Goal: Task Accomplishment & Management: Manage account settings

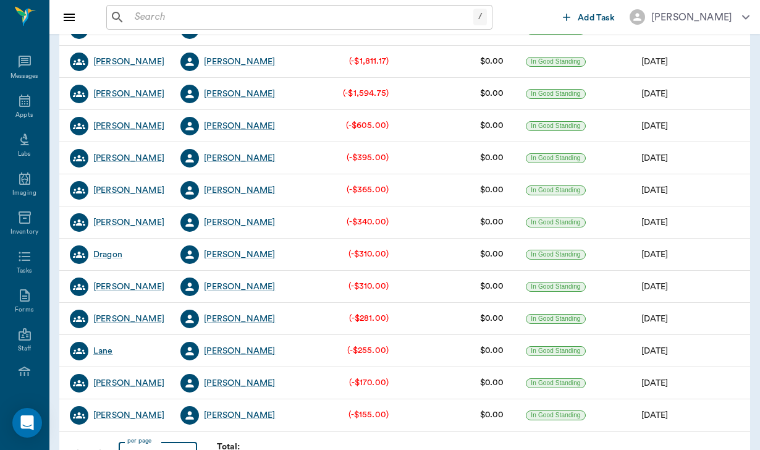
scroll to position [277, 0]
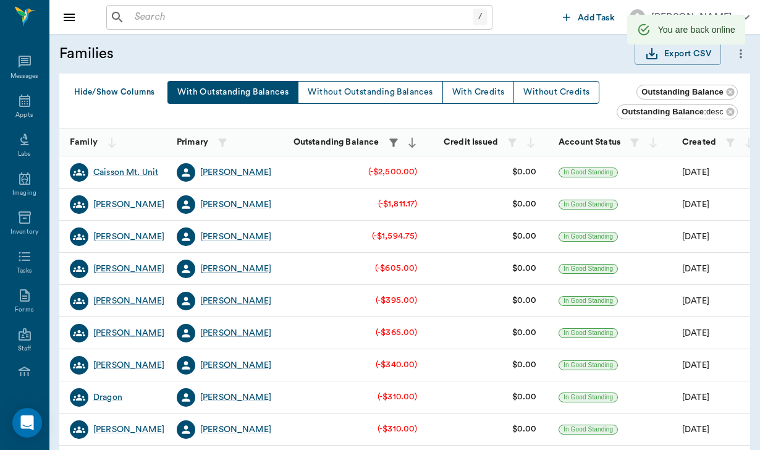
scroll to position [277, 0]
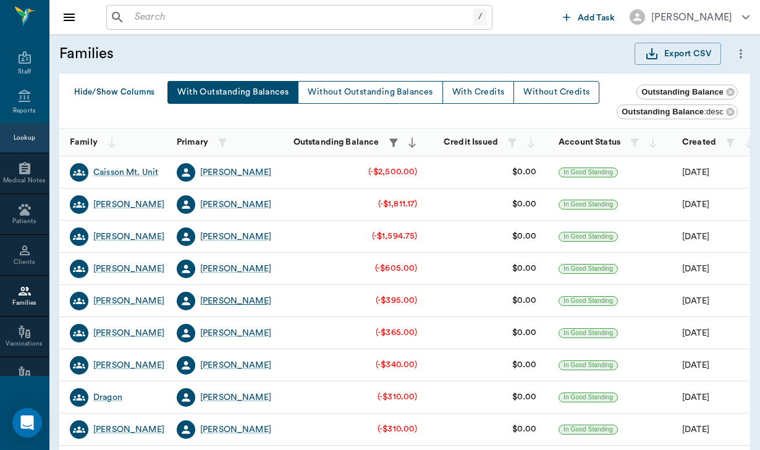
click at [239, 302] on div "[PERSON_NAME]" at bounding box center [235, 301] width 71 height 12
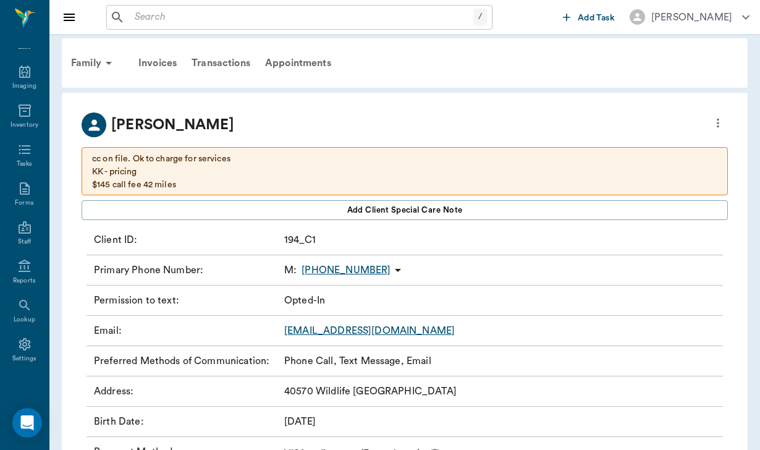
scroll to position [9, 0]
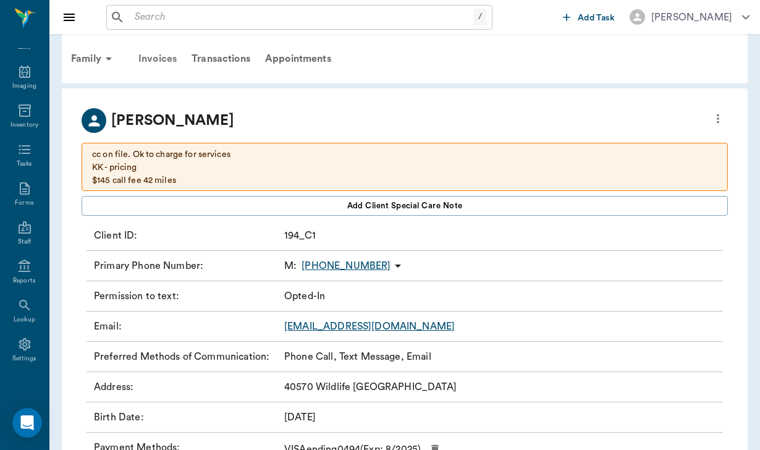
click at [154, 56] on div "Invoices" at bounding box center [157, 59] width 53 height 30
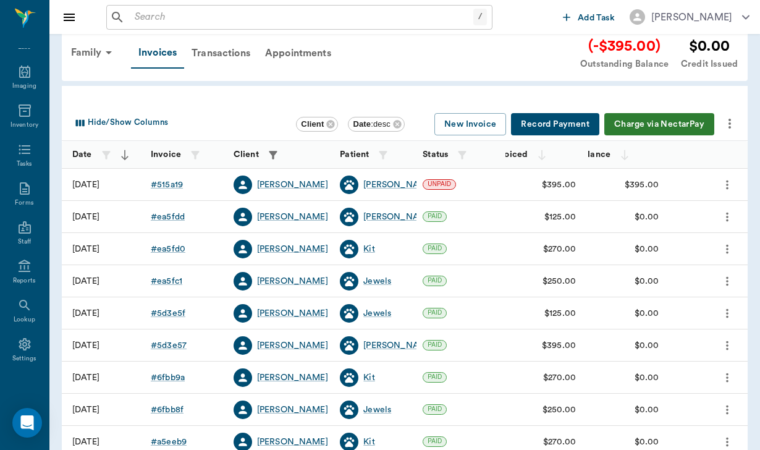
scroll to position [19, 0]
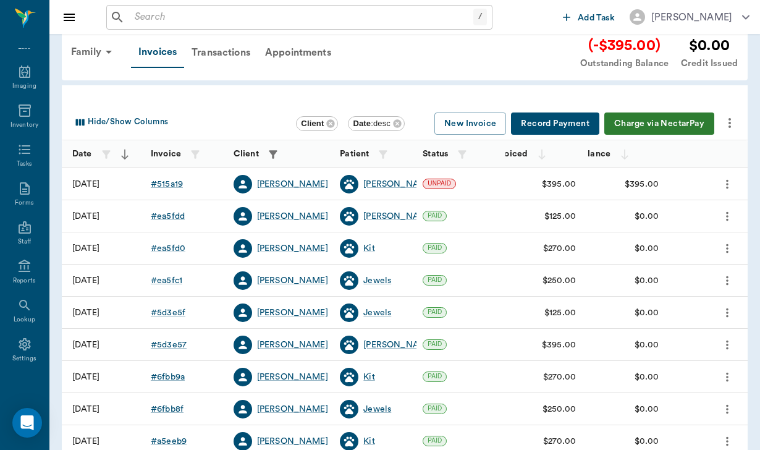
click at [658, 121] on button "Charge via NectarPay" at bounding box center [659, 123] width 110 height 23
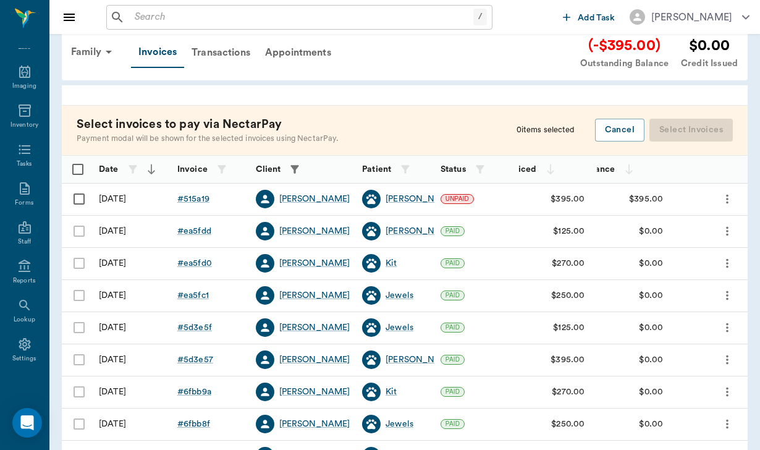
click at [77, 199] on input "Select row" at bounding box center [79, 199] width 26 height 26
checkbox input "false"
checkbox input "true"
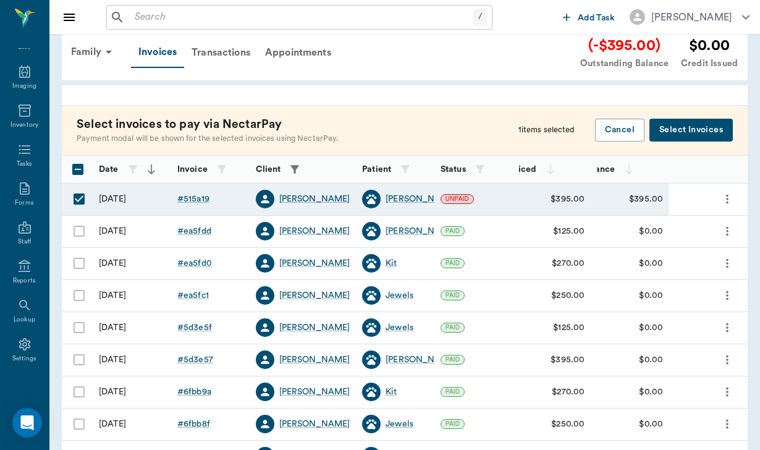
click at [689, 132] on button "Select Invoices" at bounding box center [690, 130] width 83 height 23
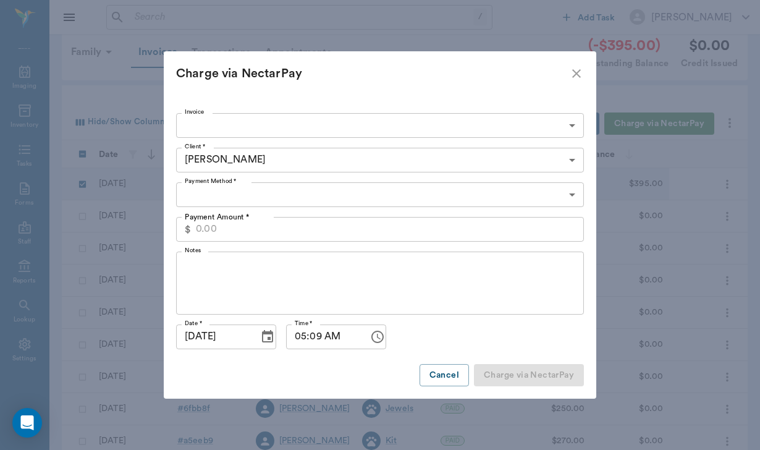
type input "68e591a0d3f26804ab515a19"
type input "395.00"
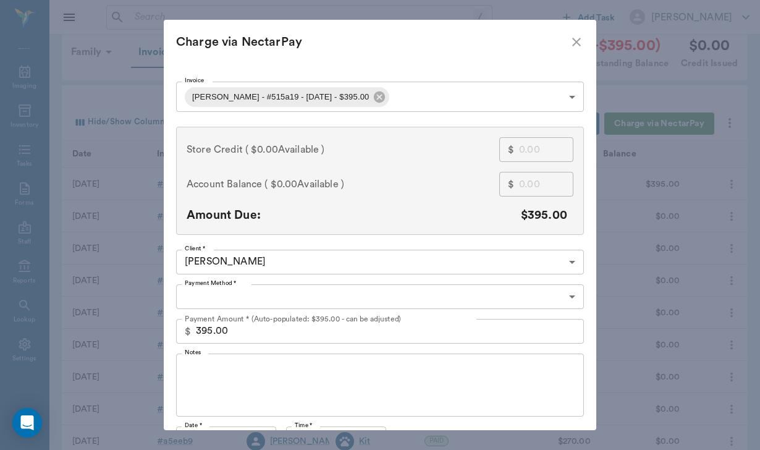
type input "CREDIT_CARDS_ON_FILE"
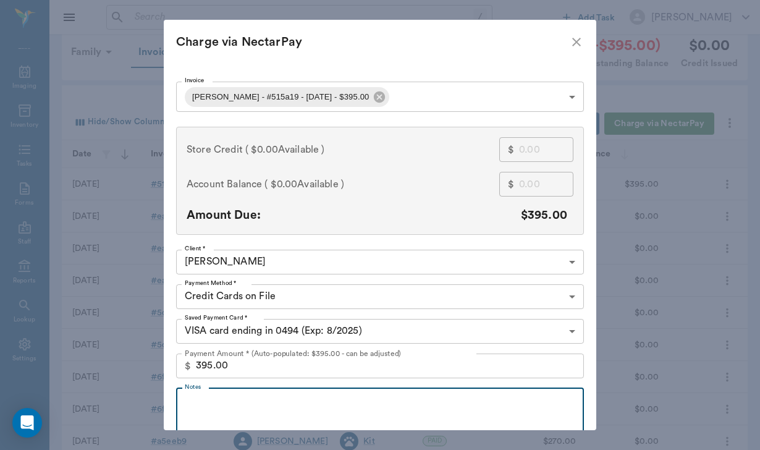
click at [249, 399] on textarea "Notes" at bounding box center [380, 419] width 390 height 43
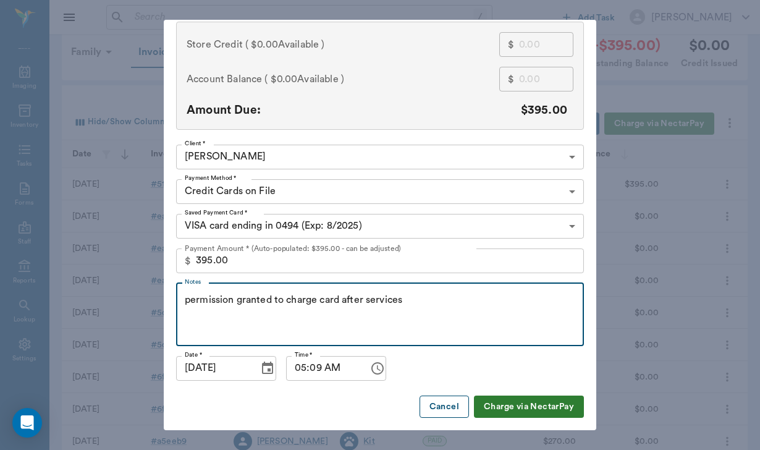
scroll to position [104, 0]
type textarea "permission granted to charge card after services"
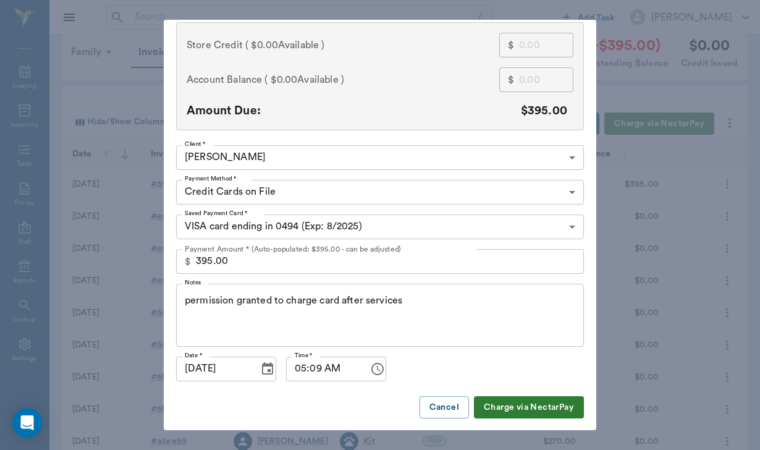
click at [507, 410] on button "Charge via NectarPay" at bounding box center [529, 407] width 110 height 23
click at [424, 403] on button "Cancel" at bounding box center [443, 407] width 49 height 23
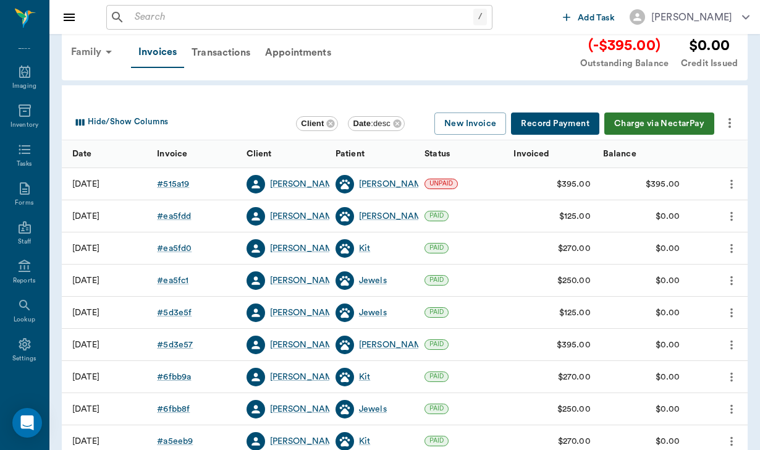
click at [94, 51] on div "Family" at bounding box center [94, 52] width 60 height 30
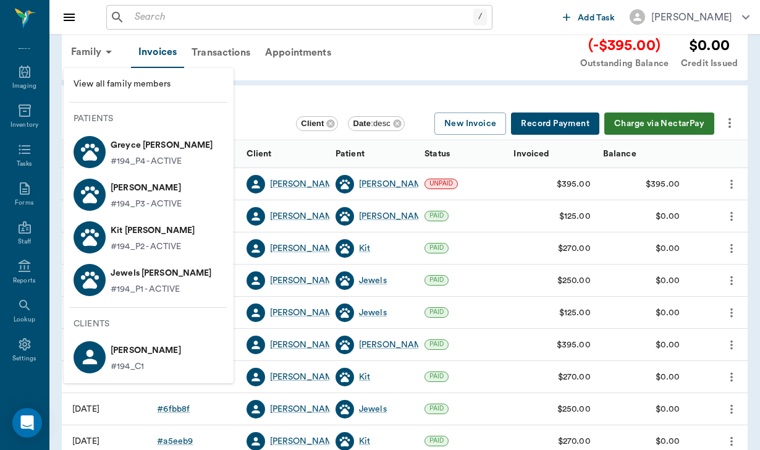
click at [150, 154] on p "Greyce [PERSON_NAME]" at bounding box center [162, 145] width 103 height 20
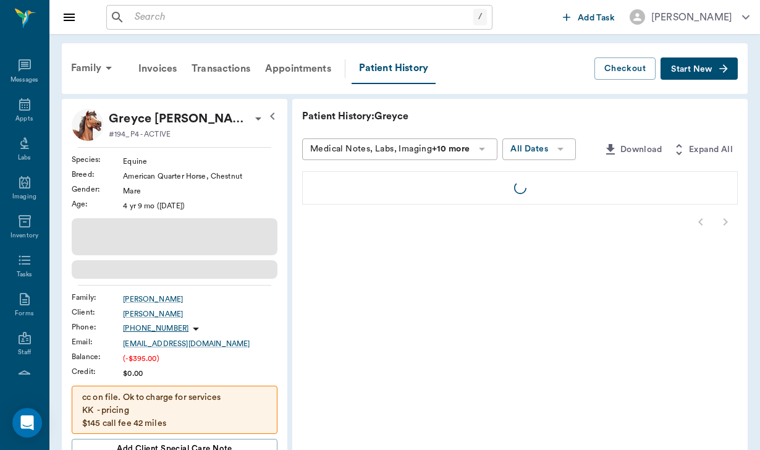
scroll to position [114, 0]
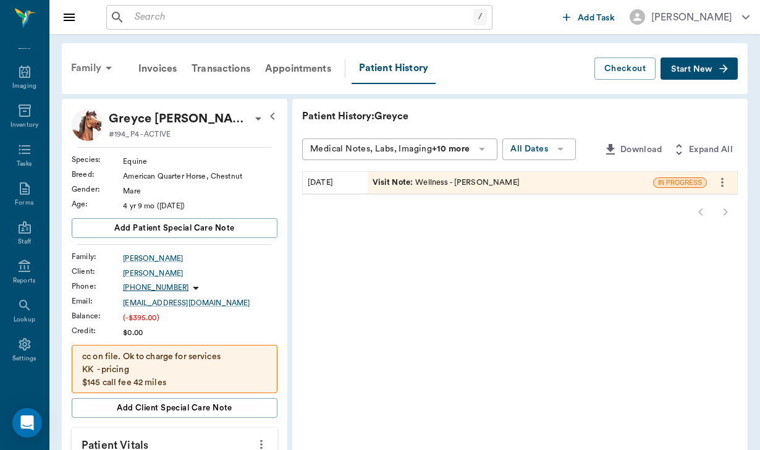
click at [89, 64] on div "Family" at bounding box center [94, 68] width 60 height 30
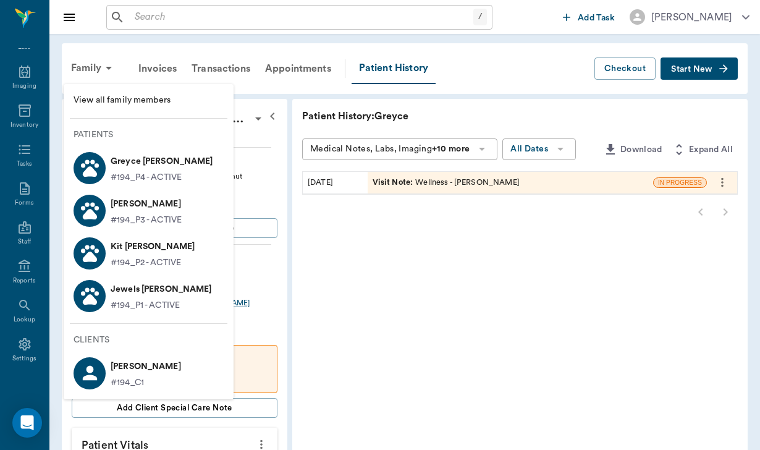
click at [154, 214] on p "#194_P3 - ACTIVE" at bounding box center [146, 220] width 71 height 13
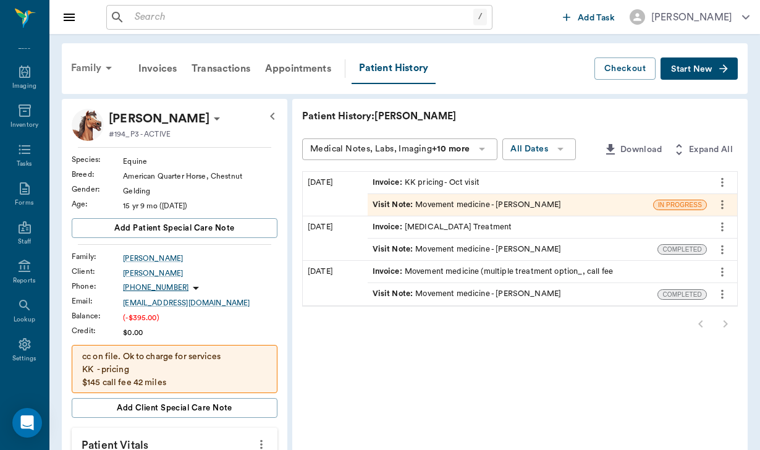
click at [85, 65] on div "Family" at bounding box center [94, 68] width 60 height 30
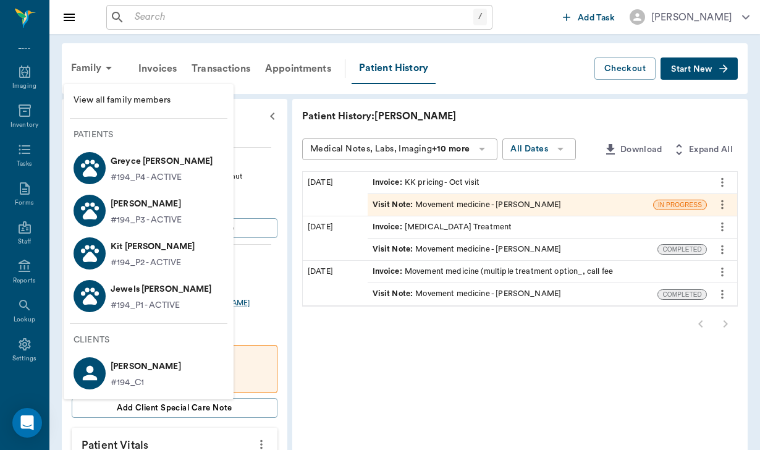
click at [123, 262] on p "#194_P2 - ACTIVE" at bounding box center [146, 262] width 70 height 13
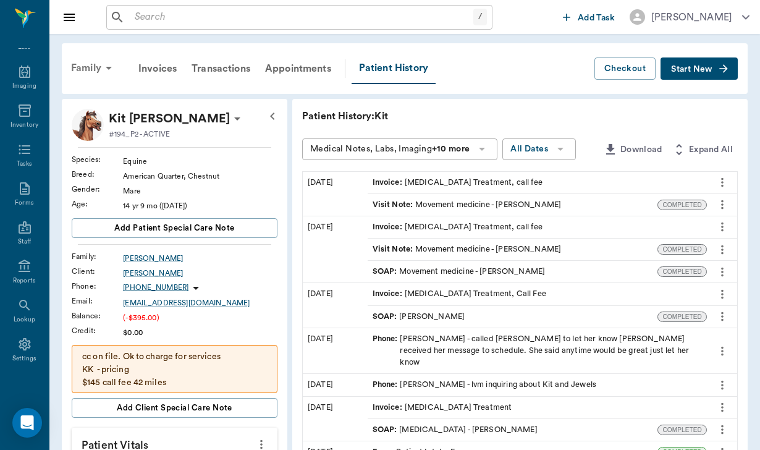
click at [80, 70] on div "Family" at bounding box center [94, 68] width 60 height 30
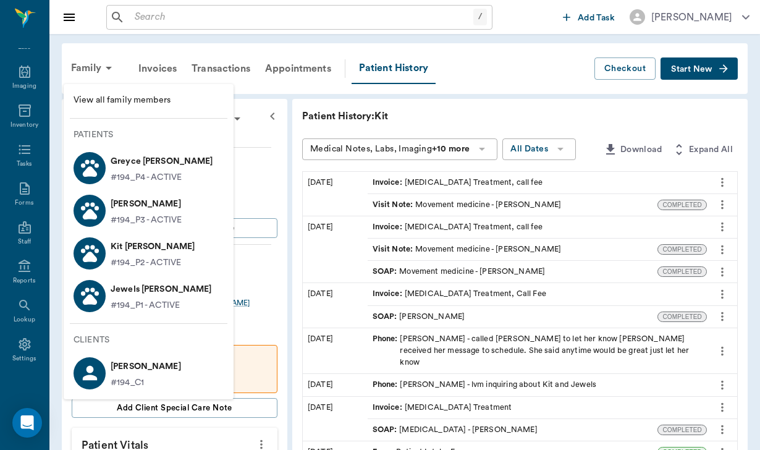
click at [138, 309] on p "#194_P1 - ACTIVE" at bounding box center [145, 305] width 69 height 13
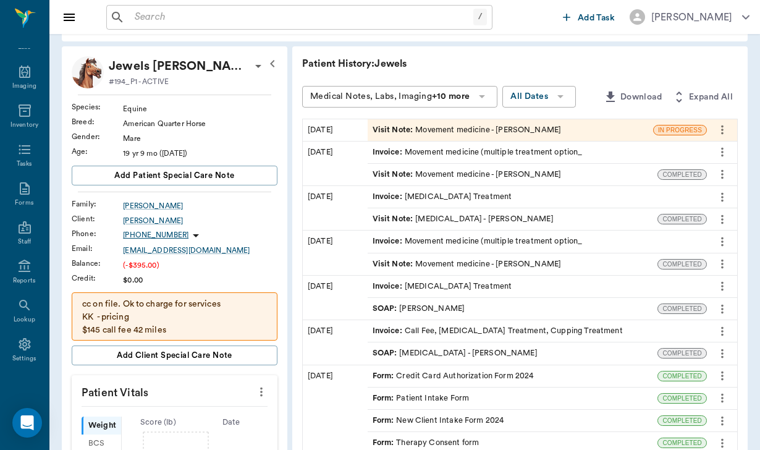
scroll to position [64, 0]
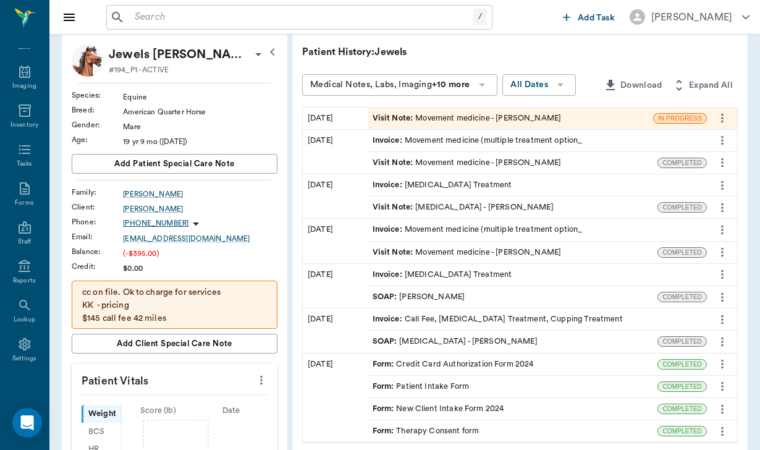
click at [450, 358] on div "Form : Credit Card Authorization Form 2024" at bounding box center [452, 364] width 161 height 12
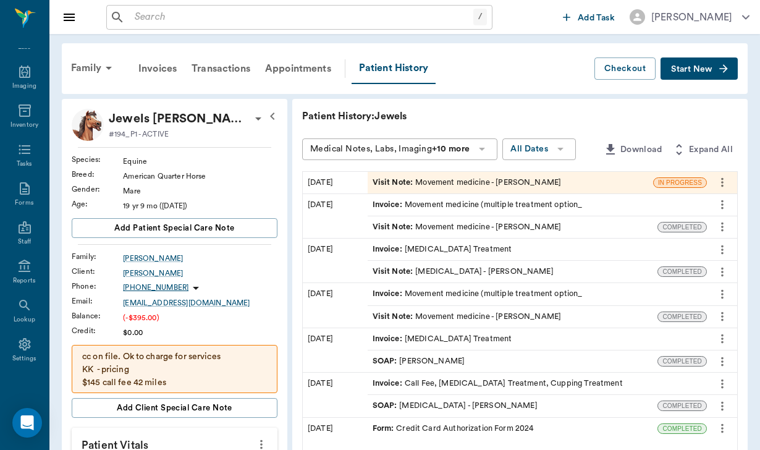
scroll to position [0, 0]
click at [696, 69] on span "Start New" at bounding box center [691, 69] width 41 height 0
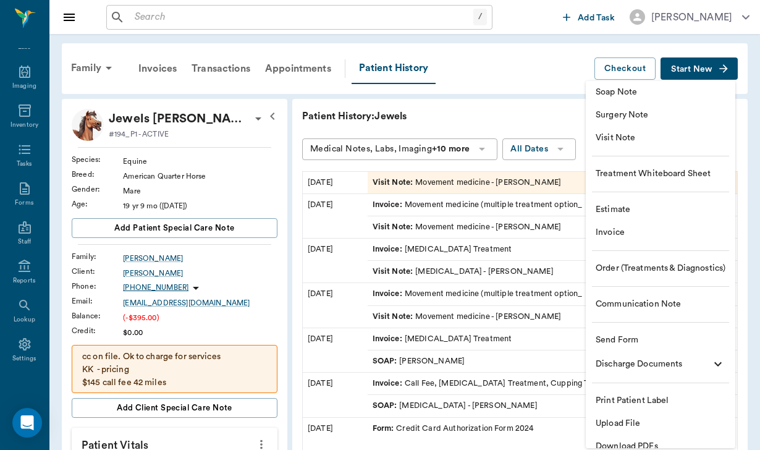
click at [622, 337] on span "Send Form" at bounding box center [660, 339] width 130 height 13
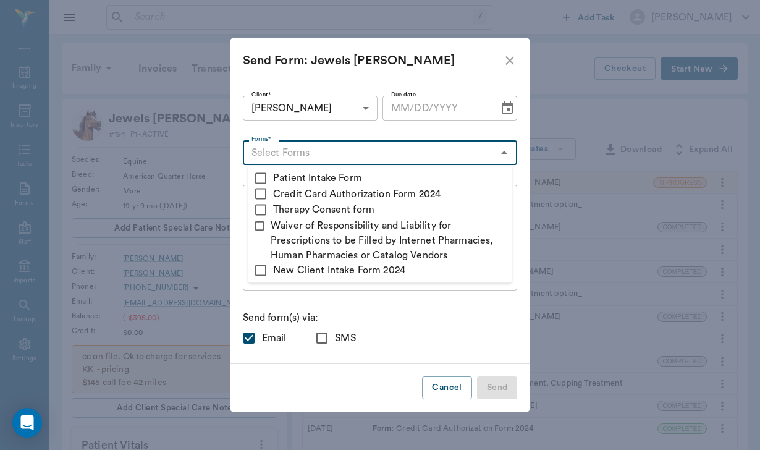
click at [280, 150] on input "Forms*" at bounding box center [369, 152] width 247 height 17
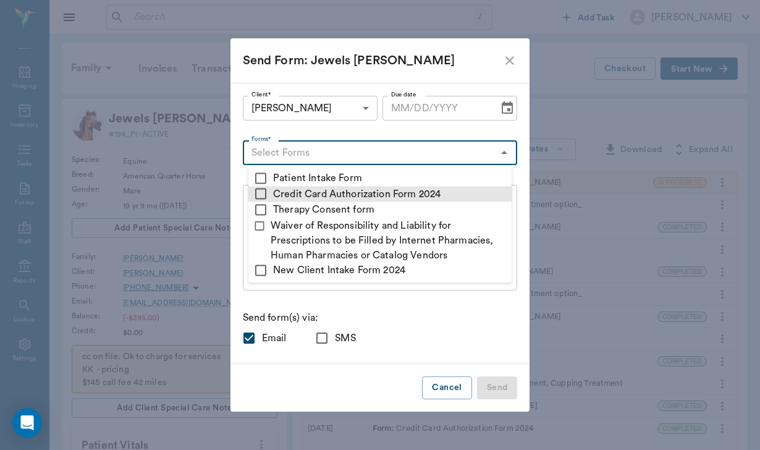
click at [258, 194] on input "checkbox" at bounding box center [260, 194] width 15 height 15
checkbox input "true"
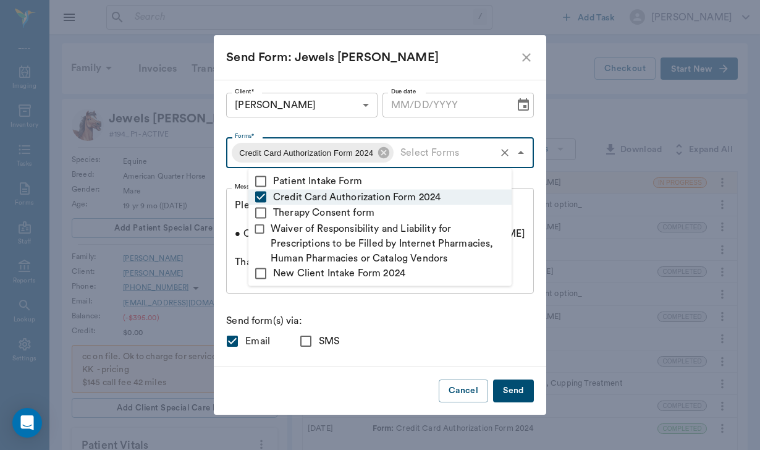
click at [324, 293] on div "Please complete the following forms before your visit: • Credit Card Authorizat…" at bounding box center [380, 241] width 308 height 106
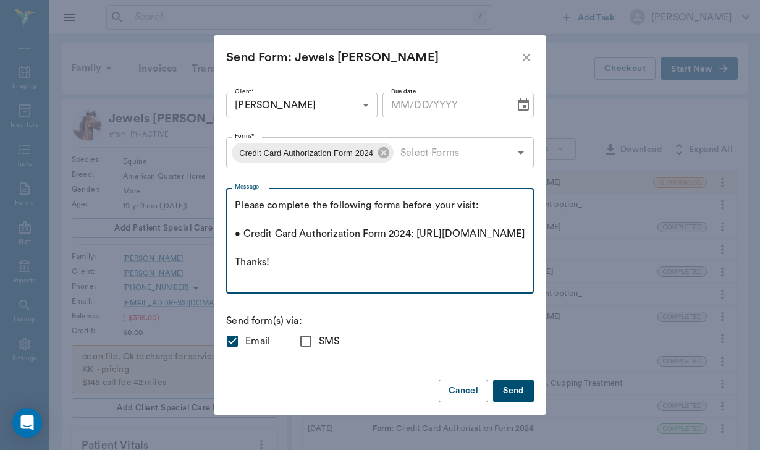
click at [258, 205] on textarea "Please complete the following forms before your visit: • Credit Card Authorizat…" at bounding box center [380, 240] width 290 height 85
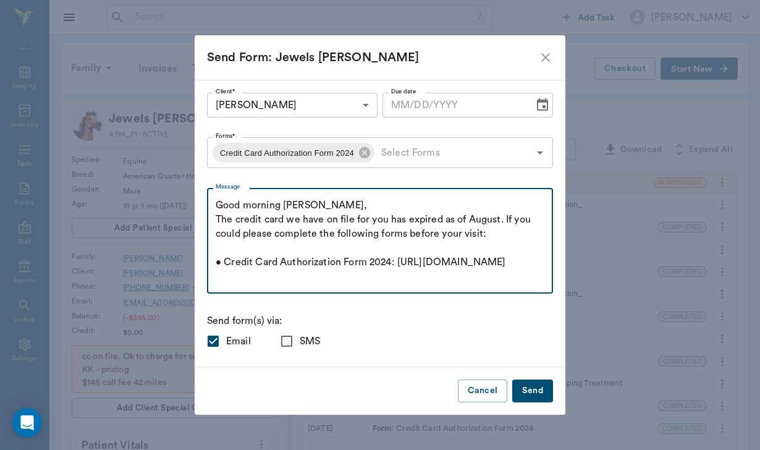
click at [301, 248] on textarea "Good morning [PERSON_NAME], The credit card we have on file for you has expired…" at bounding box center [380, 240] width 329 height 85
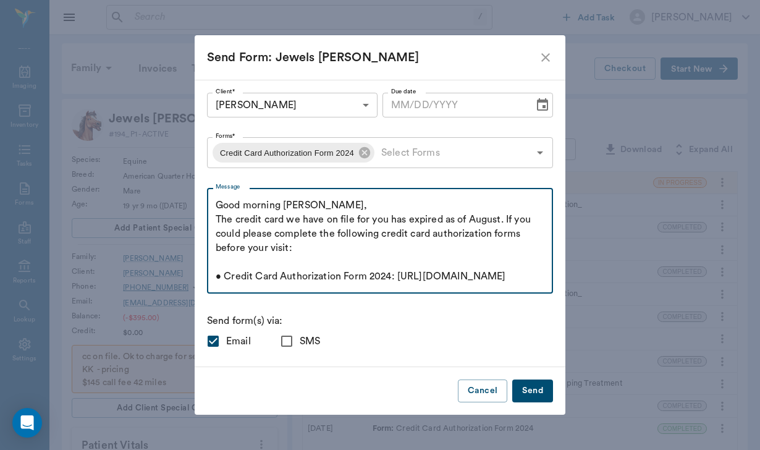
click at [442, 248] on textarea "Good morning [PERSON_NAME], The credit card we have on file for you has expired…" at bounding box center [380, 240] width 329 height 85
drag, startPoint x: 390, startPoint y: 265, endPoint x: 314, endPoint y: 261, distance: 75.5
click at [314, 261] on textarea "Good morning [PERSON_NAME], The credit card we have on file for you has expired…" at bounding box center [380, 240] width 329 height 85
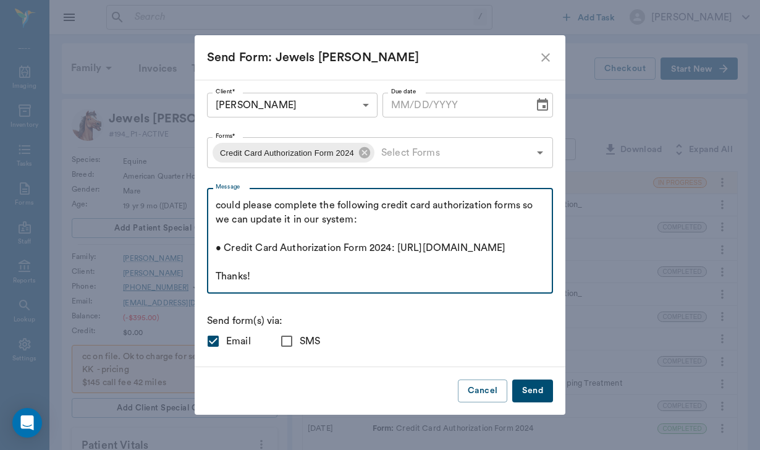
scroll to position [71, 0]
click at [293, 279] on textarea "Good morning [PERSON_NAME], The credit card we have on file for you has expired…" at bounding box center [380, 240] width 329 height 85
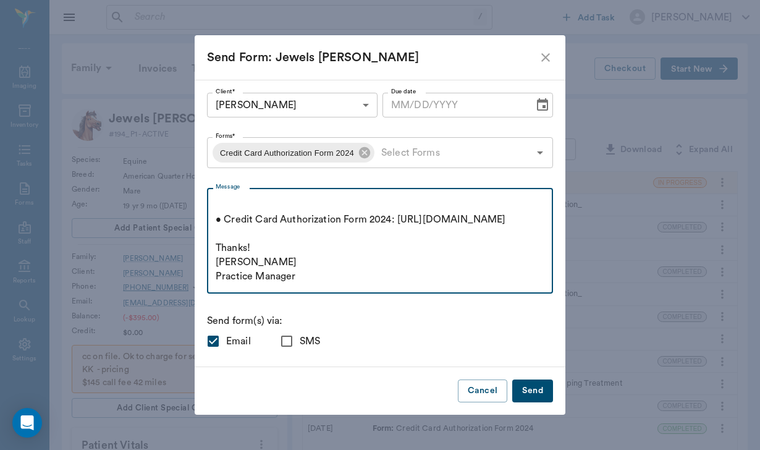
scroll to position [112, 0]
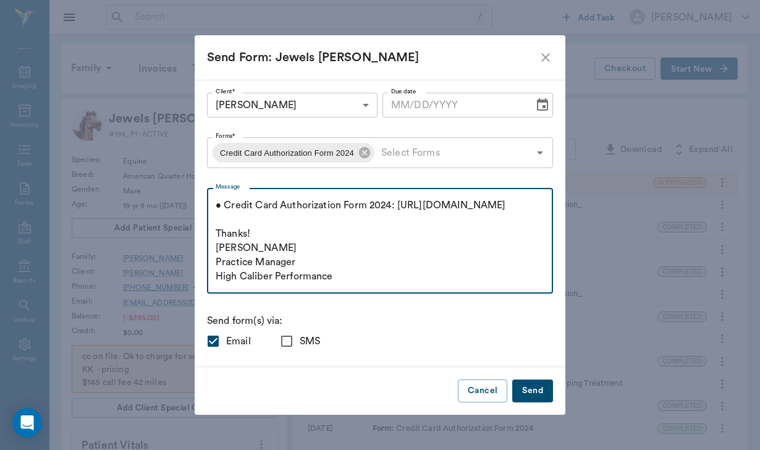
type textarea "Good morning [PERSON_NAME], The credit card we have on file for you has expired…"
click at [300, 342] on input "SMS" at bounding box center [287, 341] width 26 height 26
checkbox input "true"
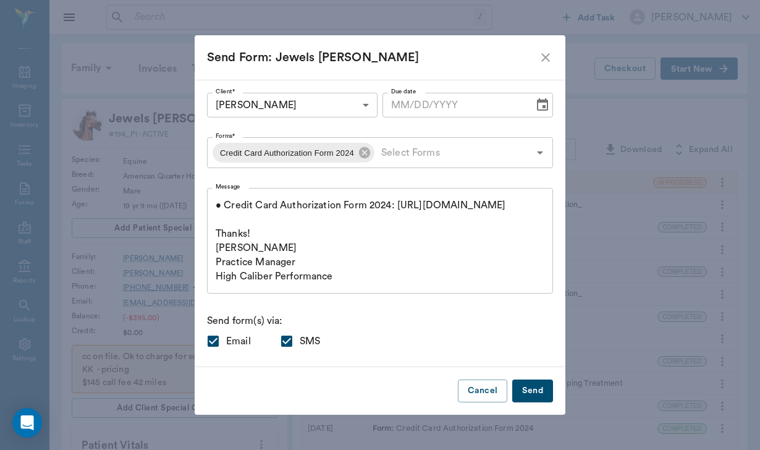
click at [512, 391] on button "Send" at bounding box center [532, 390] width 41 height 23
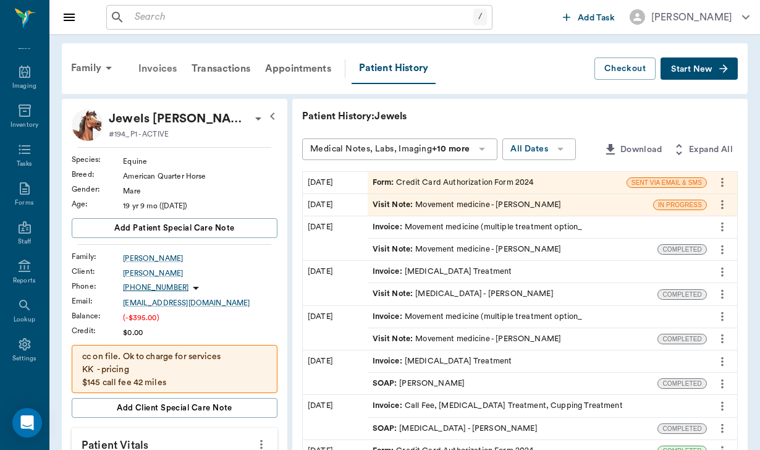
click at [166, 64] on div "Invoices" at bounding box center [157, 69] width 53 height 30
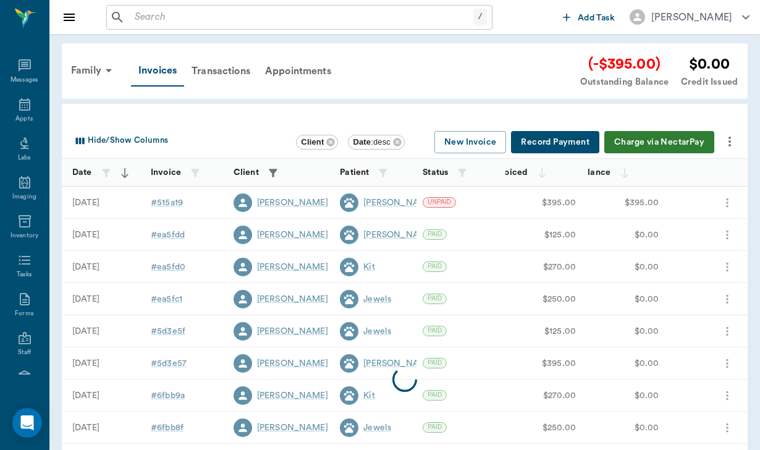
scroll to position [114, 0]
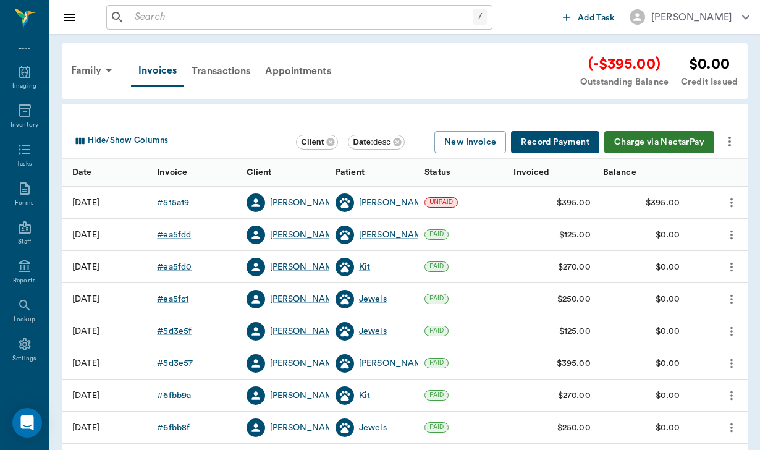
click at [721, 145] on button "more" at bounding box center [729, 141] width 21 height 21
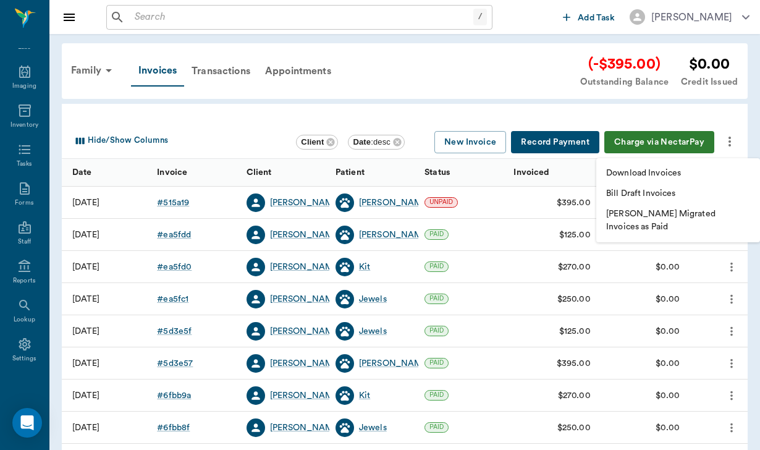
click at [671, 171] on p "Download Invoices" at bounding box center [643, 173] width 75 height 13
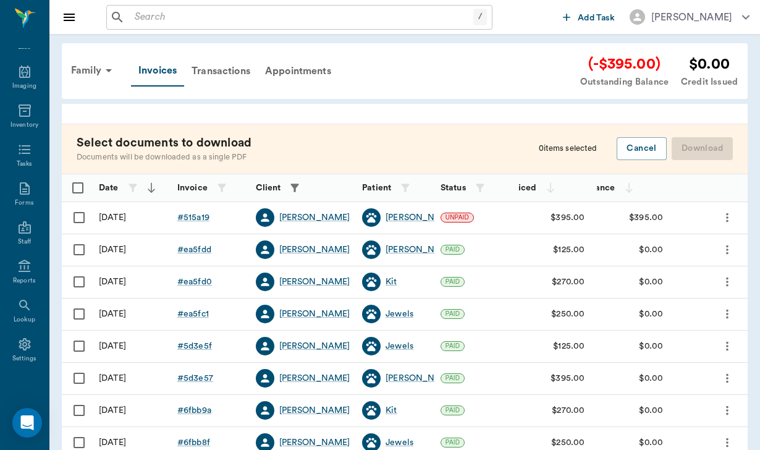
click at [80, 215] on input "Select row" at bounding box center [79, 217] width 26 height 26
checkbox input "false"
checkbox input "true"
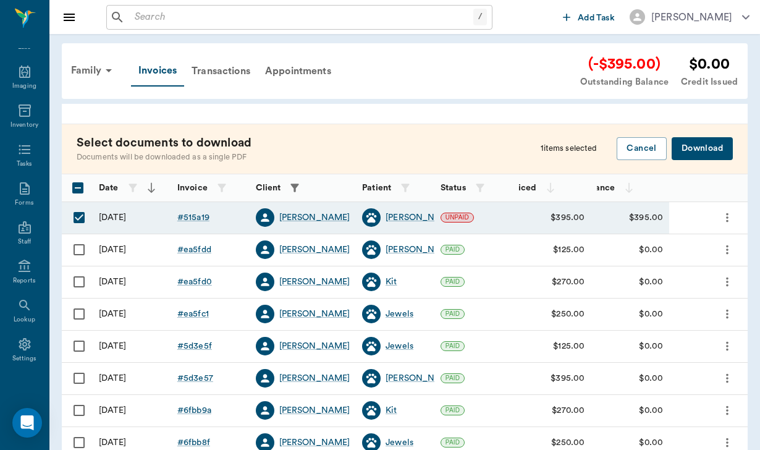
click at [689, 145] on button "Download" at bounding box center [701, 148] width 61 height 23
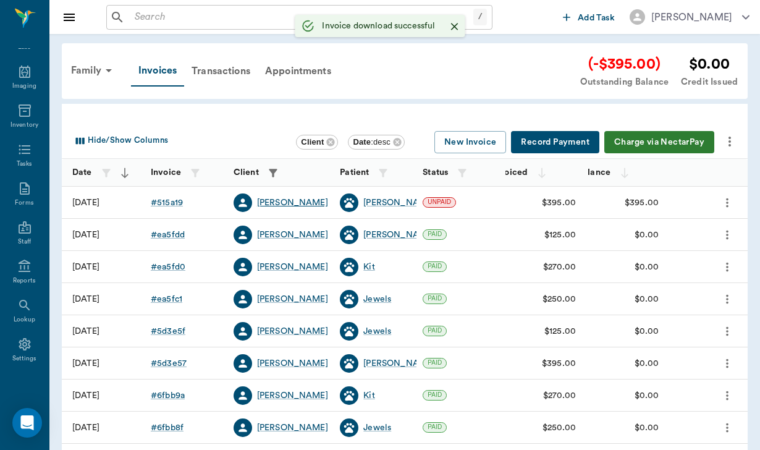
click at [277, 200] on div "[PERSON_NAME]" at bounding box center [292, 202] width 71 height 12
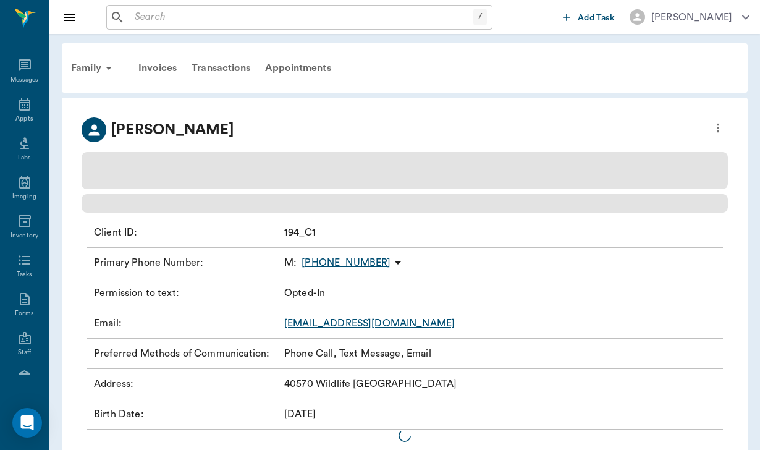
scroll to position [114, 0]
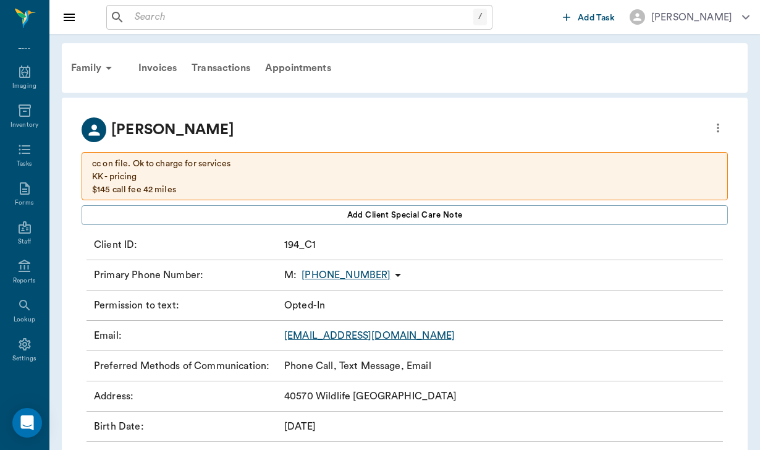
click at [388, 337] on link "[EMAIL_ADDRESS][DOMAIN_NAME]" at bounding box center [369, 335] width 170 height 10
click at [144, 21] on input "text" at bounding box center [301, 17] width 343 height 17
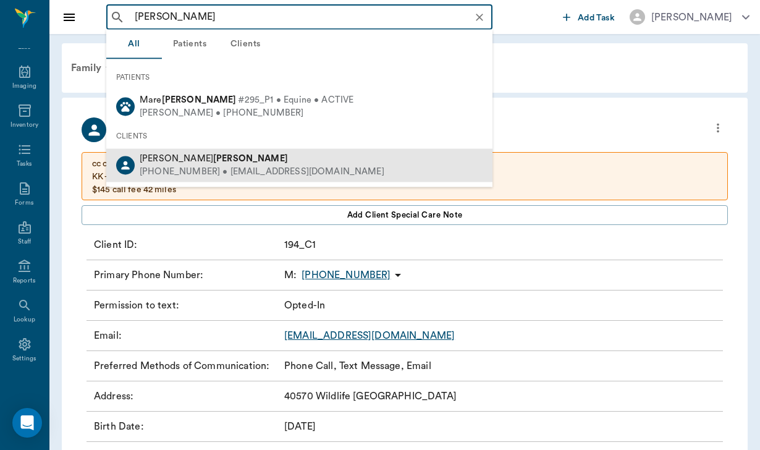
click at [206, 167] on div "[PHONE_NUMBER] • [EMAIL_ADDRESS][DOMAIN_NAME]" at bounding box center [262, 172] width 245 height 13
type input "[PERSON_NAME]"
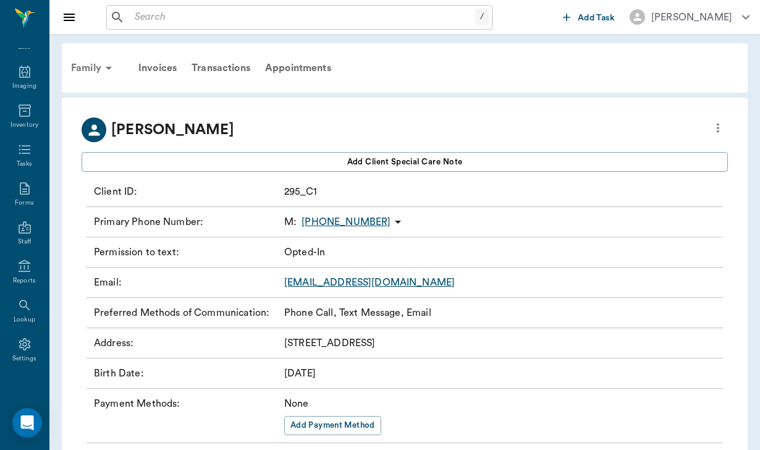
click at [96, 69] on div "Family" at bounding box center [94, 68] width 60 height 30
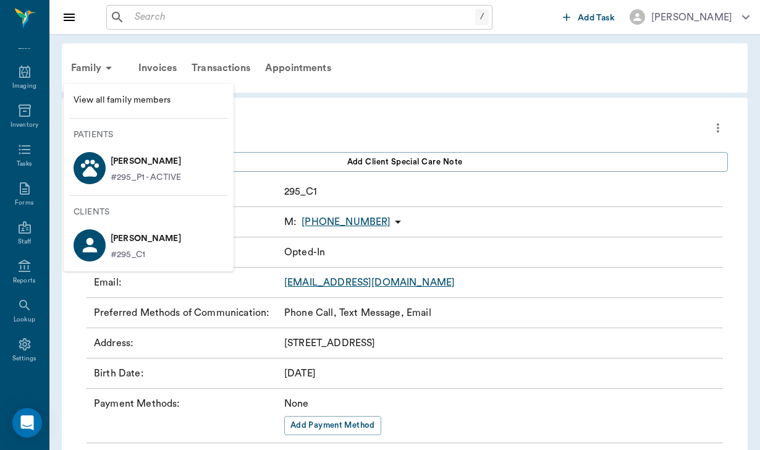
click at [132, 166] on p "[PERSON_NAME]" at bounding box center [146, 161] width 70 height 20
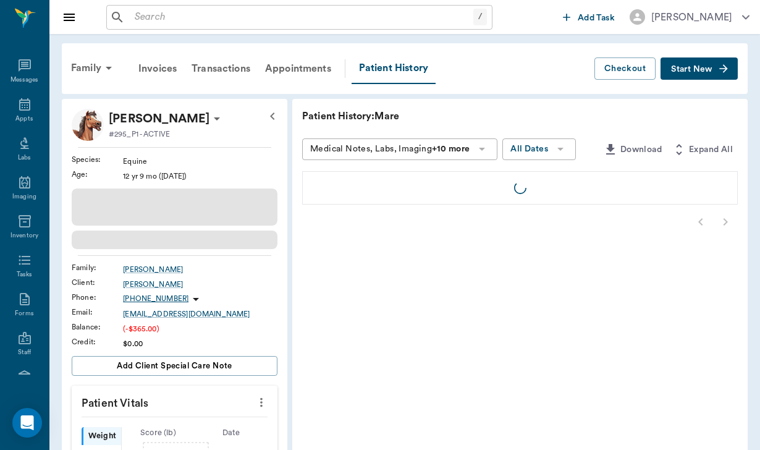
scroll to position [114, 0]
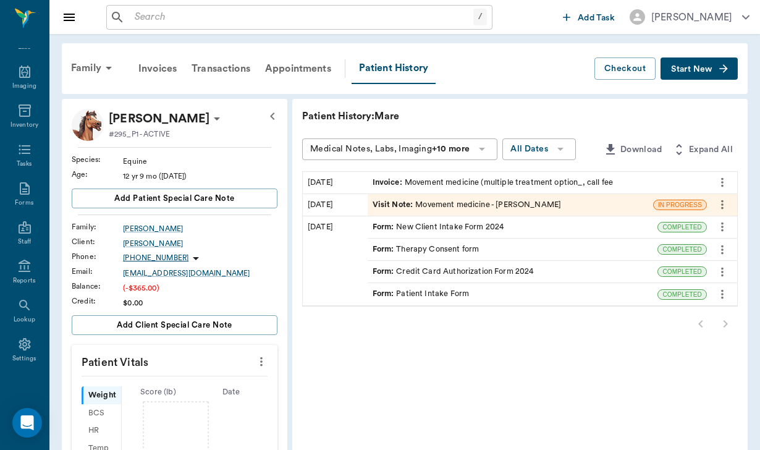
click at [383, 289] on div "Form : Patient Intake Form" at bounding box center [420, 294] width 97 height 12
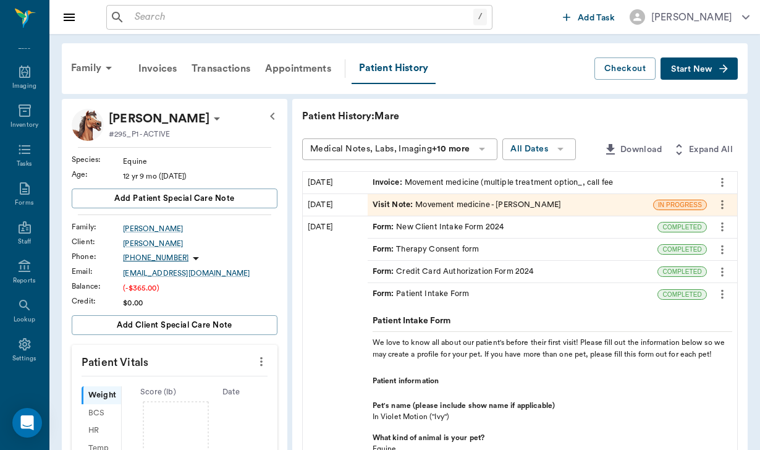
scroll to position [0, 0]
click at [382, 271] on div "Form : Credit Card Authorization Form 2024" at bounding box center [452, 272] width 161 height 12
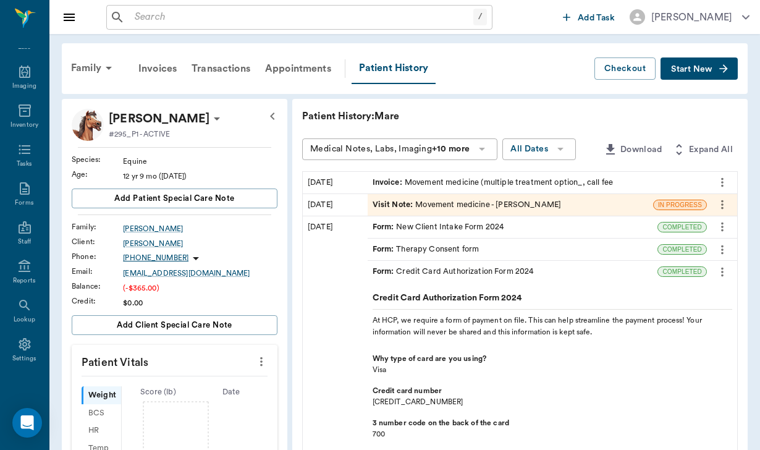
click at [391, 235] on div "Form : New Client Intake Form 2024" at bounding box center [512, 227] width 290 height 22
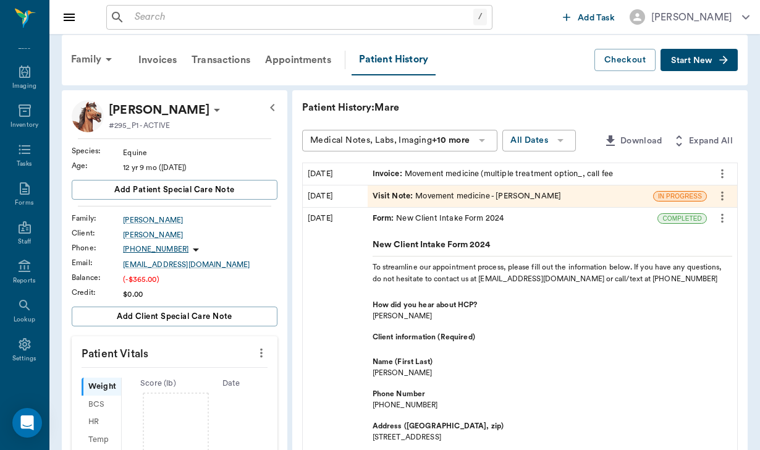
scroll to position [1, 0]
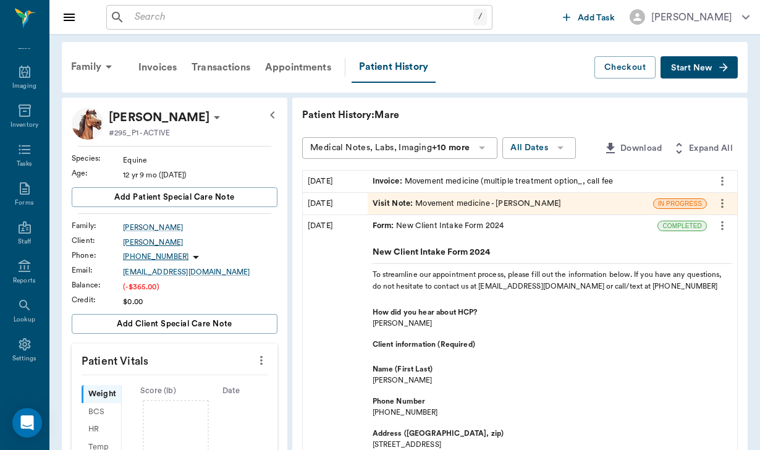
click at [148, 241] on div "[PERSON_NAME]" at bounding box center [200, 242] width 154 height 11
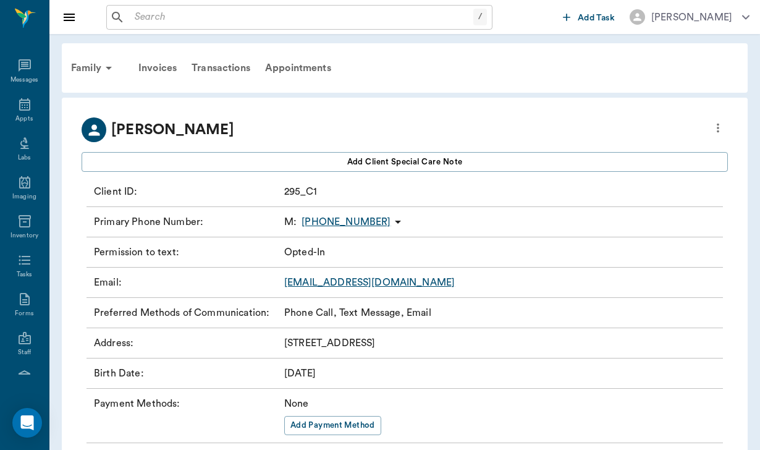
scroll to position [114, 0]
click at [724, 128] on icon "more" at bounding box center [718, 127] width 14 height 15
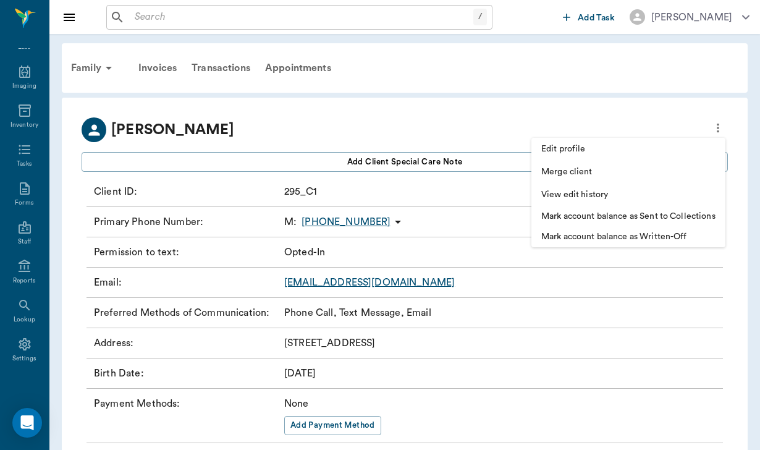
click at [618, 153] on span "Edit profile" at bounding box center [628, 149] width 174 height 13
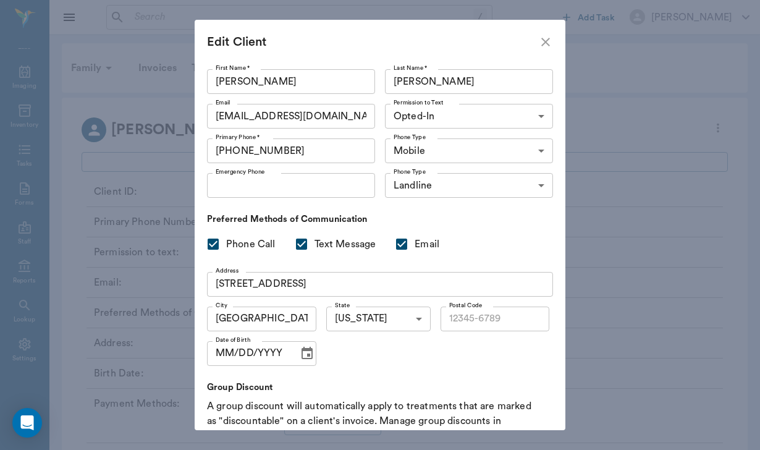
type input "77092"
type input "[DATE]"
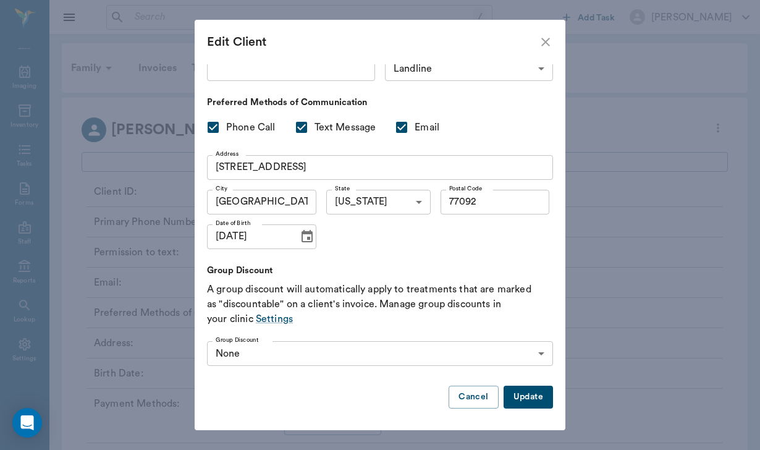
scroll to position [116, 0]
click at [545, 44] on icon "close" at bounding box center [545, 42] width 15 height 15
type input "UNKNOWN"
checkbox input "false"
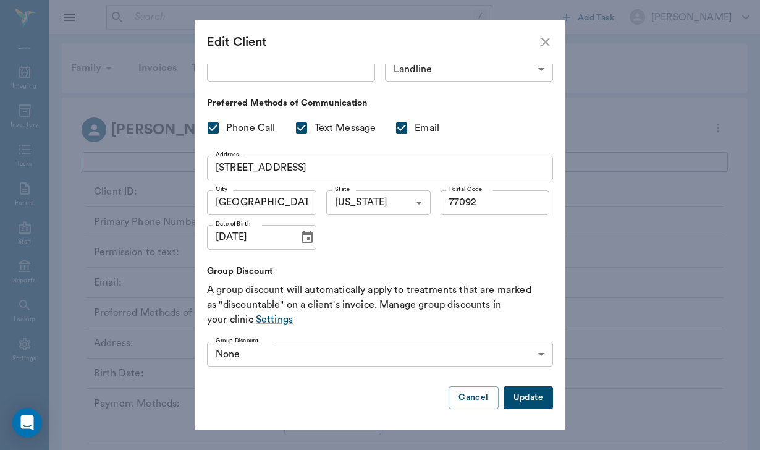
checkbox input "false"
type input "MM/DD/YYYY"
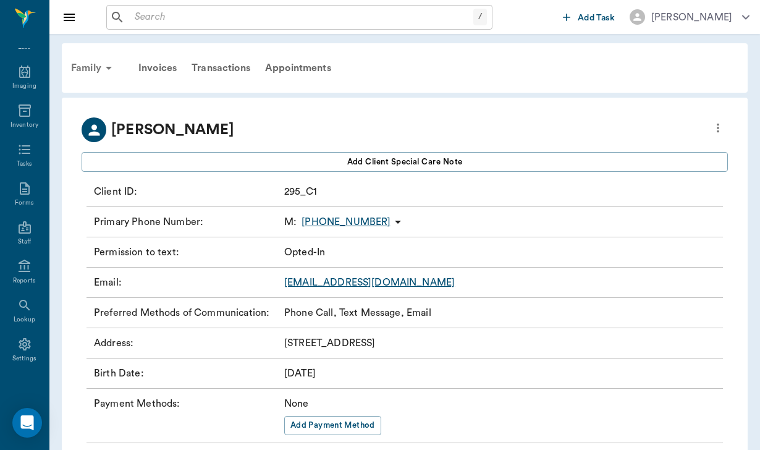
click at [80, 59] on div "Family" at bounding box center [94, 68] width 60 height 30
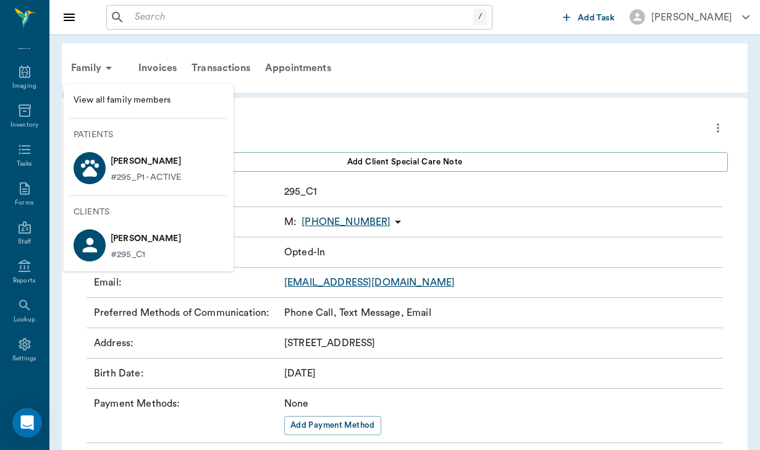
click at [141, 165] on p "[PERSON_NAME]" at bounding box center [146, 161] width 70 height 20
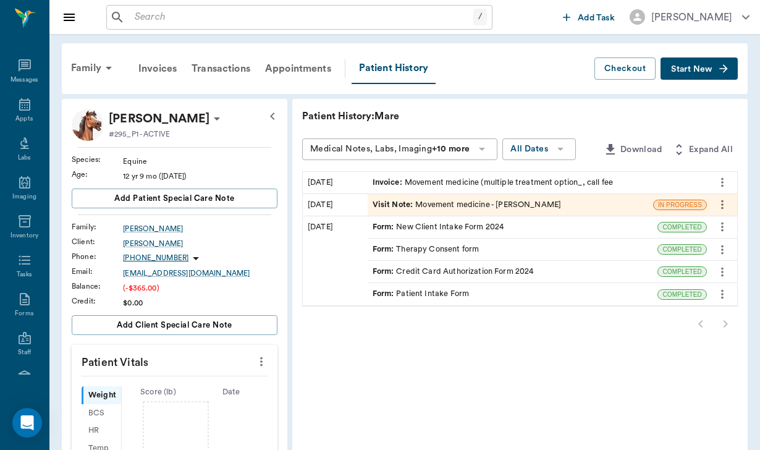
scroll to position [114, 0]
click at [214, 119] on icon at bounding box center [217, 118] width 6 height 3
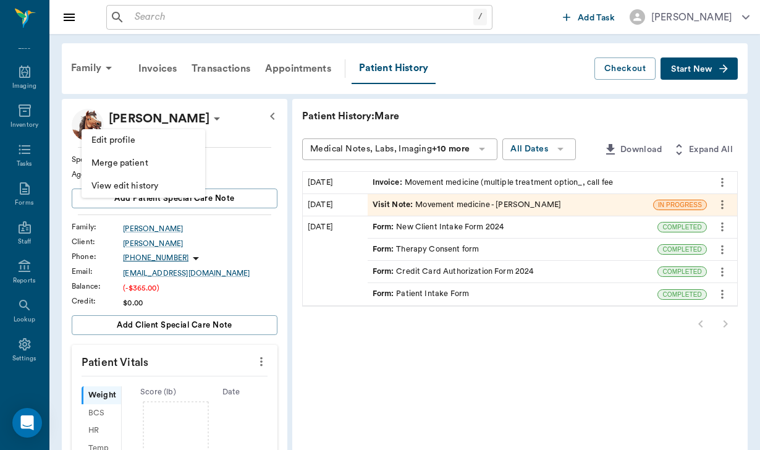
click at [147, 130] on li "Edit profile" at bounding box center [144, 140] width 124 height 23
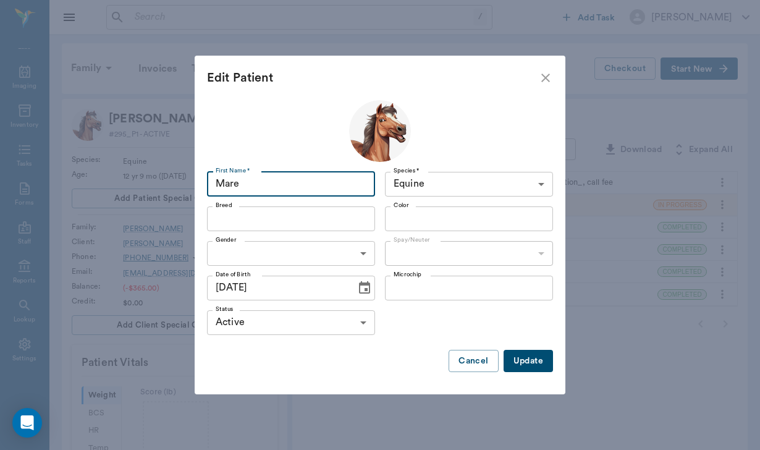
drag, startPoint x: 256, startPoint y: 186, endPoint x: 208, endPoint y: 178, distance: 48.8
type input "[PERSON_NAME] aka In Violet Motion"
click at [238, 221] on input "Breed" at bounding box center [281, 218] width 140 height 17
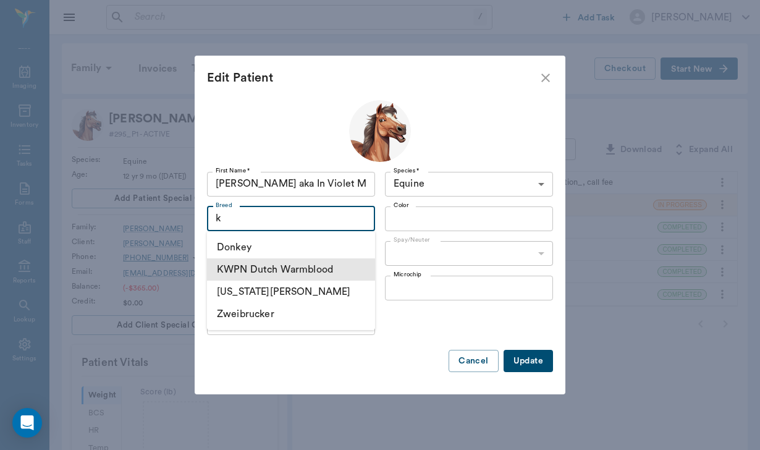
click at [288, 269] on li "KWPN Dutch Warmblood" at bounding box center [291, 269] width 168 height 22
type input "k"
type input "KWPN Dutch Warmblood"
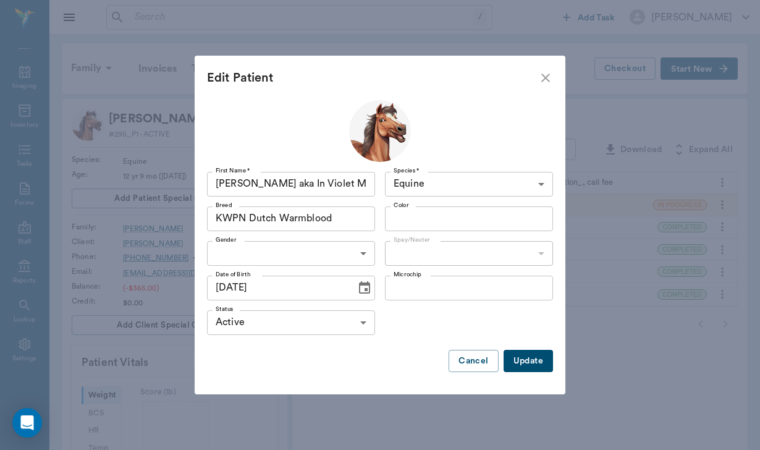
click at [241, 262] on body "/ ​ Add Task [PERSON_NAME] Nectar Messages Appts Labs Imaging Inventory Tasks F…" at bounding box center [380, 394] width 760 height 789
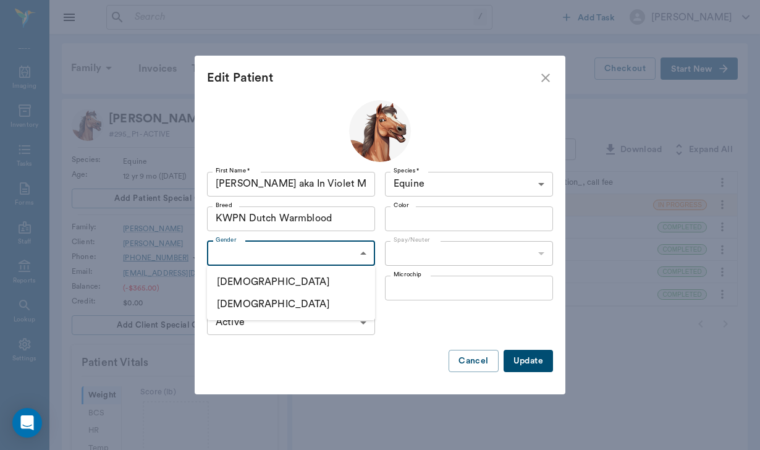
click at [245, 304] on li "[DEMOGRAPHIC_DATA]" at bounding box center [291, 304] width 168 height 22
type input "[DEMOGRAPHIC_DATA]"
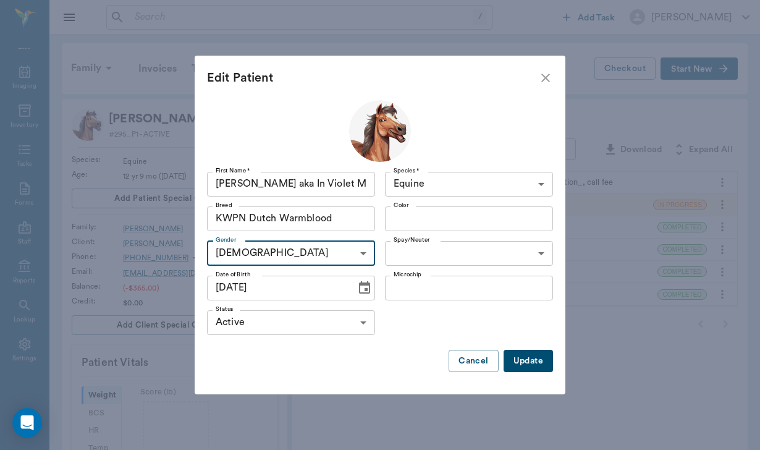
click at [445, 245] on body "/ ​ Add Task [PERSON_NAME] Nectar Messages Appts Labs Imaging Inventory Tasks F…" at bounding box center [380, 394] width 760 height 789
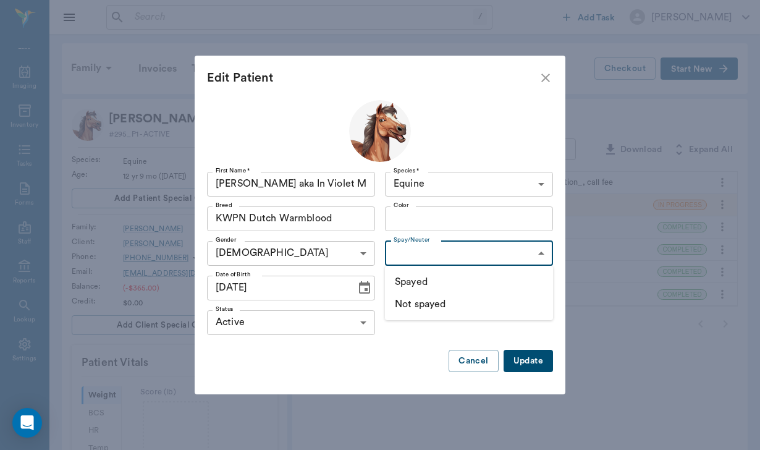
click at [434, 303] on li "Not spayed" at bounding box center [469, 304] width 168 height 22
type input "false"
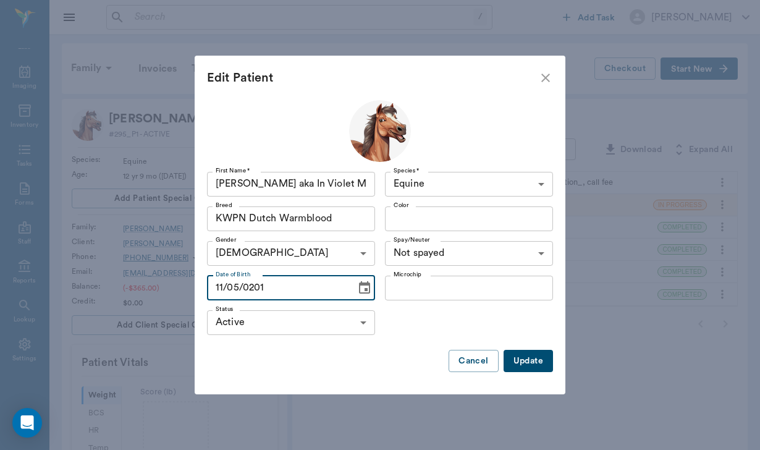
type input "[DATE]"
click at [522, 356] on button "Update" at bounding box center [527, 361] width 49 height 23
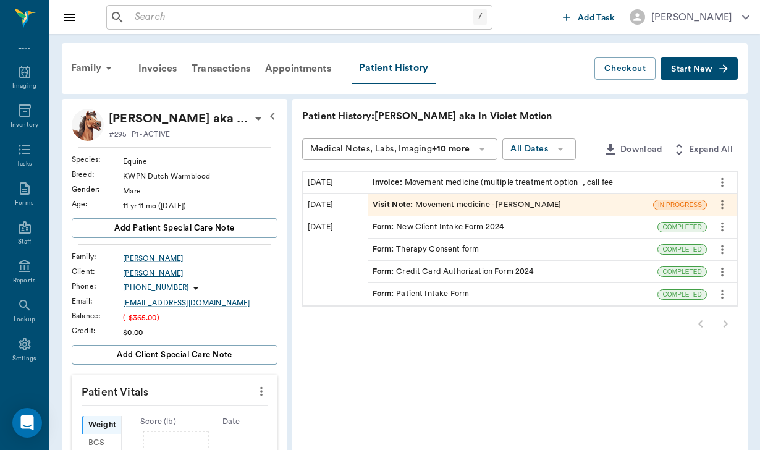
click at [140, 274] on div "[PERSON_NAME]" at bounding box center [200, 272] width 154 height 11
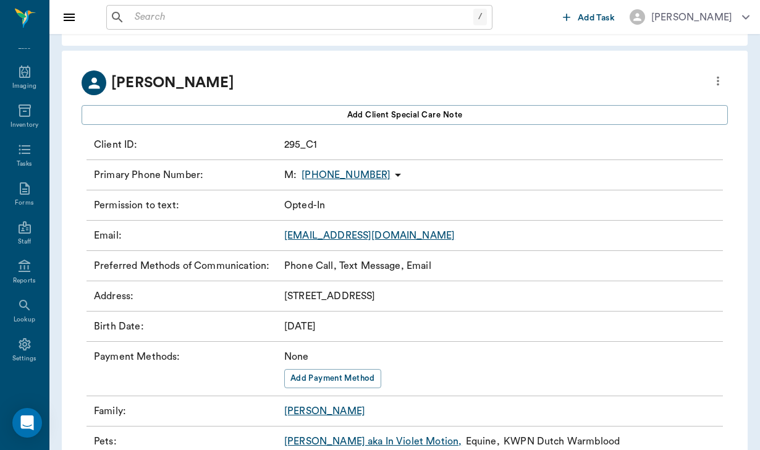
scroll to position [49, 0]
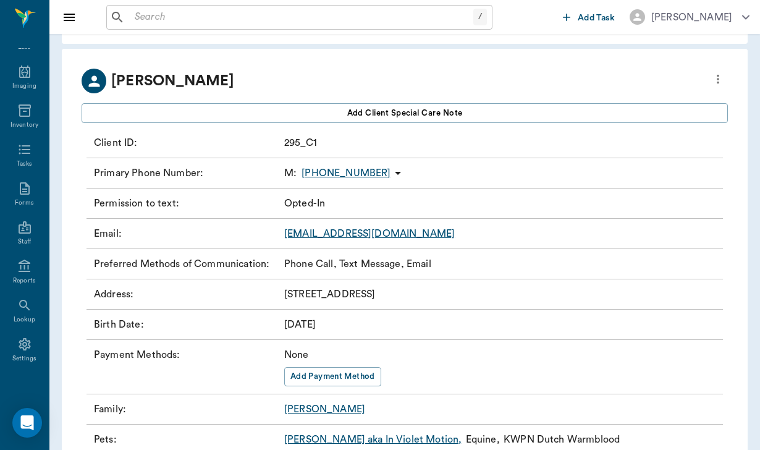
click at [314, 386] on div "Payment Methods : None Add Payment Method" at bounding box center [404, 367] width 636 height 54
click at [321, 375] on button "Add Payment Method" at bounding box center [332, 376] width 97 height 19
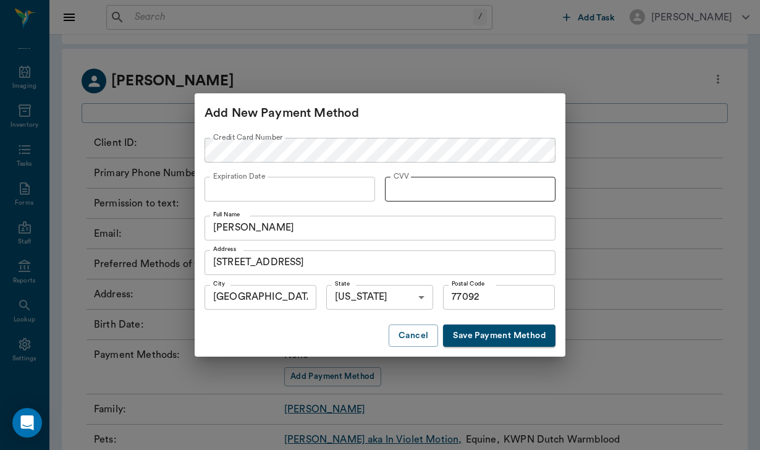
click at [406, 197] on div at bounding box center [470, 189] width 170 height 25
click at [483, 344] on button "Save Payment Method" at bounding box center [499, 335] width 112 height 23
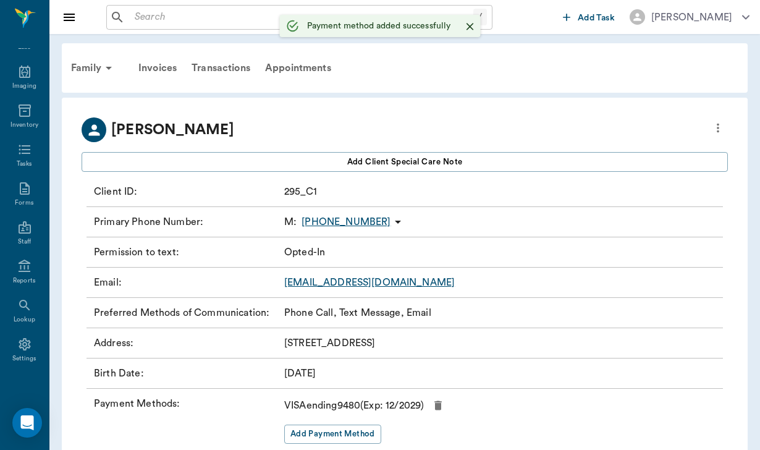
scroll to position [0, 0]
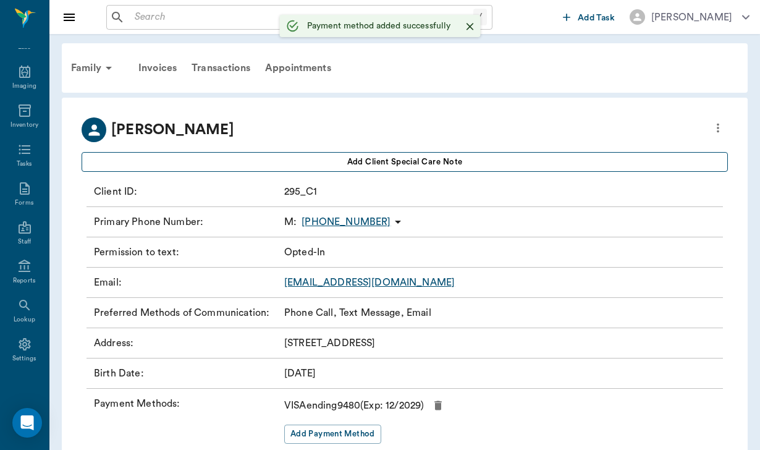
click at [214, 154] on button "Add client Special Care Note" at bounding box center [405, 162] width 646 height 20
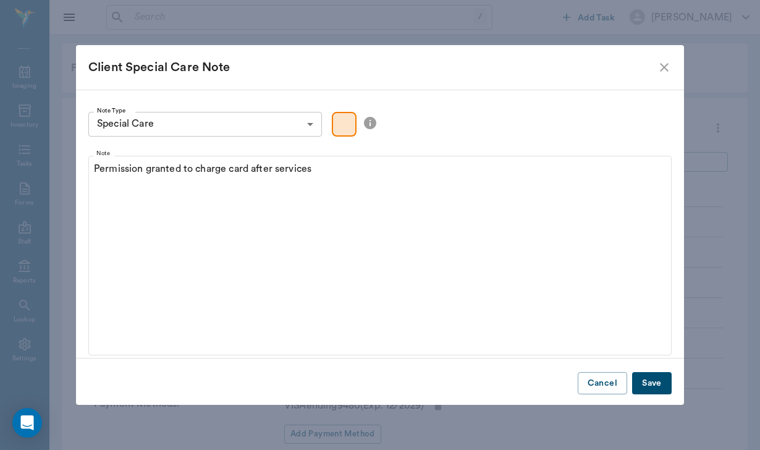
click at [645, 391] on button "Save" at bounding box center [652, 383] width 40 height 23
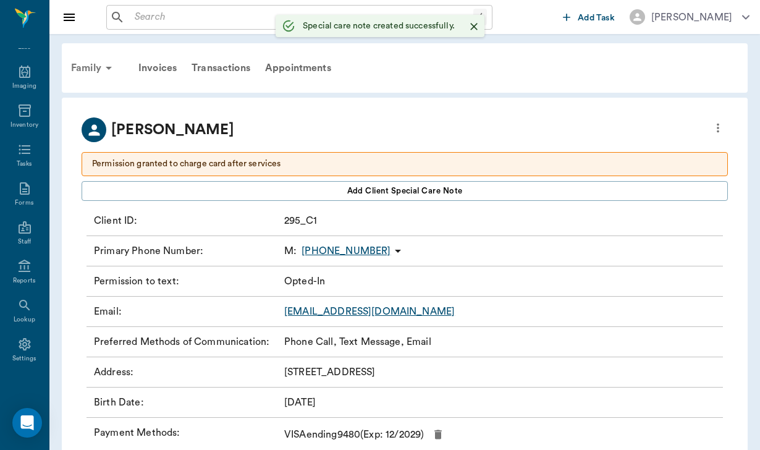
click at [88, 57] on div "Family" at bounding box center [94, 68] width 60 height 30
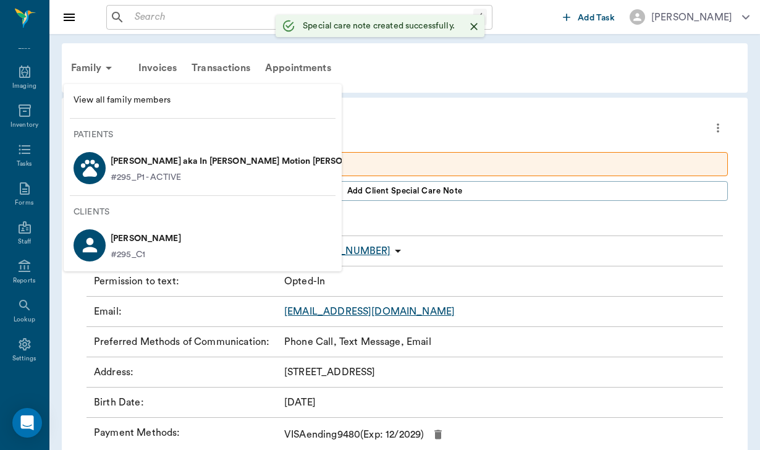
click at [93, 102] on span "View all family members" at bounding box center [202, 100] width 258 height 13
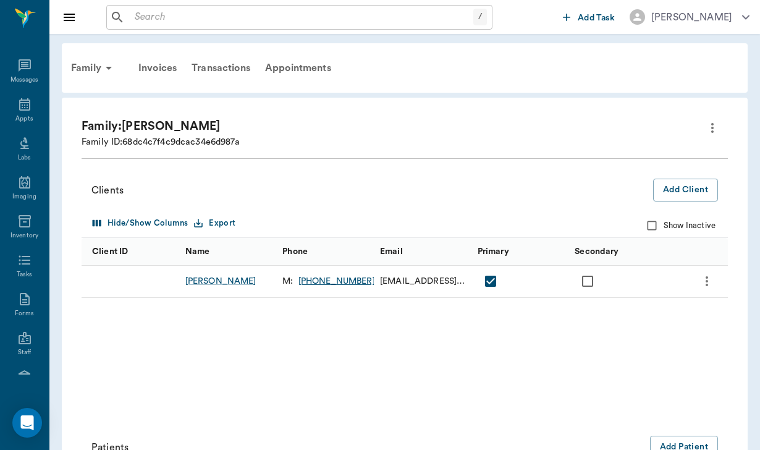
scroll to position [114, 0]
click at [711, 127] on icon "more" at bounding box center [712, 128] width 2 height 10
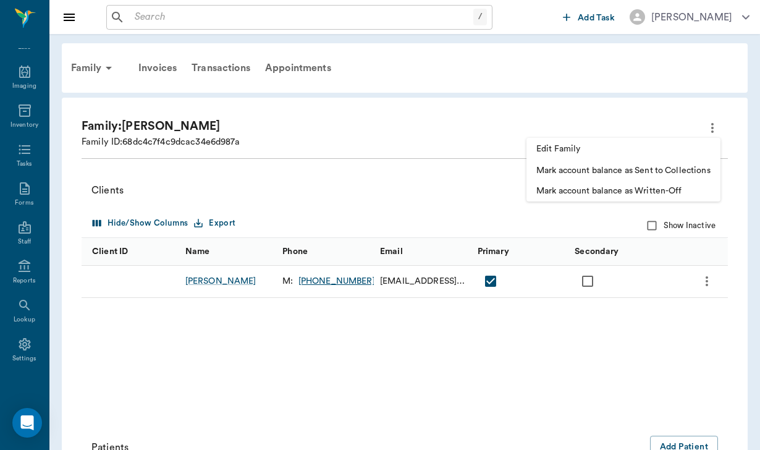
click at [598, 145] on span "Edit Family" at bounding box center [623, 149] width 174 height 13
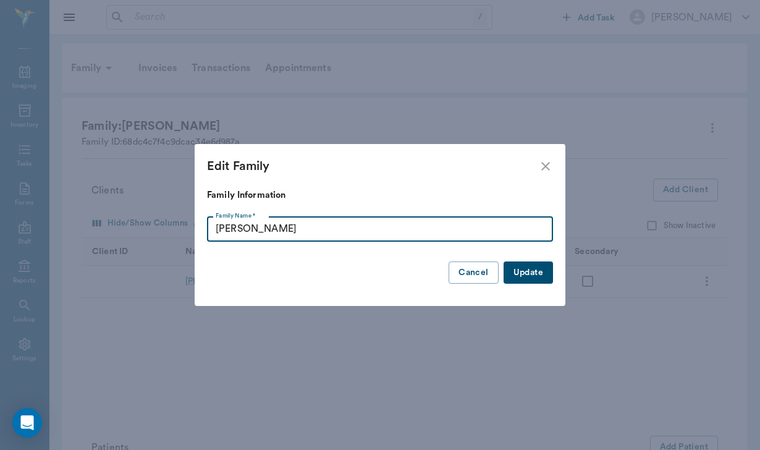
drag, startPoint x: 255, startPoint y: 227, endPoint x: 210, endPoint y: 226, distance: 45.1
click at [210, 226] on input "[PERSON_NAME]" at bounding box center [380, 229] width 346 height 25
type input "[PERSON_NAME]"
click at [524, 272] on button "Update" at bounding box center [527, 272] width 49 height 23
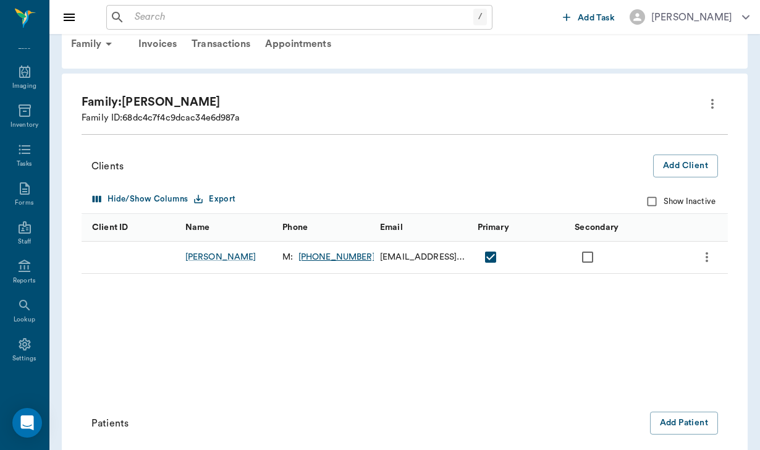
scroll to position [35, 0]
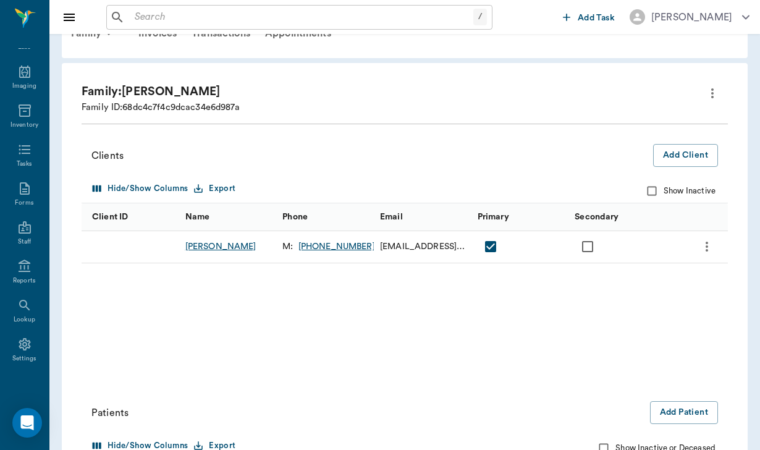
click at [233, 249] on div "[PERSON_NAME]" at bounding box center [220, 246] width 71 height 12
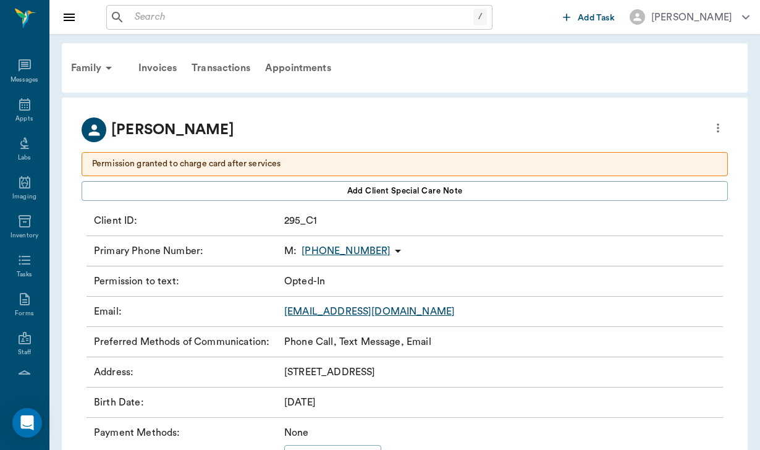
scroll to position [114, 0]
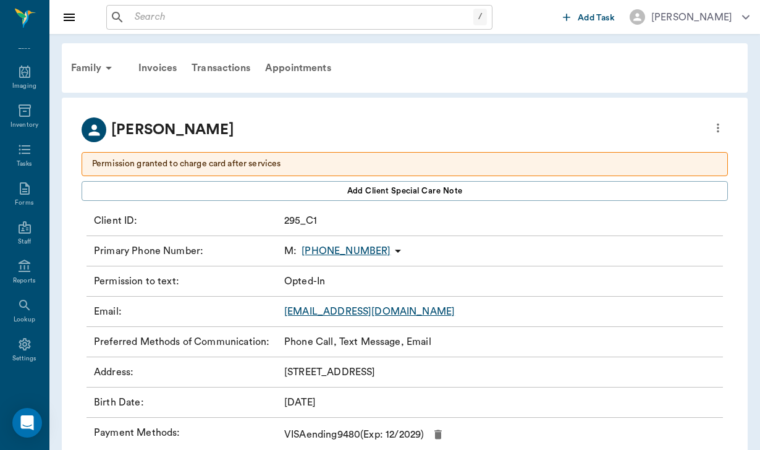
click at [390, 248] on icon at bounding box center [397, 250] width 15 height 15
click at [333, 270] on span "Send SMS Message" at bounding box center [316, 275] width 104 height 13
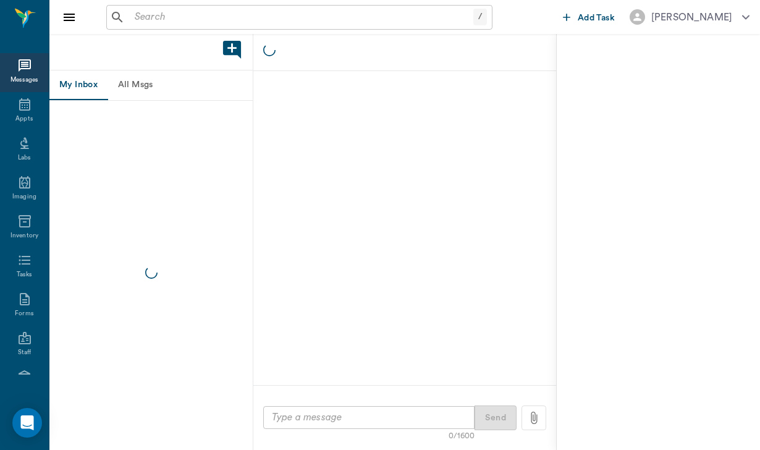
scroll to position [114, 0]
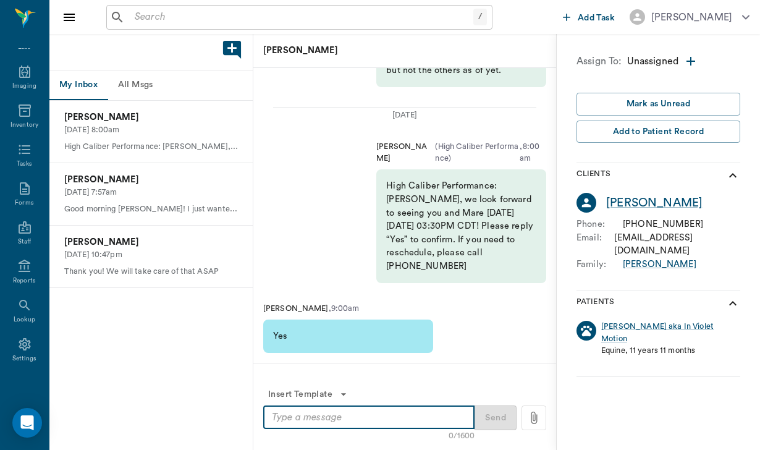
click at [276, 418] on textarea at bounding box center [369, 417] width 194 height 14
type textarea "G"
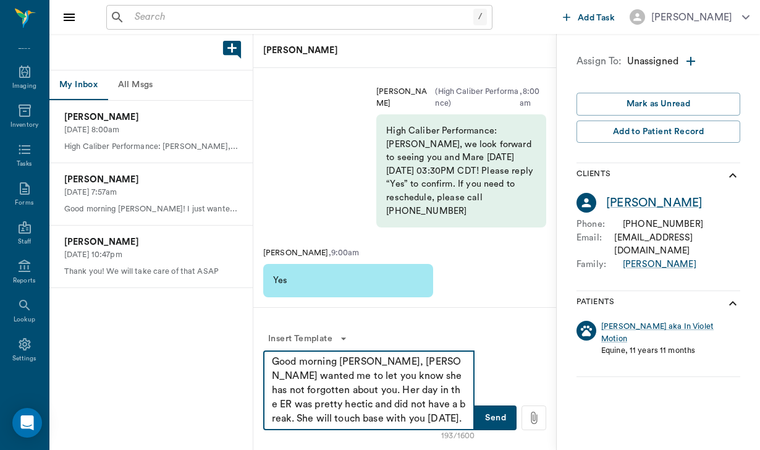
click at [437, 363] on textarea "Good morning [PERSON_NAME], [PERSON_NAME] wanted me to let you know she has not…" at bounding box center [369, 389] width 194 height 71
click at [454, 393] on textarea "Good morning [PERSON_NAME], [PERSON_NAME] wanted me to let you know she has not…" at bounding box center [369, 389] width 194 height 71
click at [451, 405] on textarea "Good morning [PERSON_NAME], [PERSON_NAME] wanted me to let you know she has not…" at bounding box center [369, 389] width 194 height 71
click at [450, 422] on textarea "Good morning [PERSON_NAME], [PERSON_NAME] wanted me to let you know she has not…" at bounding box center [369, 389] width 194 height 71
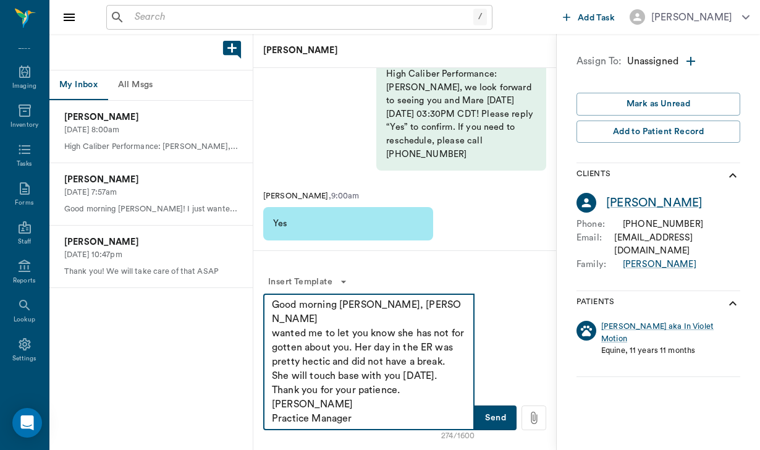
click at [374, 307] on textarea "Good morning [PERSON_NAME], [PERSON_NAME] wanted me to let you know she has not…" at bounding box center [369, 362] width 194 height 128
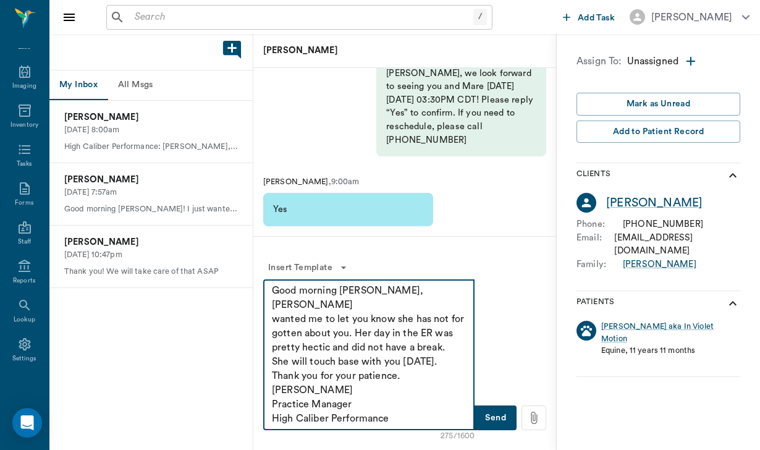
click at [274, 322] on textarea "Good morning [PERSON_NAME], [PERSON_NAME] wanted me to let you know she has not…" at bounding box center [369, 354] width 194 height 142
click at [459, 306] on textarea "Good morning [PERSON_NAME], [PERSON_NAME] wanted me to let you know she has not…" at bounding box center [369, 354] width 194 height 142
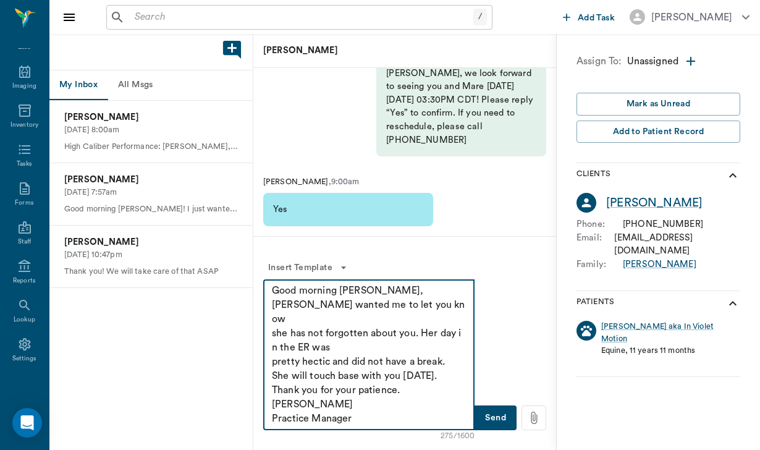
click at [459, 317] on textarea "Good morning [PERSON_NAME], [PERSON_NAME] wanted me to let you know she has not…" at bounding box center [369, 354] width 194 height 142
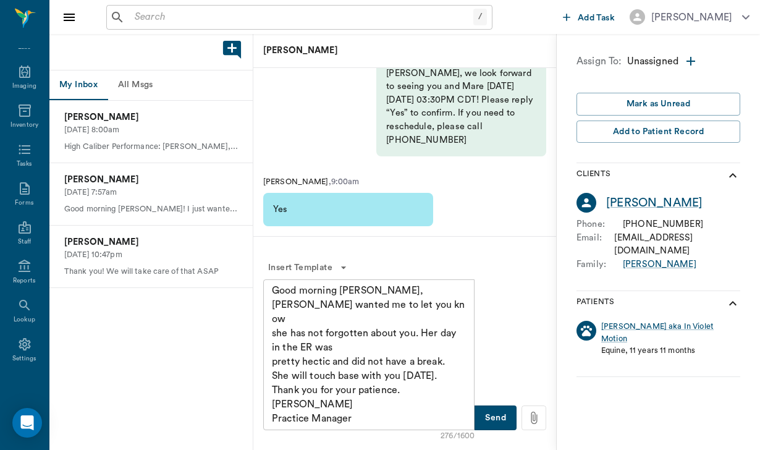
click at [270, 347] on div "Good morning [PERSON_NAME], [PERSON_NAME] wanted me to let you know she has not…" at bounding box center [368, 354] width 211 height 151
click at [270, 350] on div "Good morning [PERSON_NAME], [PERSON_NAME] wanted me to let you know she has not…" at bounding box center [368, 354] width 211 height 151
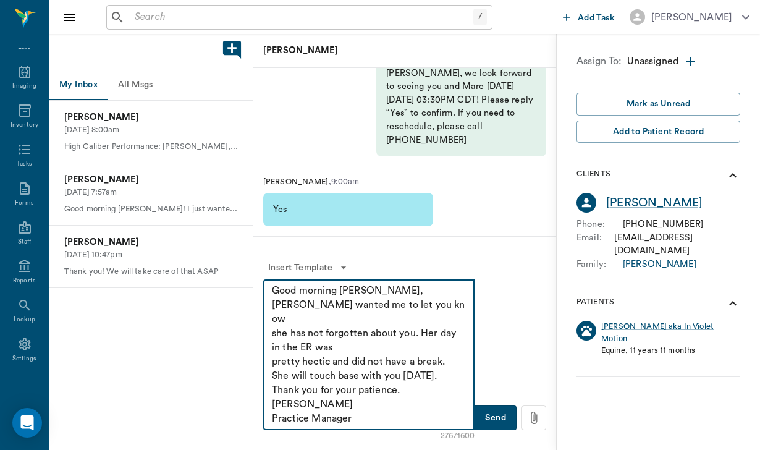
click at [274, 348] on textarea "Good morning [PERSON_NAME], [PERSON_NAME] wanted me to let you know she has not…" at bounding box center [369, 354] width 194 height 142
click at [415, 332] on textarea "Good morning [PERSON_NAME], [PERSON_NAME] wanted me to let you know she has not…" at bounding box center [369, 354] width 194 height 142
type textarea "Good morning [PERSON_NAME], [PERSON_NAME] wanted me to let you know she has not…"
click at [489, 417] on button "Send" at bounding box center [495, 417] width 42 height 25
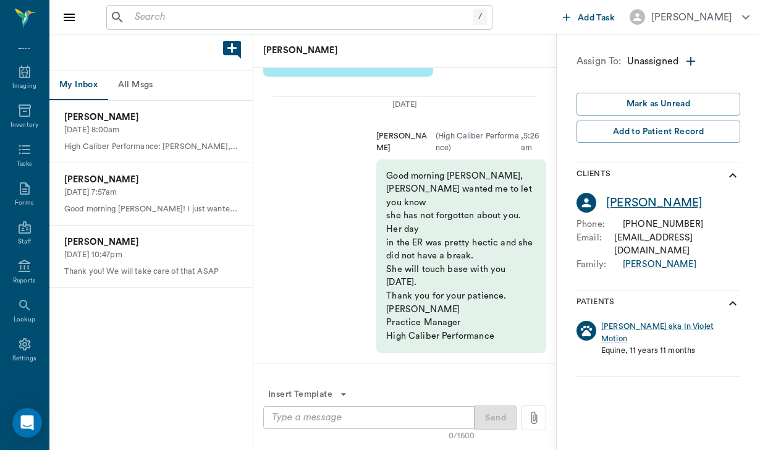
click at [658, 203] on div "[PERSON_NAME]" at bounding box center [654, 203] width 96 height 18
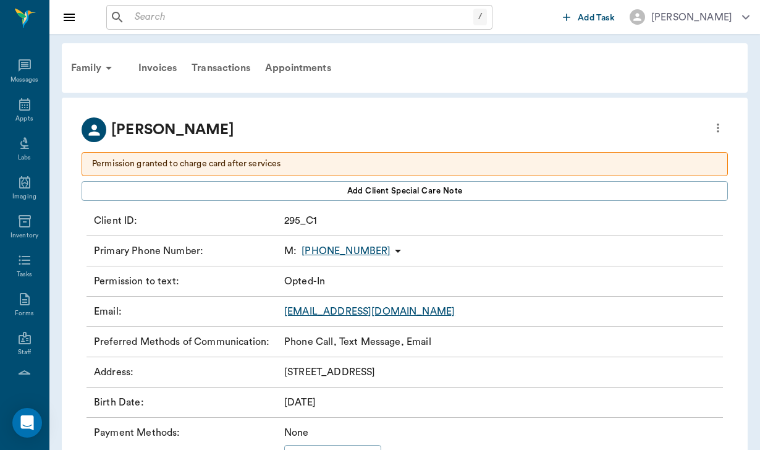
scroll to position [114, 0]
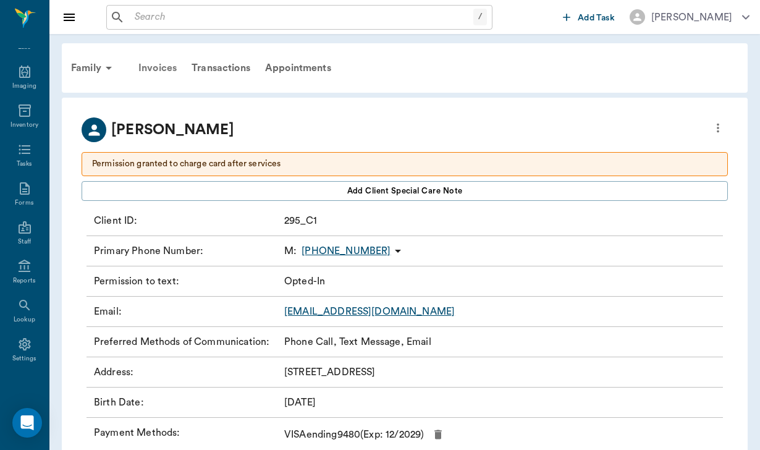
click at [161, 73] on div "Invoices" at bounding box center [157, 68] width 53 height 30
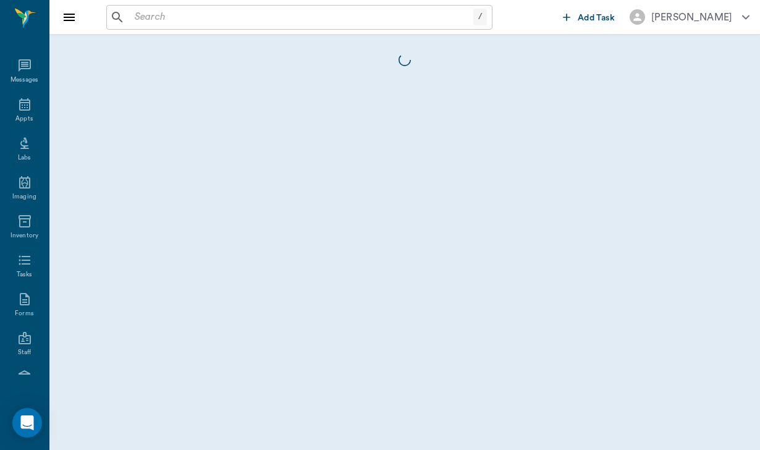
scroll to position [114, 0]
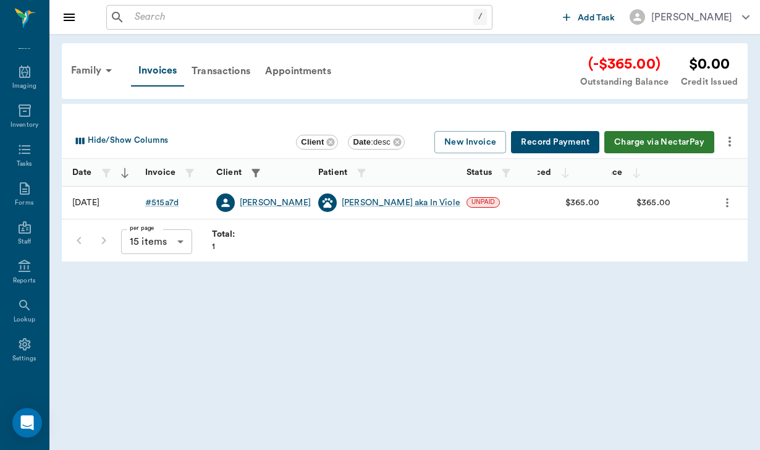
click at [637, 140] on button "Charge via NectarPay" at bounding box center [659, 142] width 110 height 23
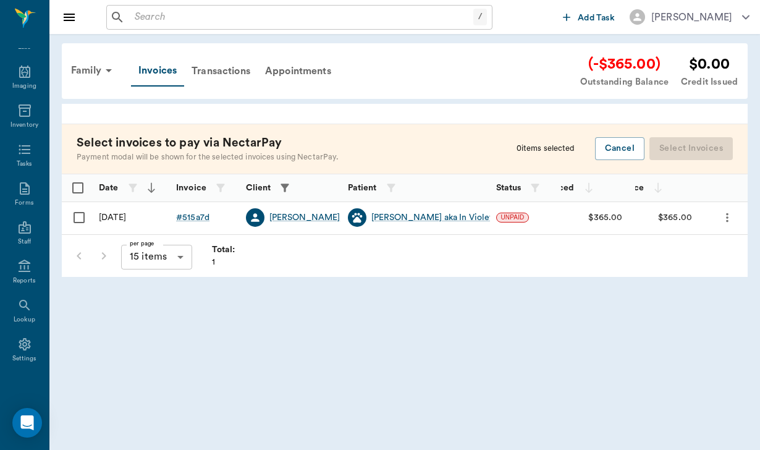
click at [82, 217] on input "Select row" at bounding box center [79, 217] width 26 height 26
checkbox input "false"
checkbox input "true"
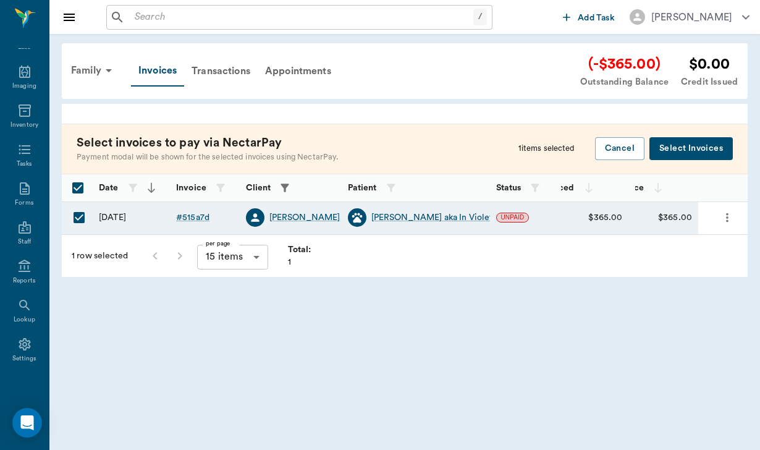
click at [677, 161] on div "1 items selected Cancel Select Invoices" at bounding box center [625, 149] width 214 height 30
click at [681, 150] on button "Select Invoices" at bounding box center [690, 148] width 83 height 23
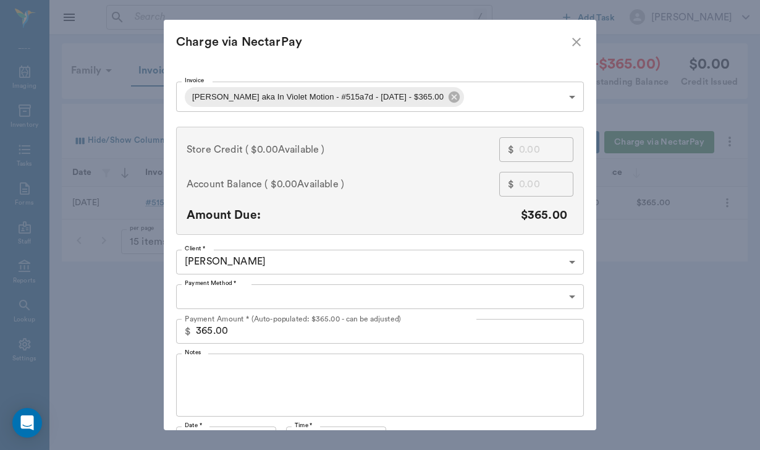
type input "CREDIT_CARDS_ON_FILE"
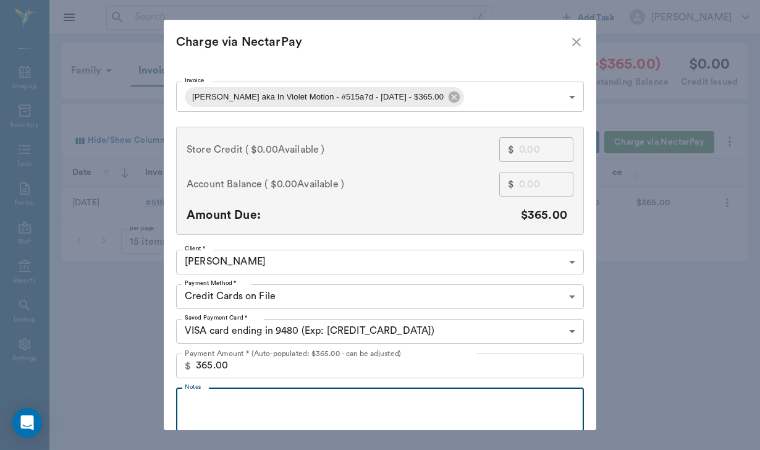
click at [230, 420] on textarea "Notes" at bounding box center [380, 419] width 390 height 43
click at [272, 403] on textarea "permission granted to charge card after services rendered" at bounding box center [380, 419] width 390 height 43
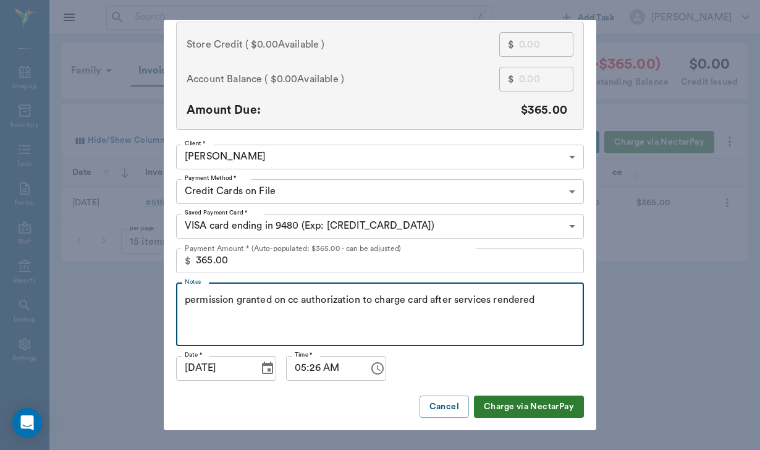
scroll to position [104, 0]
type textarea "permission granted on cc authorization to charge card after services rendered"
click at [550, 401] on button "Charge via NectarPay" at bounding box center [529, 407] width 110 height 23
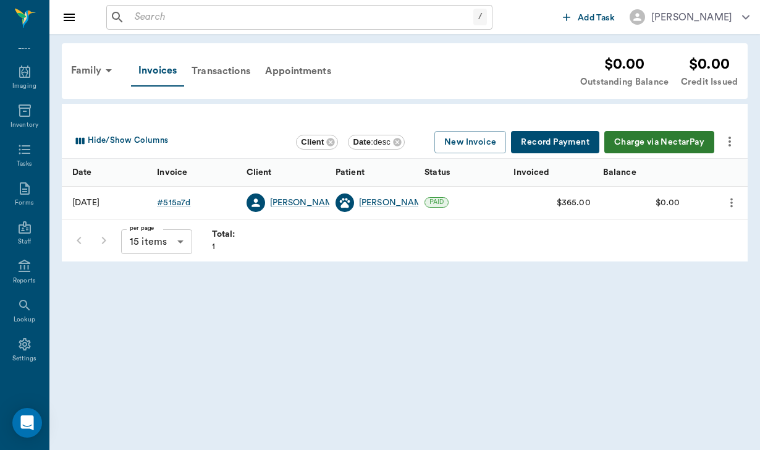
click at [737, 137] on button "more" at bounding box center [729, 141] width 21 height 21
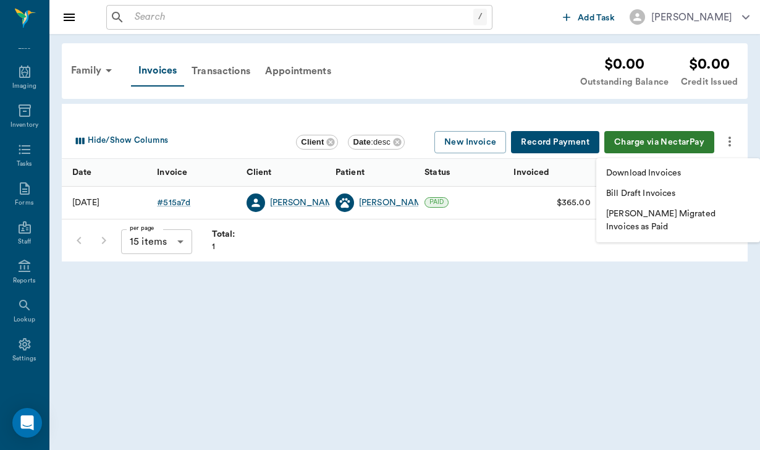
click at [677, 166] on li "Download Invoices" at bounding box center [678, 173] width 164 height 20
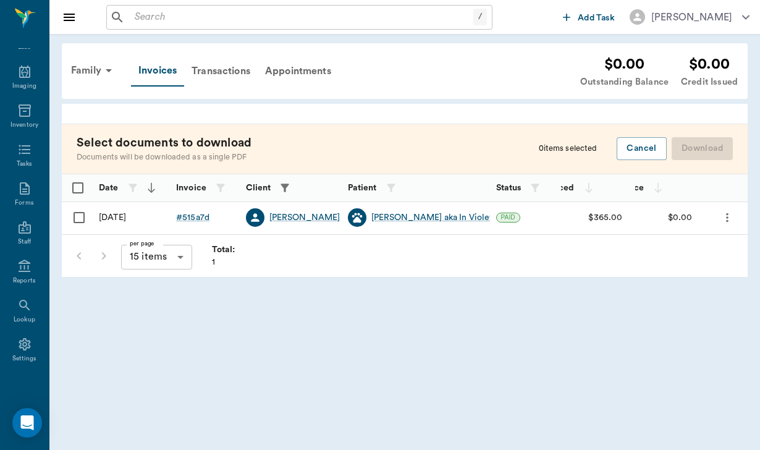
click at [82, 211] on input "Select row" at bounding box center [79, 217] width 26 height 26
checkbox input "false"
checkbox input "true"
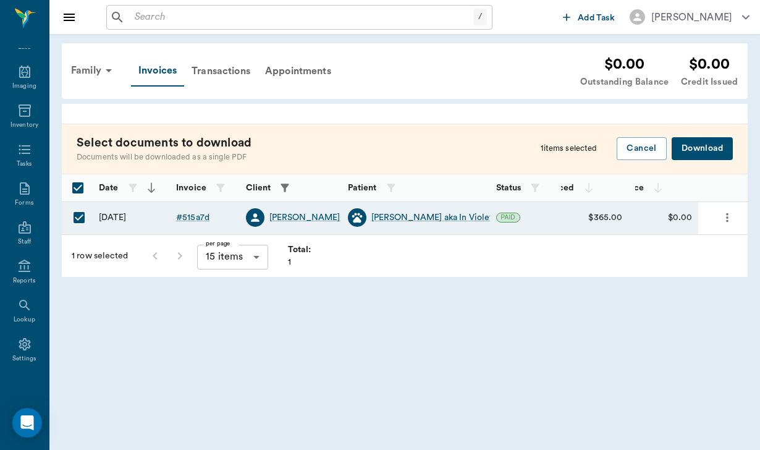
click at [716, 149] on button "Download" at bounding box center [701, 148] width 61 height 23
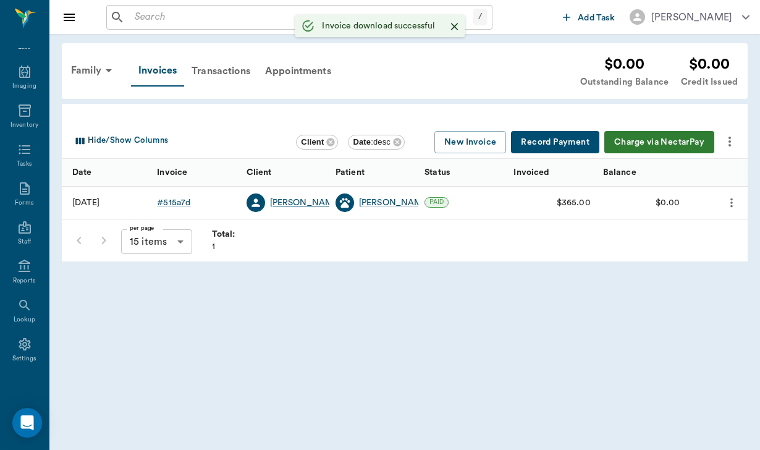
click at [295, 203] on div "[PERSON_NAME]" at bounding box center [305, 202] width 71 height 12
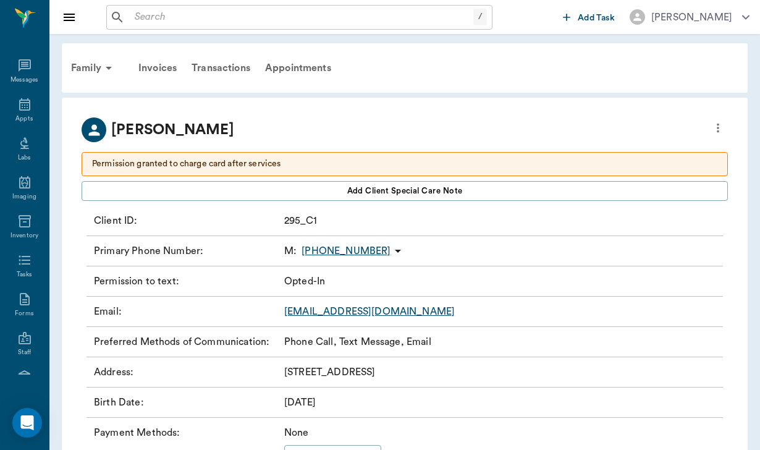
scroll to position [114, 0]
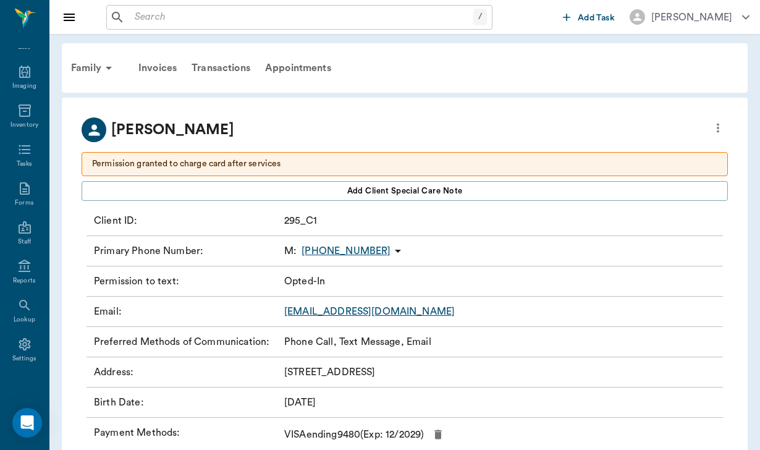
click at [369, 312] on link "[EMAIL_ADDRESS][DOMAIN_NAME]" at bounding box center [369, 311] width 170 height 10
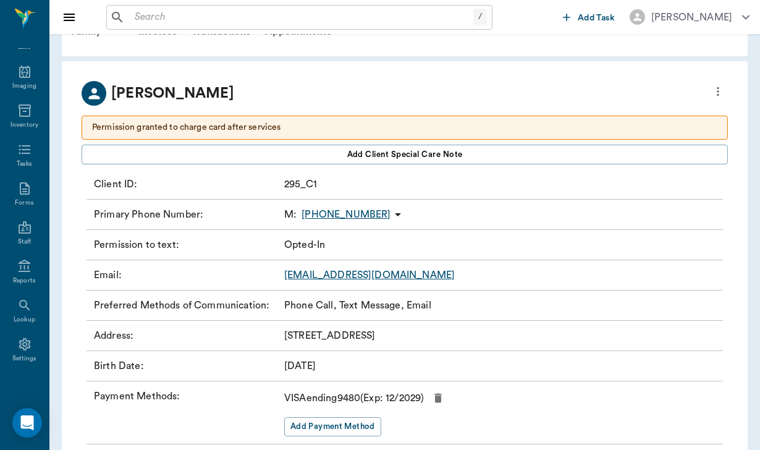
scroll to position [41, 0]
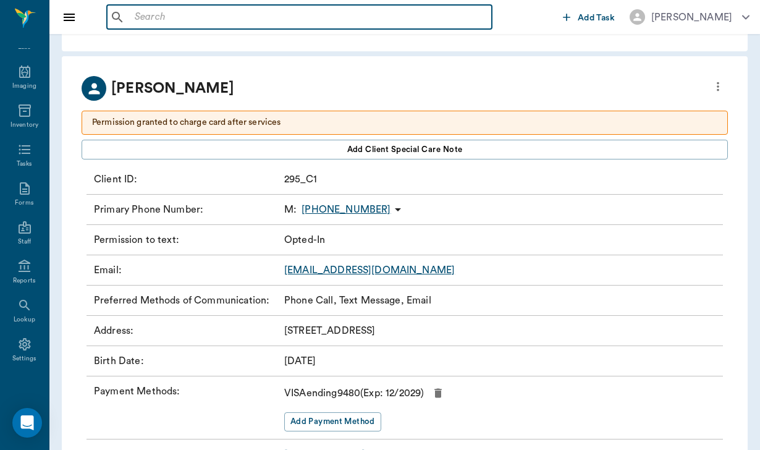
click at [137, 20] on input "text" at bounding box center [308, 17] width 357 height 17
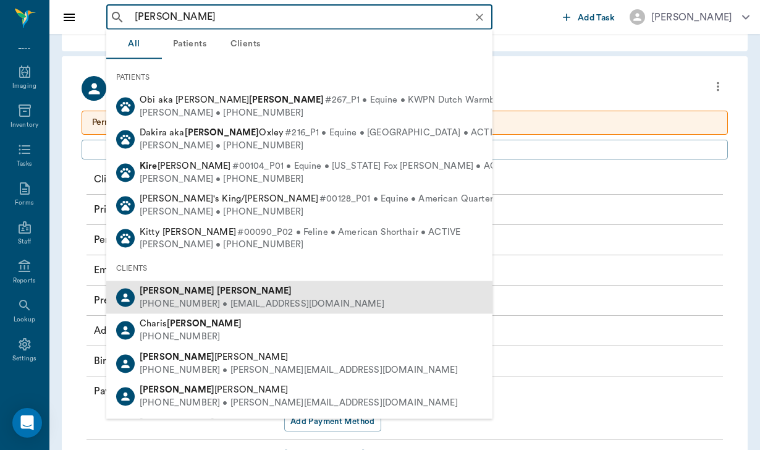
click at [205, 281] on div "[PERSON_NAME] [PHONE_NUMBER] • [EMAIL_ADDRESS][DOMAIN_NAME]" at bounding box center [299, 297] width 386 height 33
type input "[PERSON_NAME]"
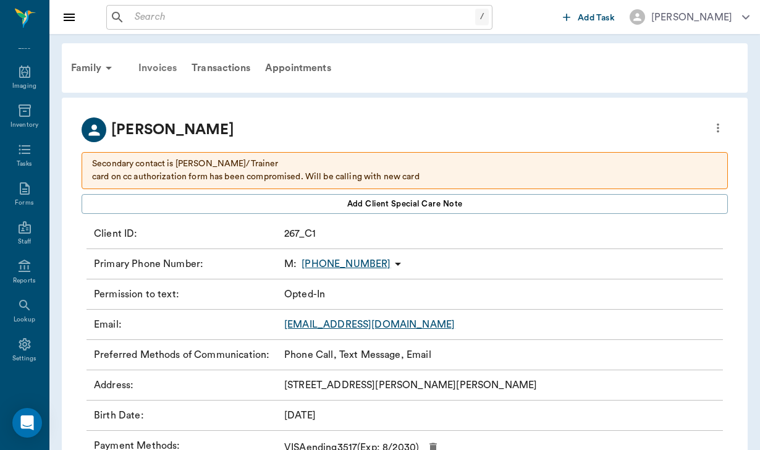
click at [166, 65] on div "Invoices" at bounding box center [157, 68] width 53 height 30
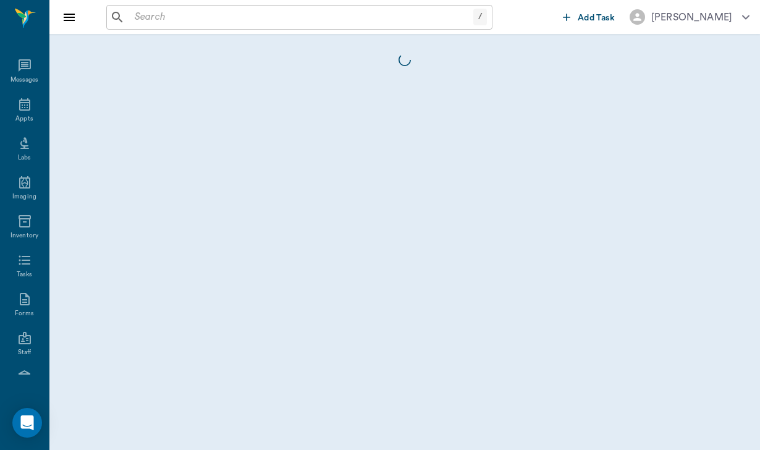
scroll to position [114, 0]
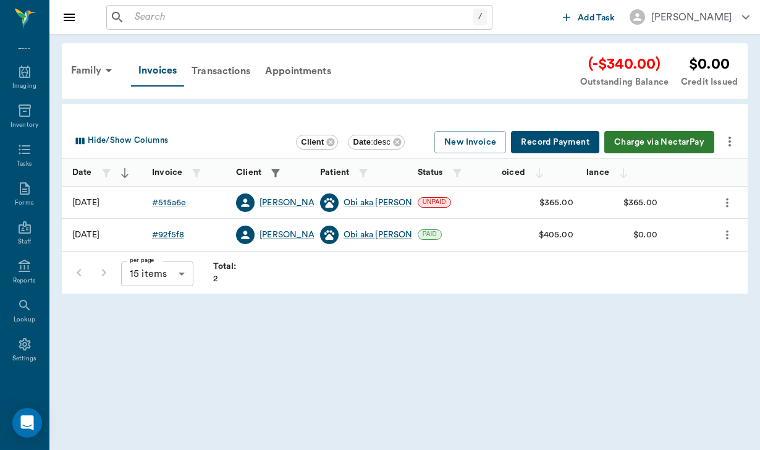
click at [730, 135] on icon "more" at bounding box center [729, 141] width 15 height 15
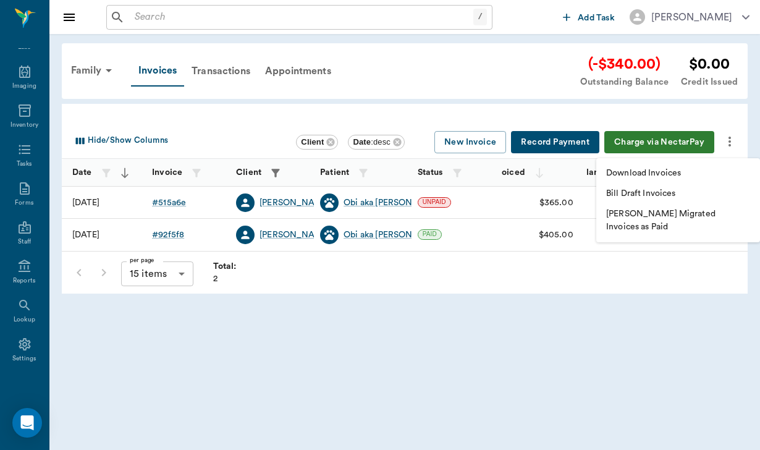
click at [654, 177] on p "Download Invoices" at bounding box center [643, 173] width 75 height 13
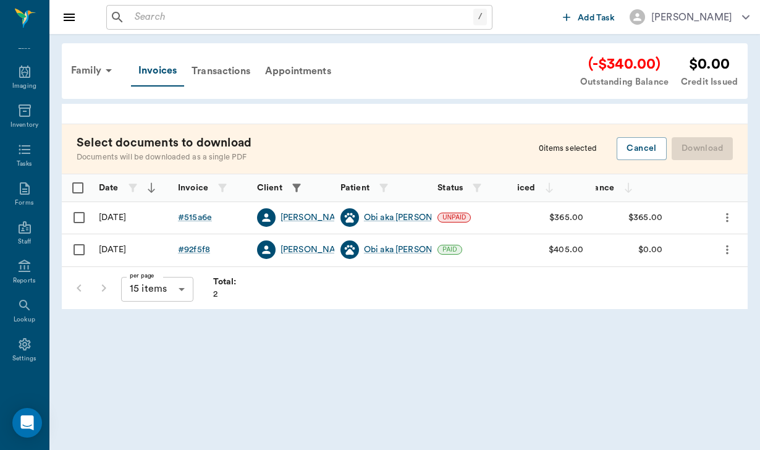
click at [75, 220] on input "Select row" at bounding box center [79, 217] width 26 height 26
checkbox input "false"
checkbox input "true"
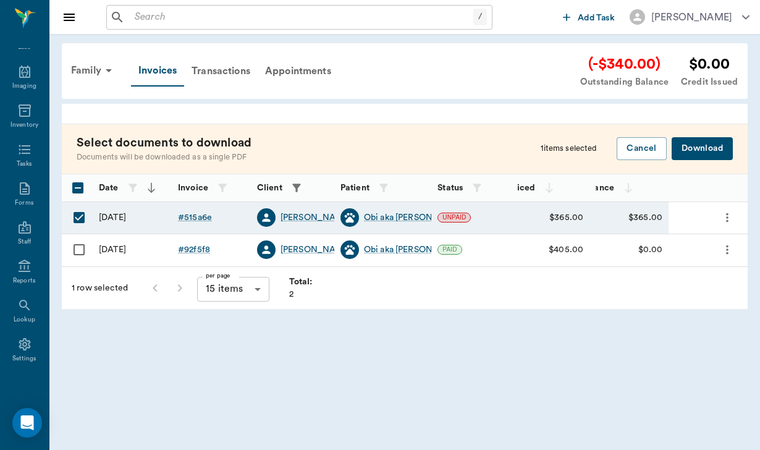
click at [690, 147] on button "Download" at bounding box center [701, 148] width 61 height 23
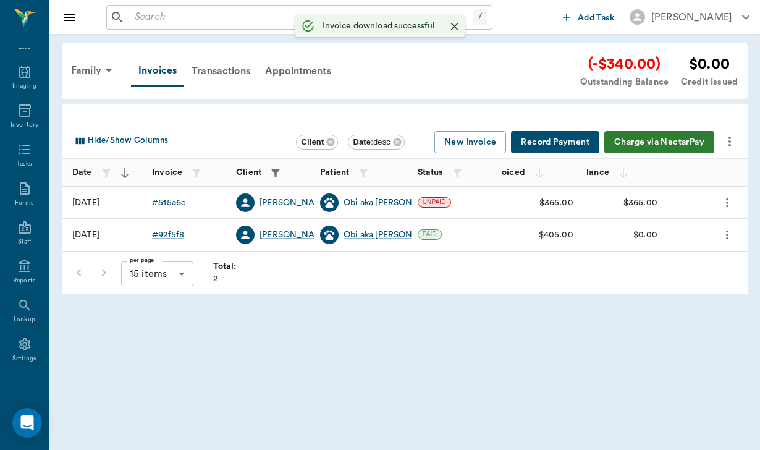
click at [272, 203] on div "[PERSON_NAME]" at bounding box center [294, 202] width 71 height 12
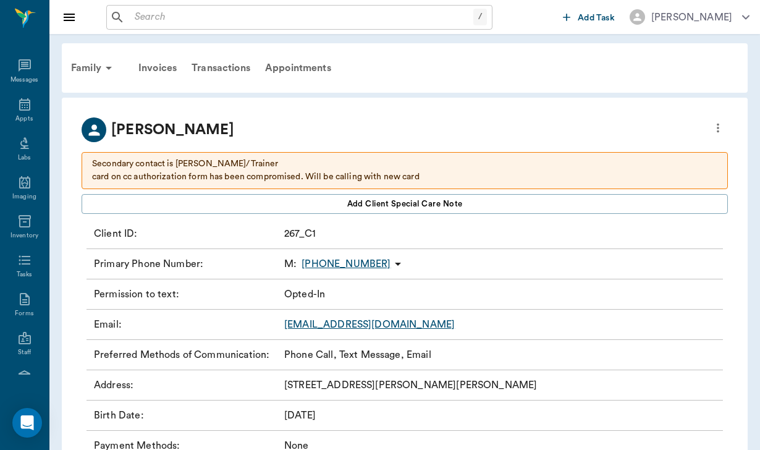
scroll to position [114, 0]
click at [327, 324] on link "[EMAIL_ADDRESS][DOMAIN_NAME]" at bounding box center [369, 324] width 170 height 10
click at [89, 67] on div "Family" at bounding box center [94, 68] width 60 height 30
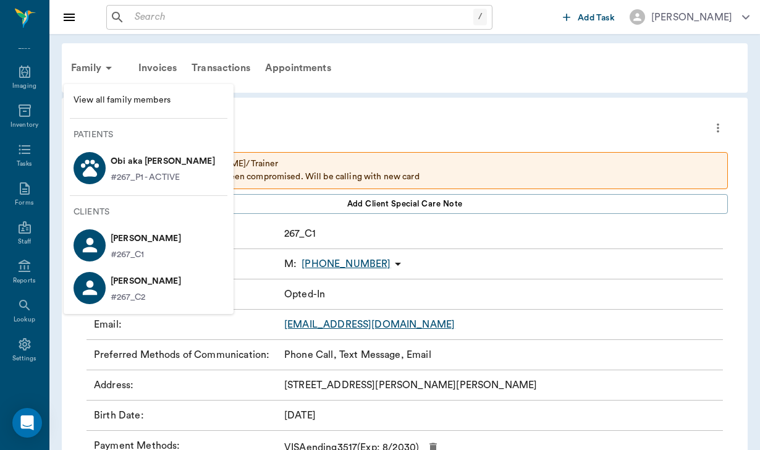
click at [152, 159] on p "Obi aka [PERSON_NAME]" at bounding box center [163, 161] width 104 height 20
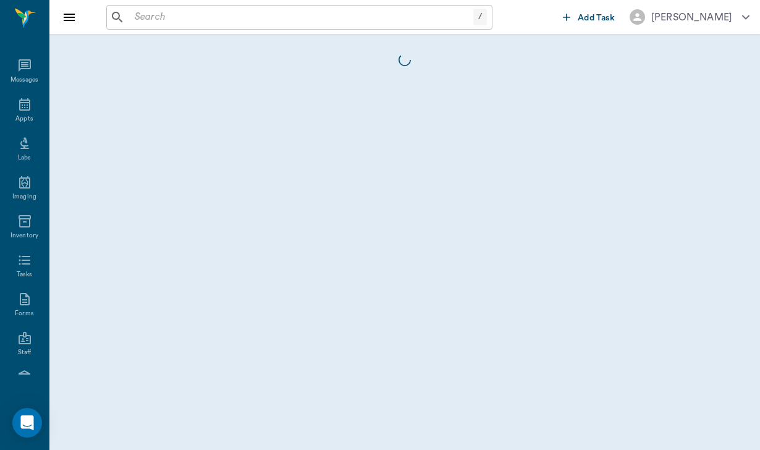
scroll to position [114, 0]
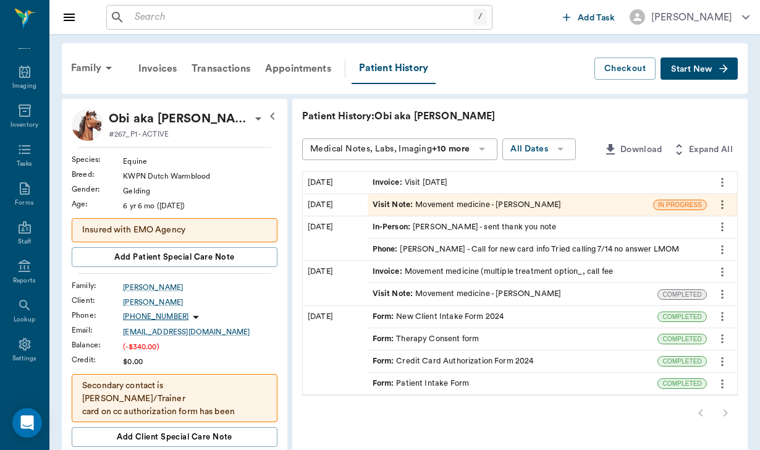
click at [679, 69] on span "Start New" at bounding box center [691, 69] width 41 height 0
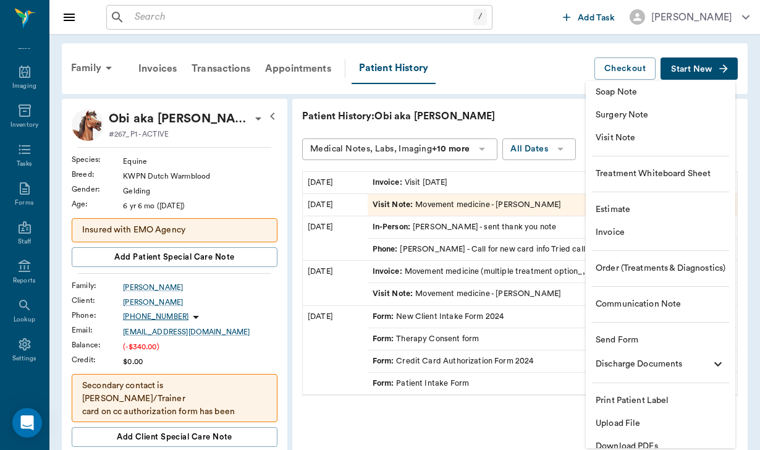
click at [643, 334] on span "Send Form" at bounding box center [660, 339] width 130 height 13
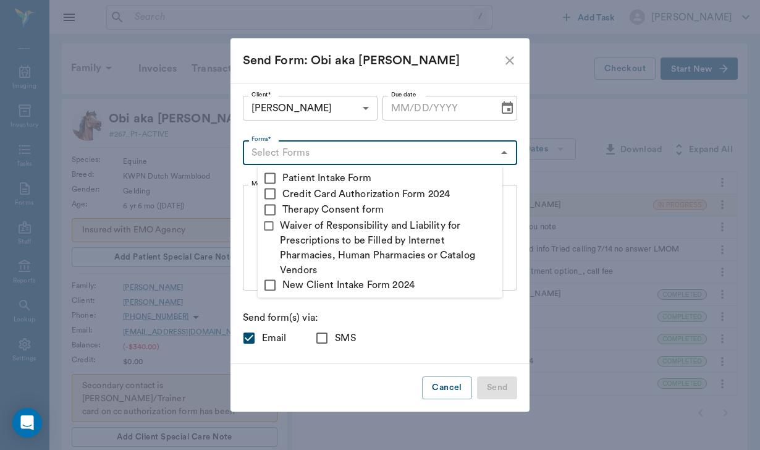
click at [280, 152] on input "Forms*" at bounding box center [369, 152] width 247 height 17
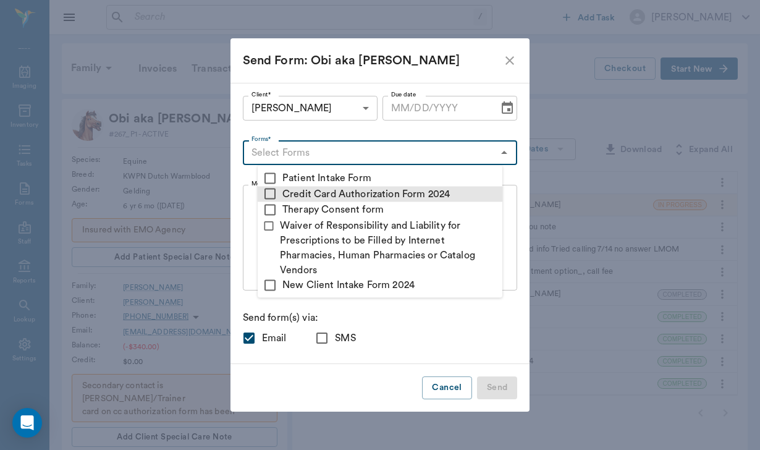
click at [275, 193] on input "checkbox" at bounding box center [269, 194] width 15 height 15
checkbox input "true"
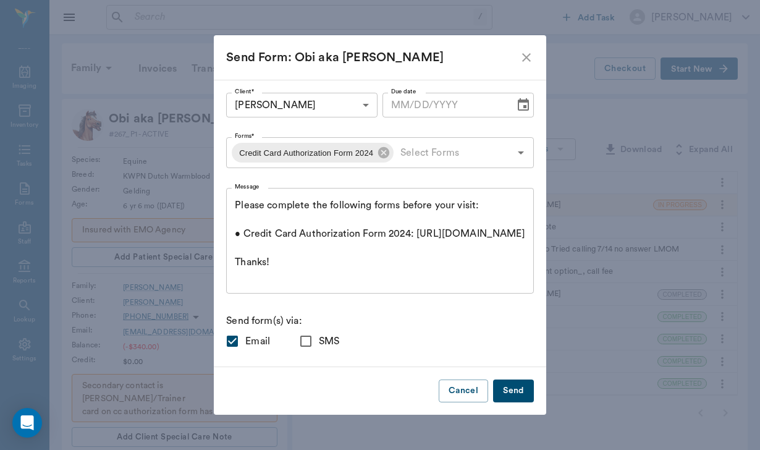
click at [323, 312] on div "Client* [PERSON_NAME] 6854522b684eacbb92389143 Client* Due date Due date Forms*…" at bounding box center [380, 223] width 308 height 261
click at [265, 206] on div "Please complete the following forms before your visit: • Credit Card Authorizat…" at bounding box center [380, 241] width 308 height 106
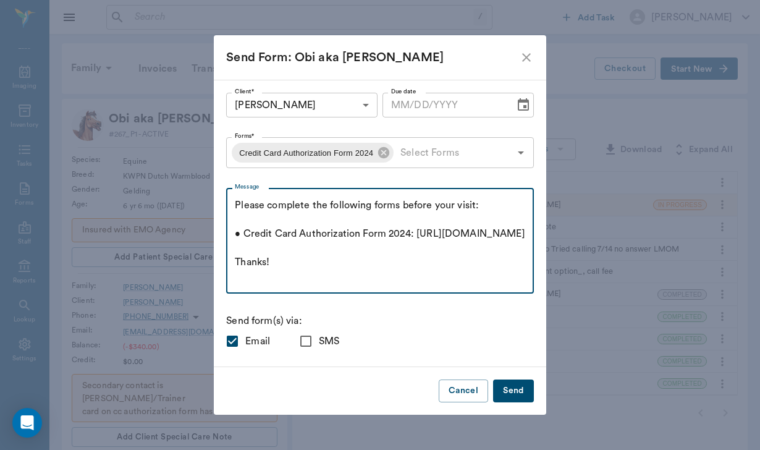
scroll to position [28, 0]
click at [272, 204] on textarea "Please complete the following forms before your visit: • Credit Card Authorizat…" at bounding box center [380, 240] width 290 height 85
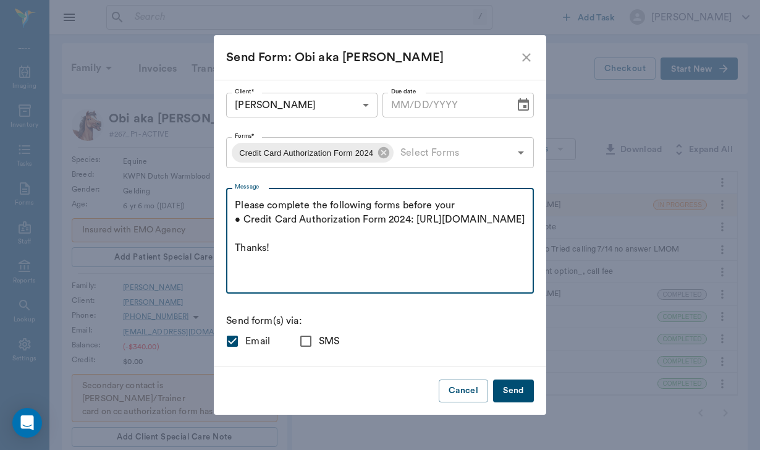
scroll to position [0, 0]
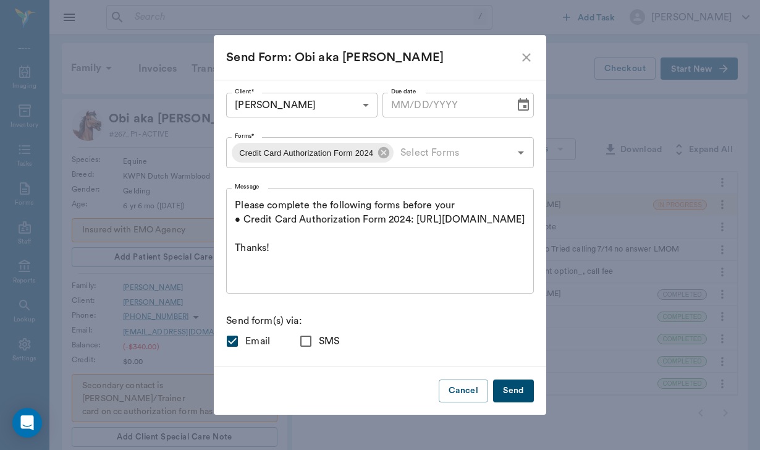
click at [264, 203] on div "Please complete the following forms before your • Credit Card Authorization For…" at bounding box center [380, 241] width 308 height 106
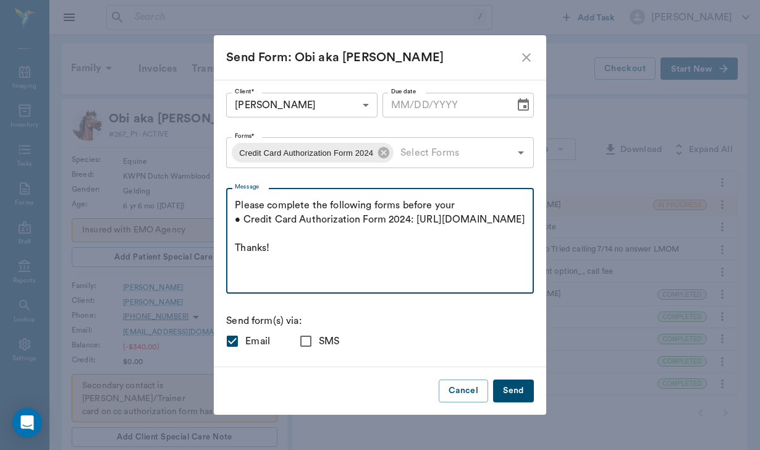
click at [268, 204] on textarea "Please complete the following forms before your • Credit Card Authorization For…" at bounding box center [380, 240] width 290 height 85
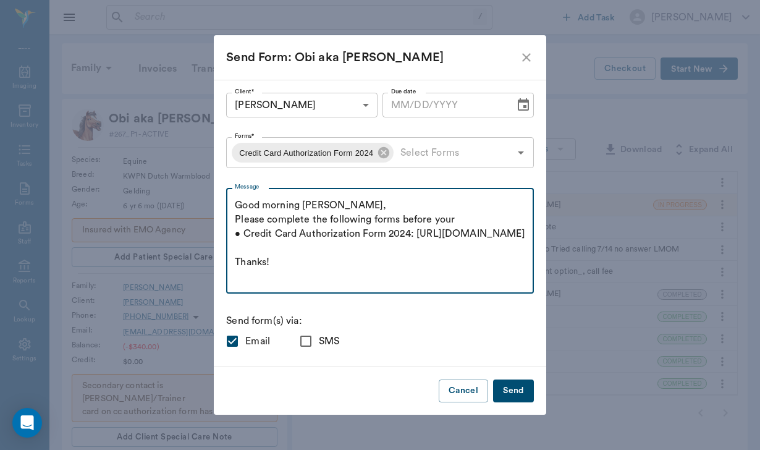
drag, startPoint x: 428, startPoint y: 220, endPoint x: 486, endPoint y: 222, distance: 58.1
click at [486, 222] on textarea "Good morning [PERSON_NAME], Please complete the following forms before your • C…" at bounding box center [380, 240] width 290 height 85
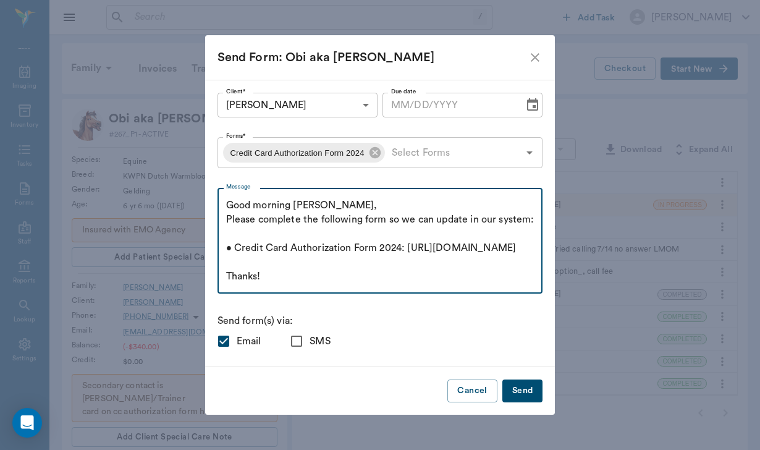
scroll to position [43, 0]
click at [322, 272] on textarea "Good morning [PERSON_NAME], Please complete the following form so we can update…" at bounding box center [380, 240] width 308 height 85
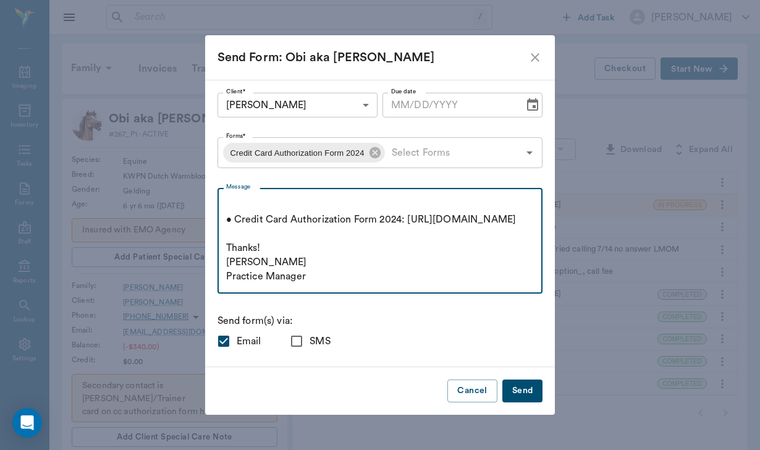
scroll to position [84, 0]
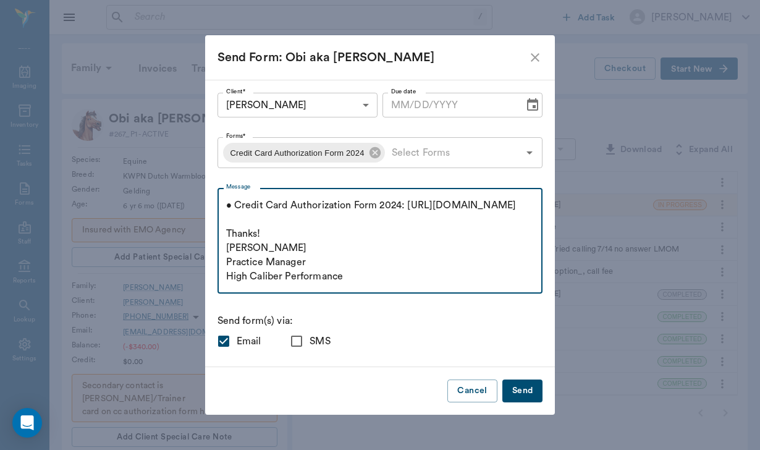
type textarea "Good morning [PERSON_NAME], Please complete the following form so we can update…"
click at [309, 340] on input "SMS" at bounding box center [296, 341] width 26 height 26
checkbox input "true"
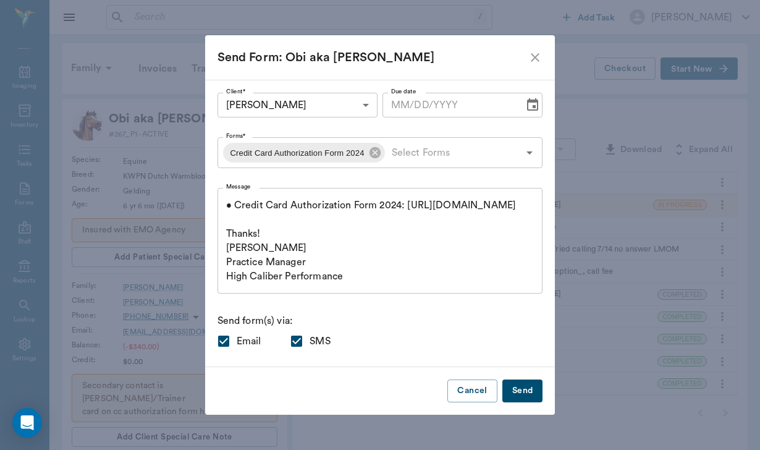
click at [484, 402] on div "Cancel Send" at bounding box center [380, 391] width 350 height 48
click at [502, 394] on button "Send" at bounding box center [522, 390] width 41 height 23
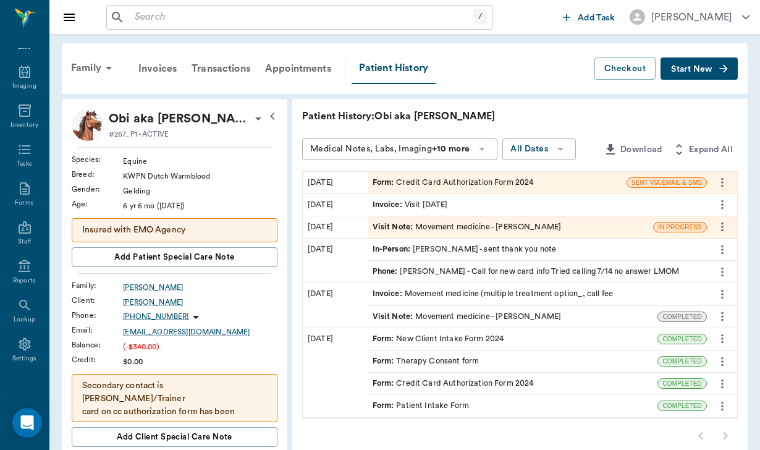
click at [138, 17] on input "text" at bounding box center [301, 17] width 343 height 17
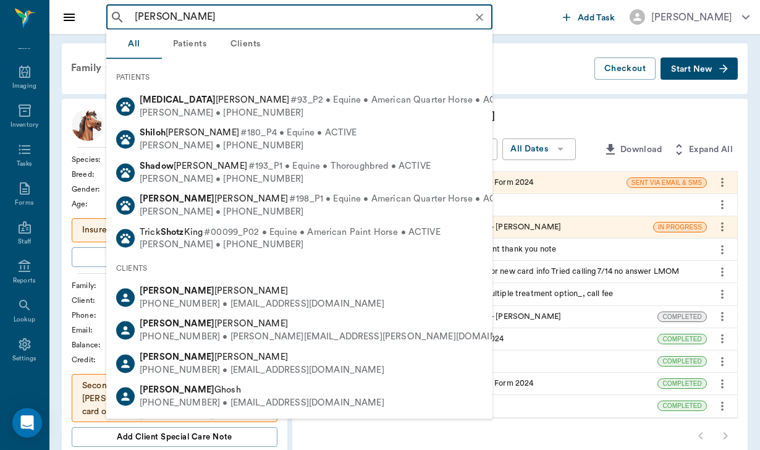
type input "[PERSON_NAME]"
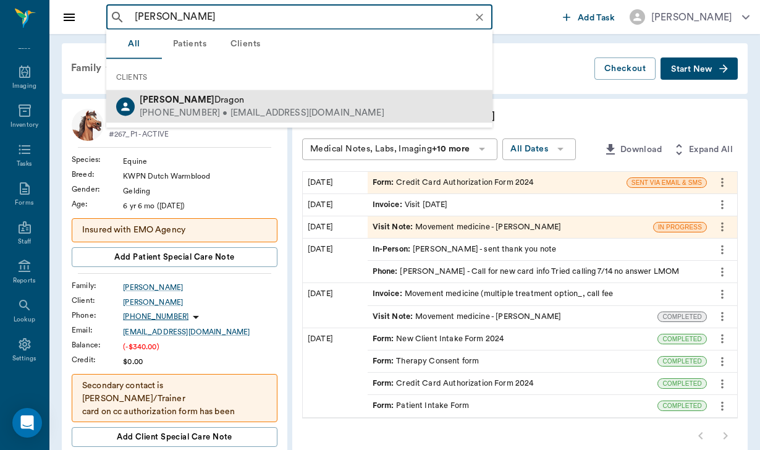
click at [198, 98] on span "[PERSON_NAME]" at bounding box center [192, 99] width 104 height 9
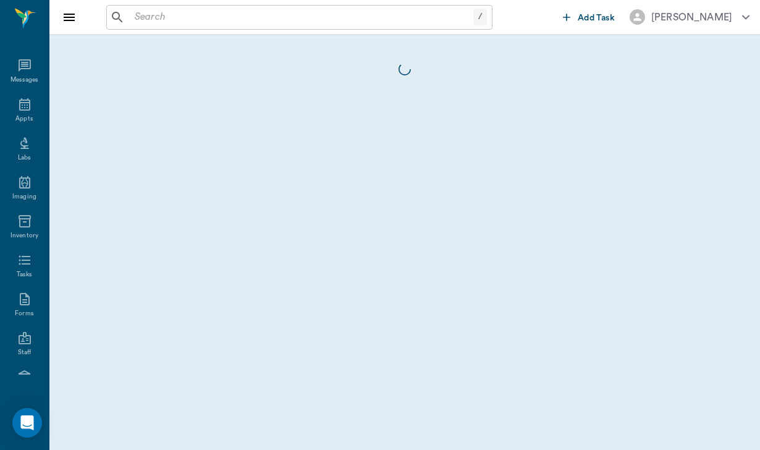
scroll to position [114, 0]
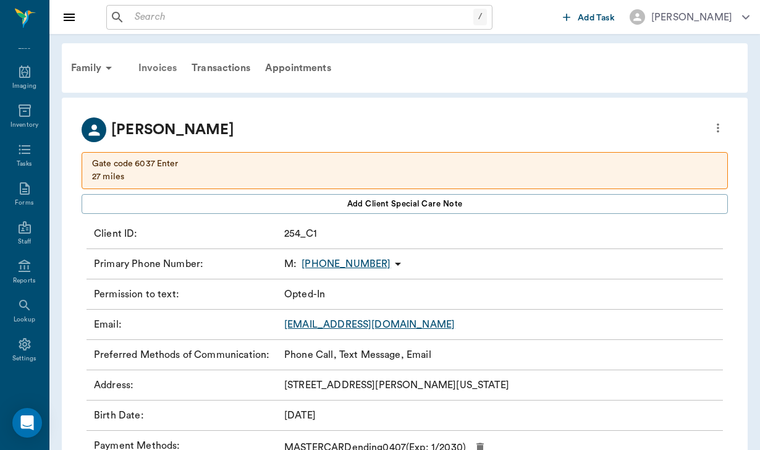
click at [164, 73] on div "Invoices" at bounding box center [157, 68] width 53 height 30
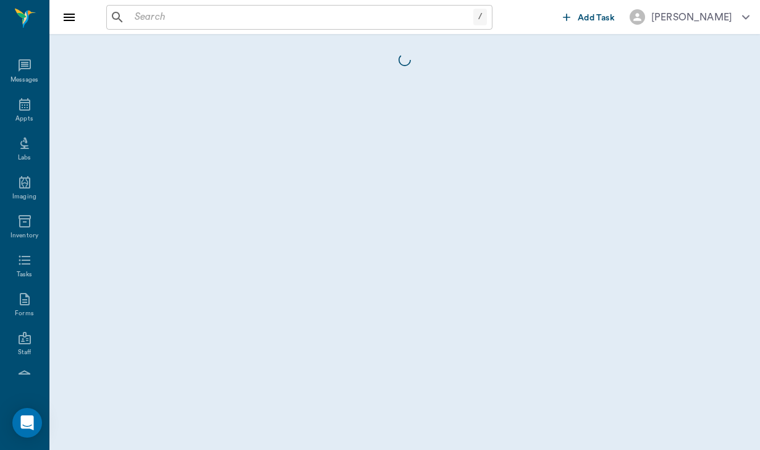
scroll to position [114, 0]
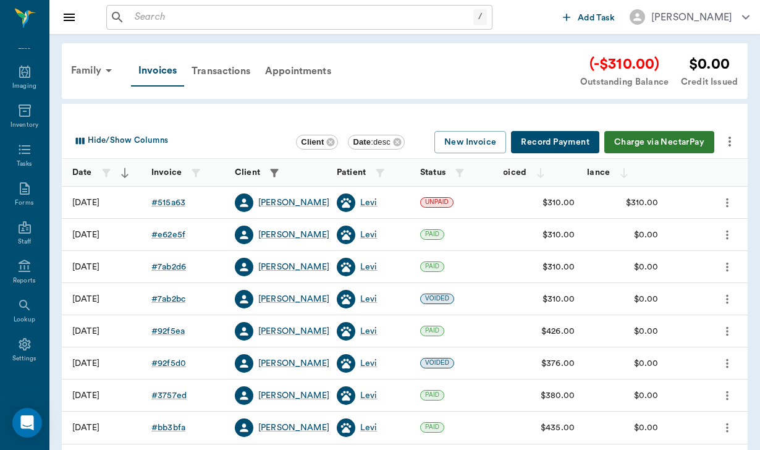
click at [739, 138] on button "more" at bounding box center [729, 141] width 21 height 21
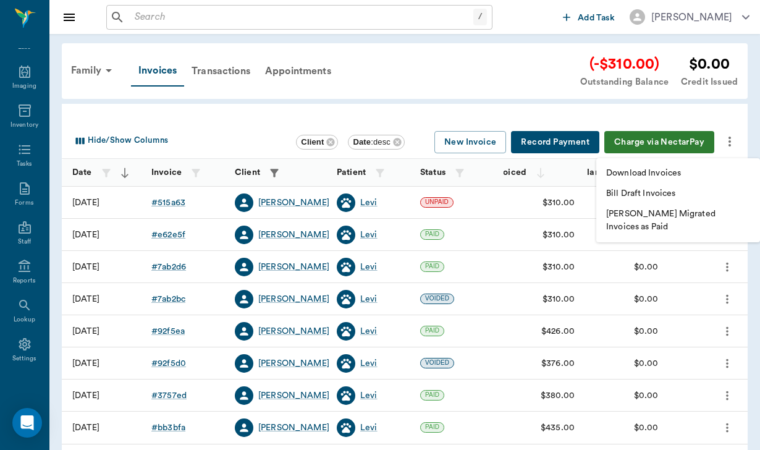
click at [672, 175] on p "Download Invoices" at bounding box center [643, 173] width 75 height 13
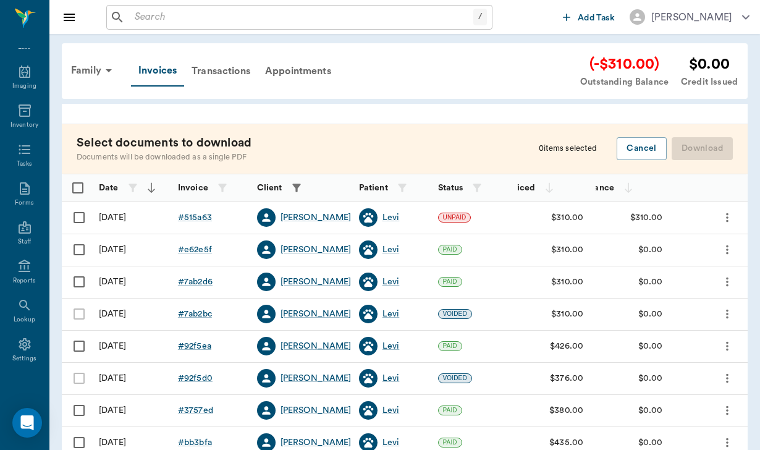
click at [82, 217] on input "Select row" at bounding box center [79, 217] width 26 height 26
checkbox input "false"
checkbox input "true"
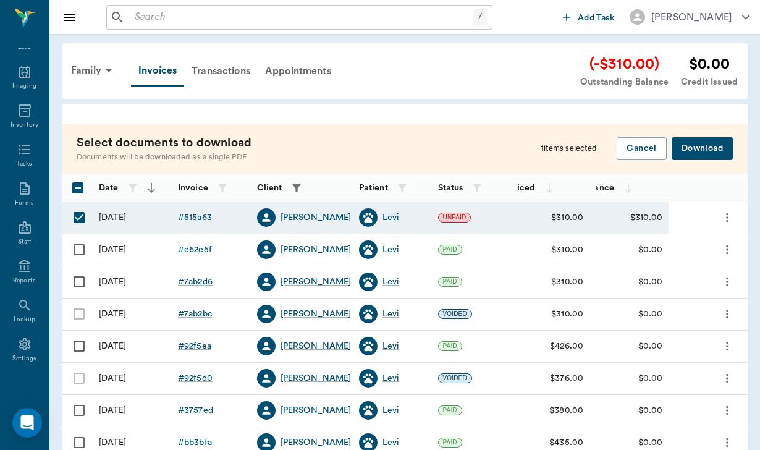
click at [702, 148] on button "Download" at bounding box center [701, 148] width 61 height 23
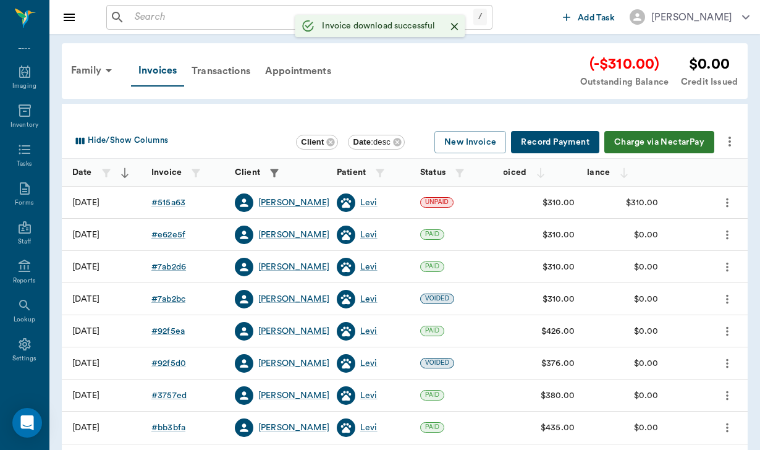
click at [281, 201] on div "[PERSON_NAME]" at bounding box center [293, 202] width 71 height 12
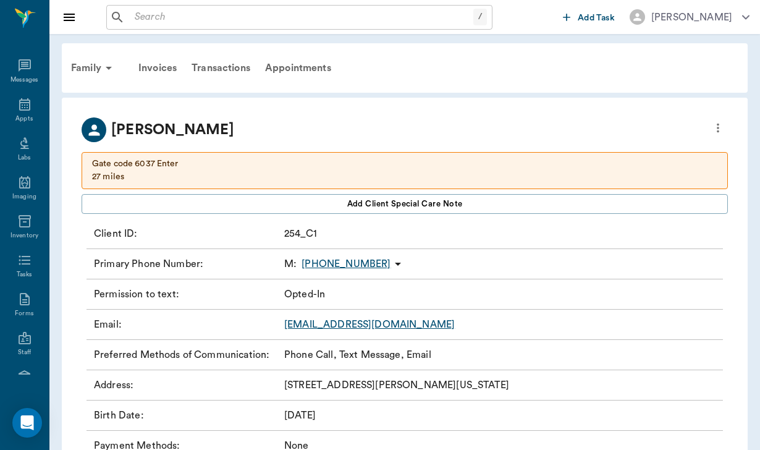
scroll to position [114, 0]
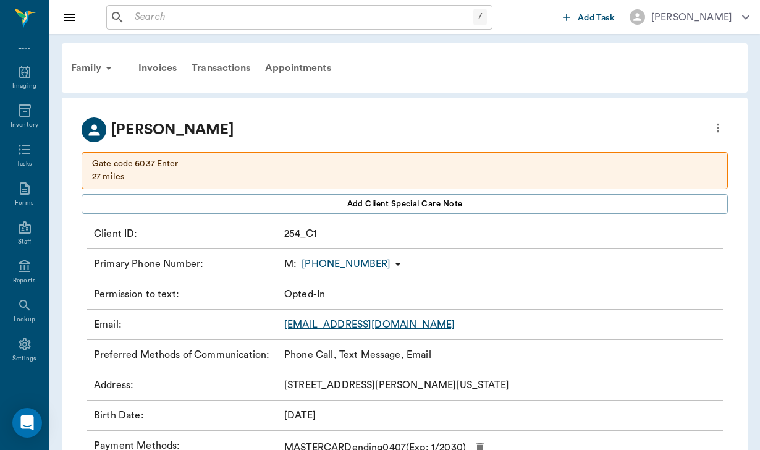
click at [384, 328] on link "[EMAIL_ADDRESS][DOMAIN_NAME]" at bounding box center [369, 324] width 170 height 10
click at [155, 9] on input "text" at bounding box center [301, 17] width 343 height 17
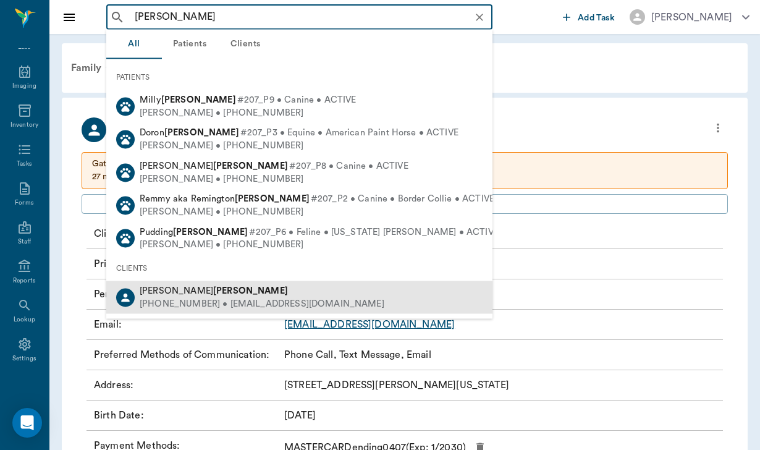
click at [193, 300] on div "[PHONE_NUMBER] • [EMAIL_ADDRESS][DOMAIN_NAME]" at bounding box center [262, 303] width 245 height 13
type input "[PERSON_NAME]"
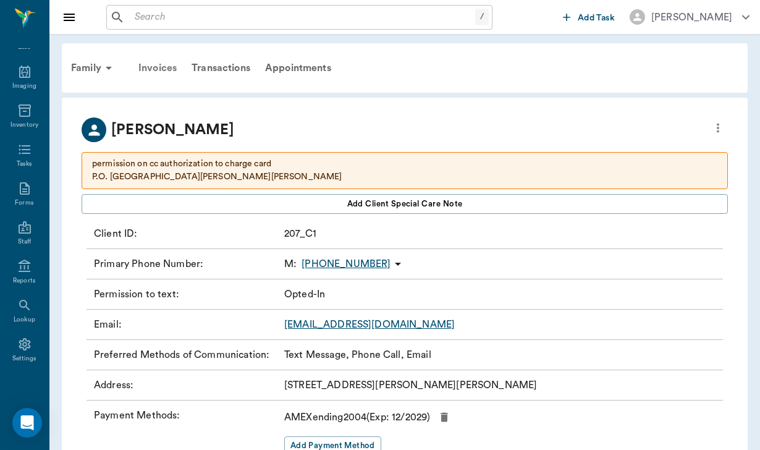
click at [167, 65] on div "Invoices" at bounding box center [157, 68] width 53 height 30
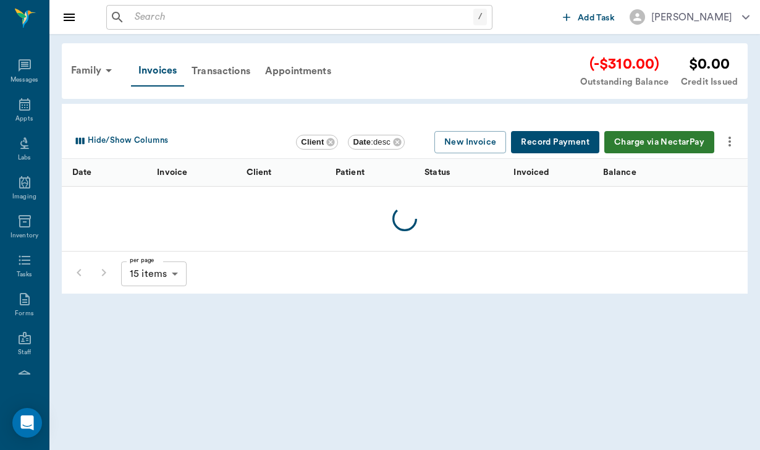
scroll to position [114, 0]
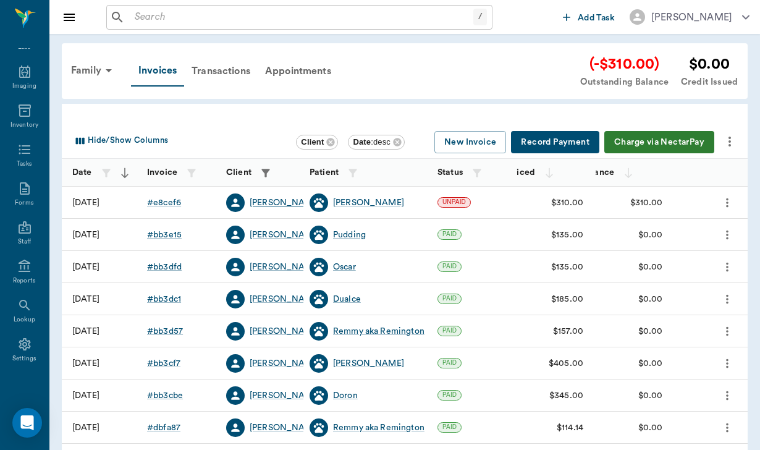
click at [267, 201] on div "[PERSON_NAME]" at bounding box center [284, 202] width 71 height 12
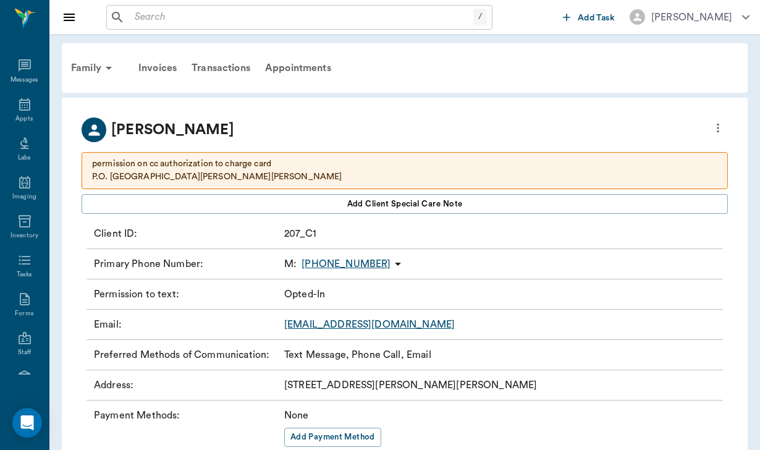
scroll to position [114, 0]
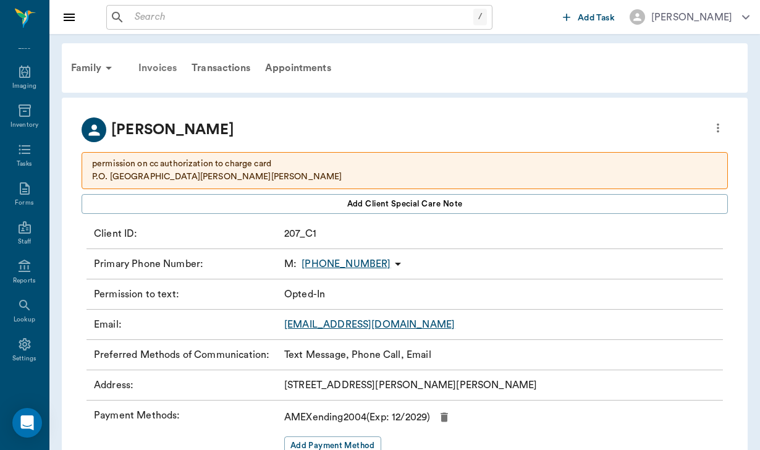
click at [171, 64] on div "Invoices" at bounding box center [157, 68] width 53 height 30
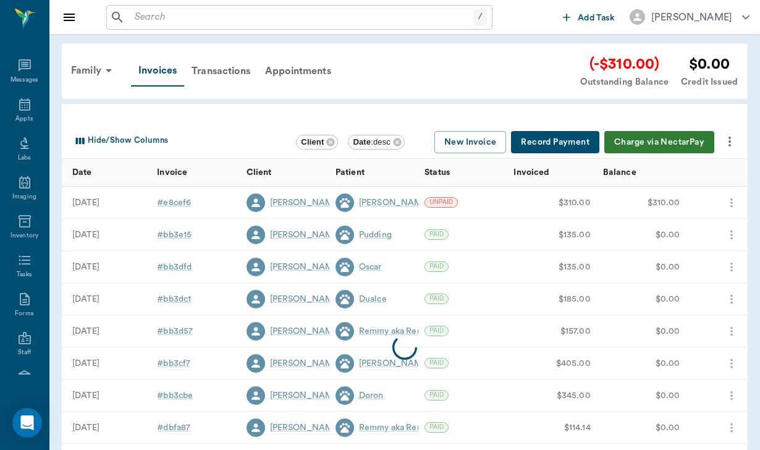
scroll to position [114, 0]
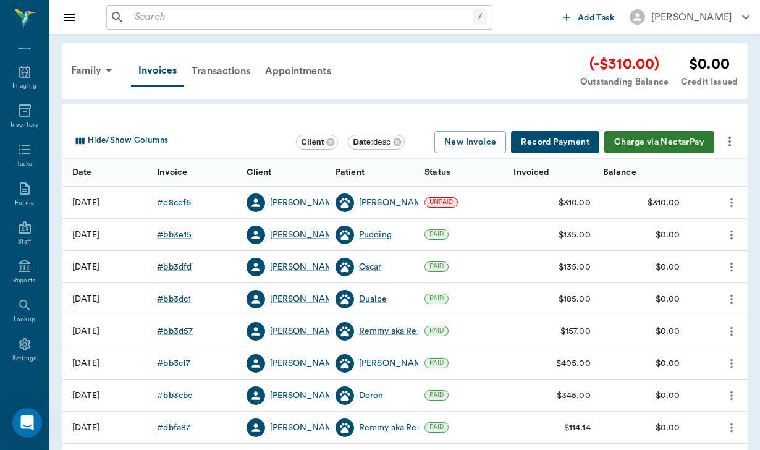
click at [659, 142] on button "Charge via NectarPay" at bounding box center [659, 142] width 110 height 23
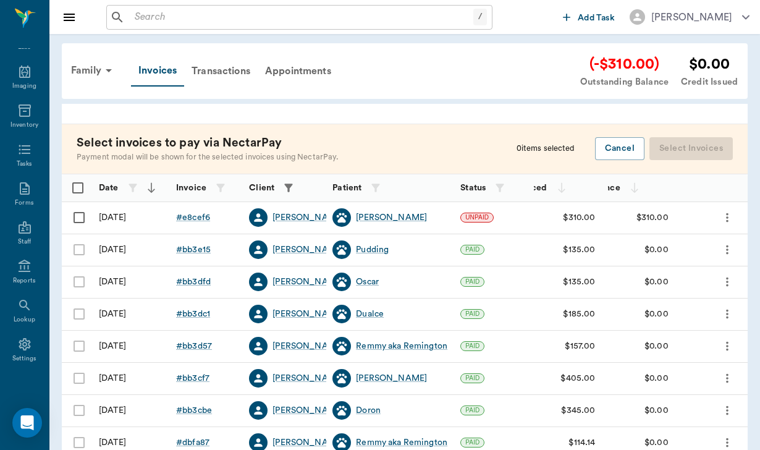
click at [80, 216] on input "Select row" at bounding box center [79, 217] width 26 height 26
checkbox input "false"
checkbox input "true"
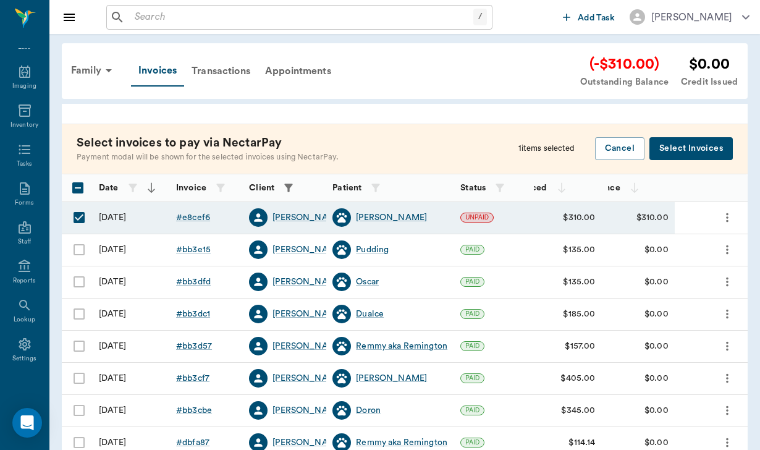
click at [692, 153] on button "Select Invoices" at bounding box center [690, 148] width 83 height 23
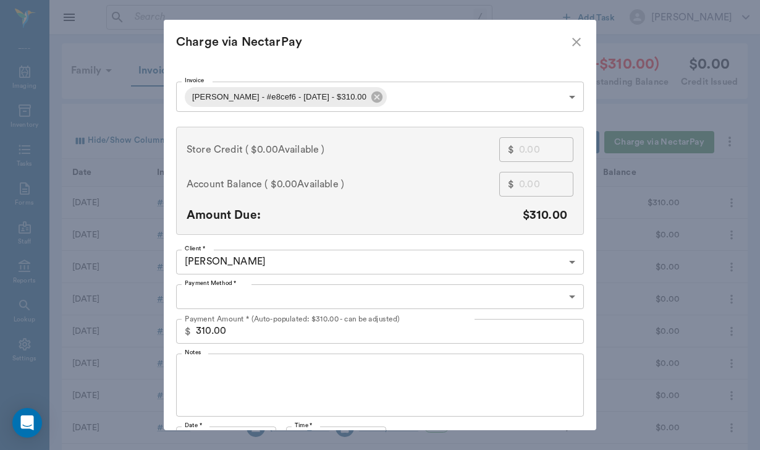
type input "CREDIT_CARDS_ON_FILE"
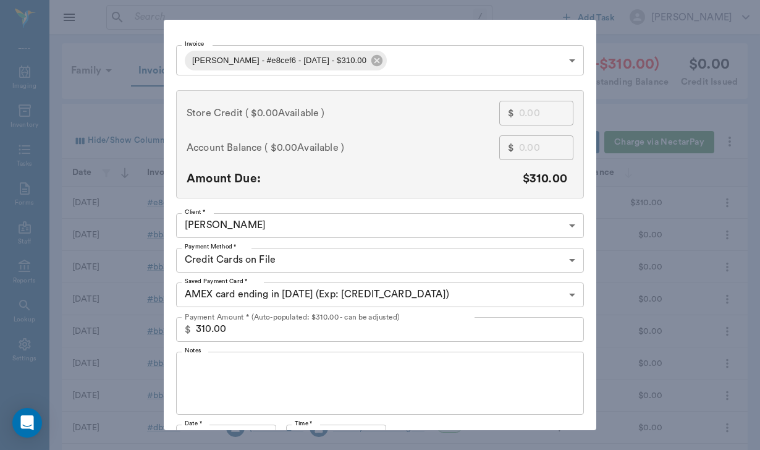
scroll to position [41, 0]
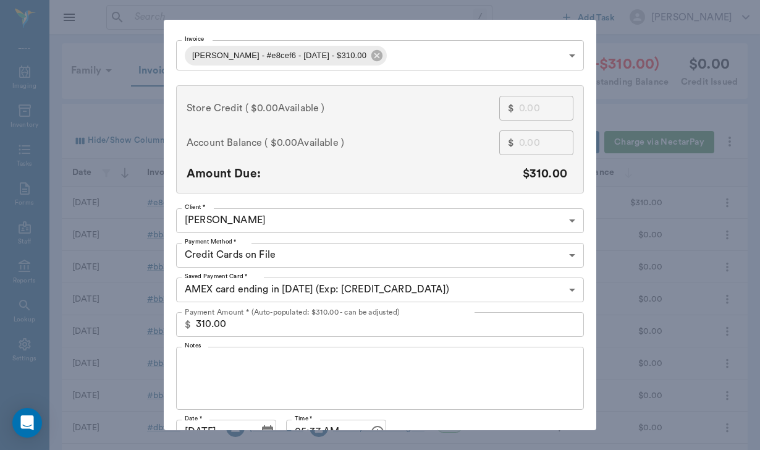
click at [570, 291] on body "/ ​ Add Task [PERSON_NAME] Nectar Messages Appts Labs Imaging Inventory Tasks F…" at bounding box center [380, 282] width 760 height 564
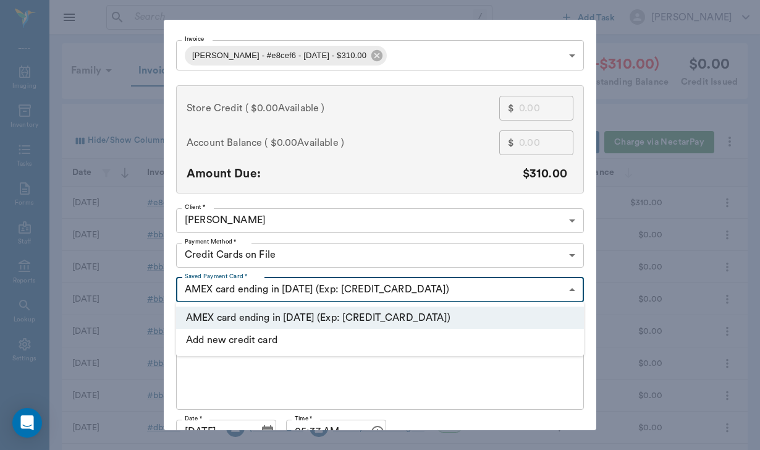
click at [570, 291] on div at bounding box center [380, 225] width 760 height 450
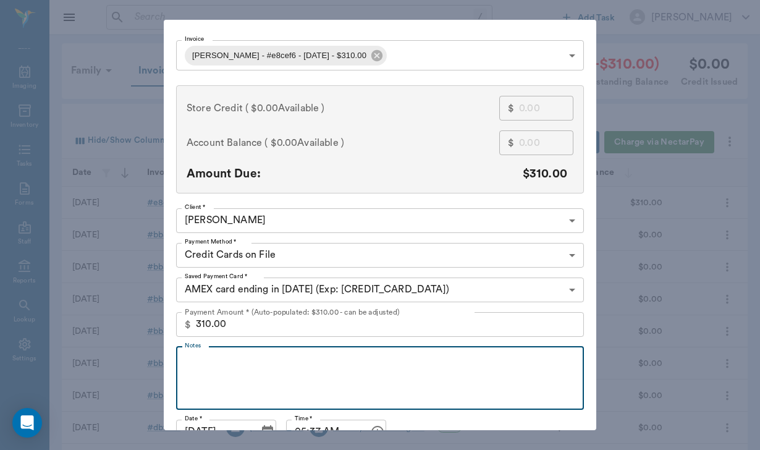
click at [201, 372] on textarea "Notes" at bounding box center [380, 377] width 390 height 43
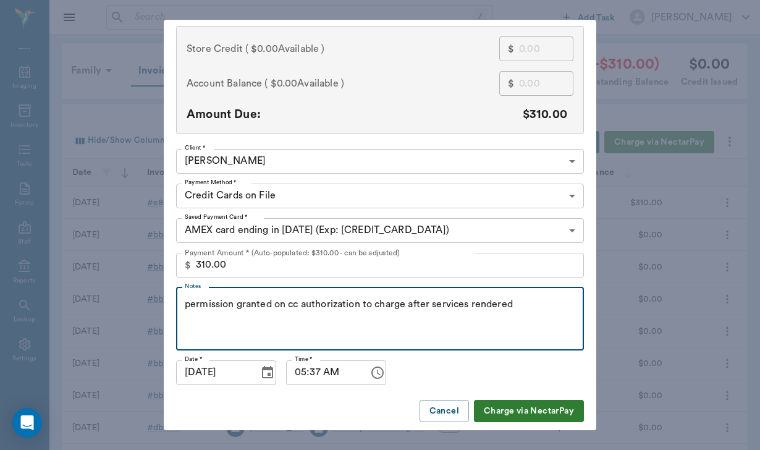
scroll to position [104, 0]
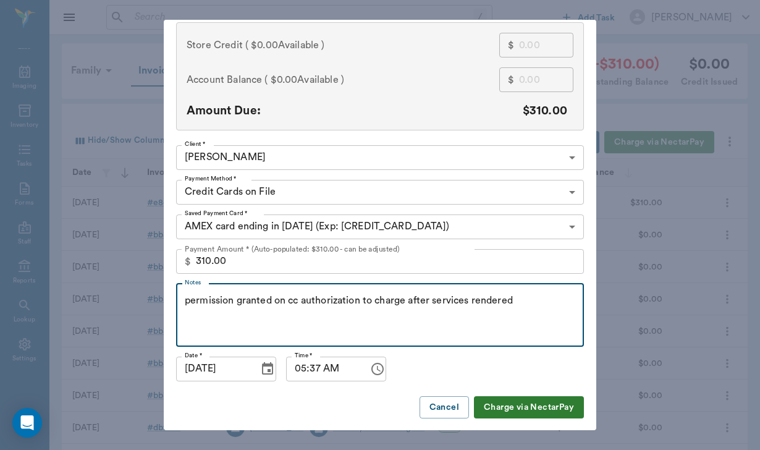
type textarea "permission granted on cc authorization to charge after services rendered"
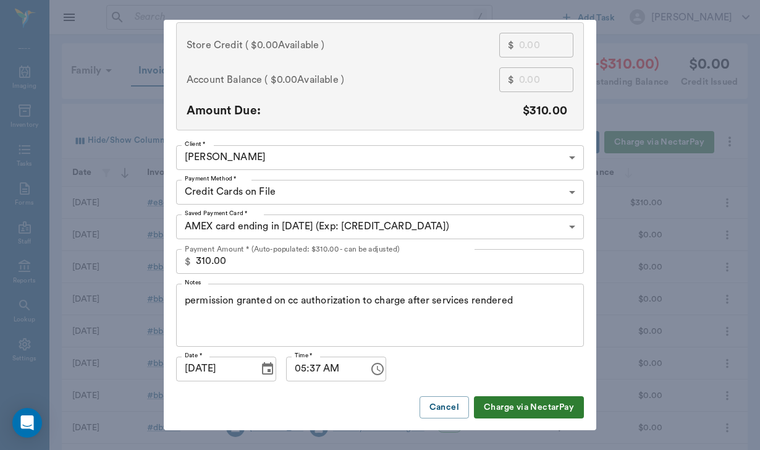
click at [505, 407] on button "Charge via NectarPay" at bounding box center [529, 407] width 110 height 23
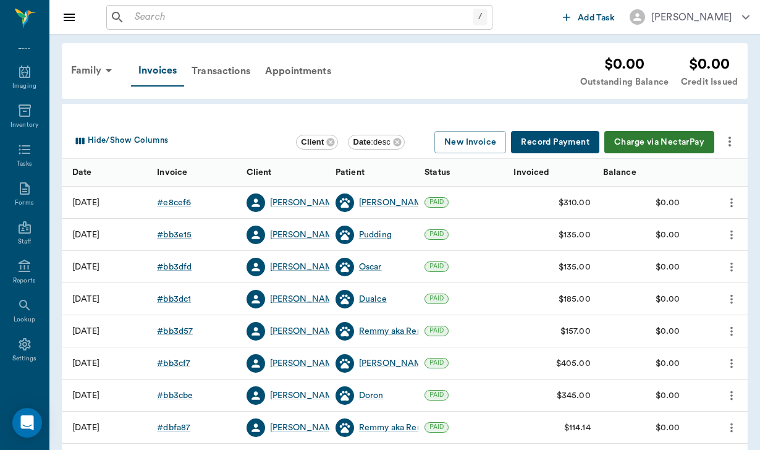
click at [729, 135] on icon "more" at bounding box center [729, 141] width 15 height 15
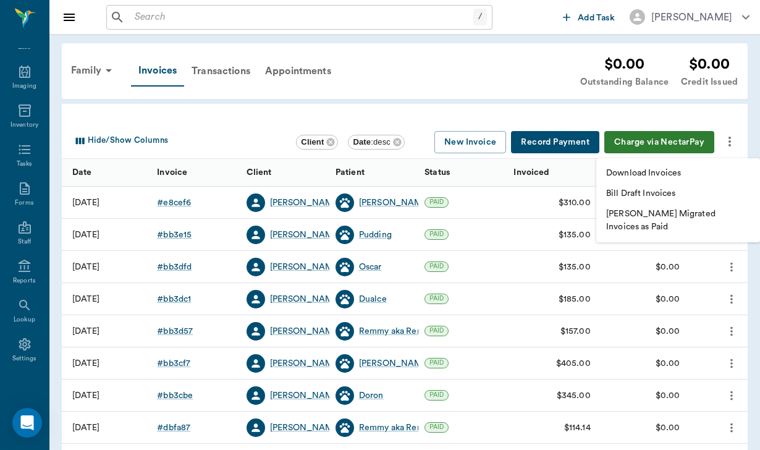
click at [671, 166] on li "Download Invoices" at bounding box center [678, 173] width 164 height 20
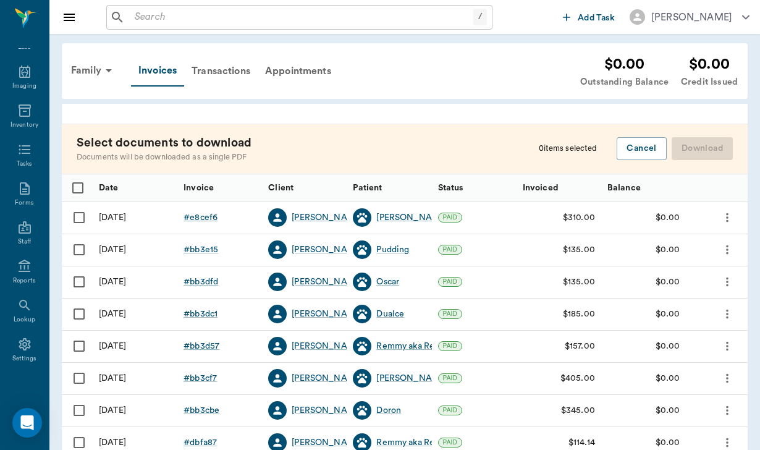
click at [78, 217] on input "Select row" at bounding box center [79, 217] width 26 height 26
checkbox input "false"
checkbox input "true"
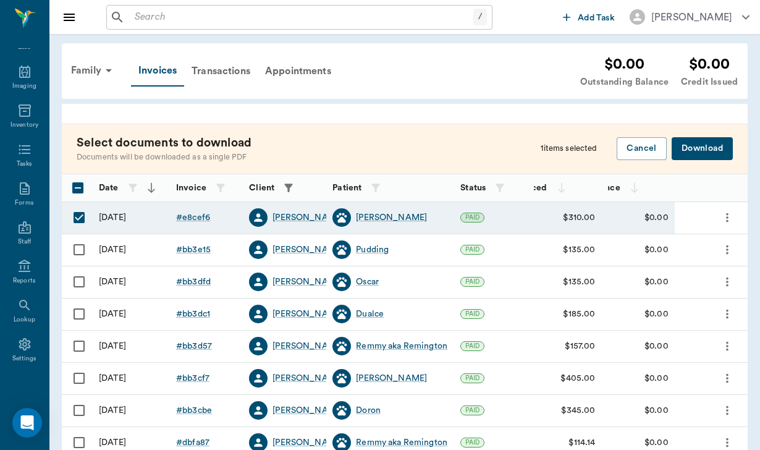
click at [692, 148] on button "Download" at bounding box center [701, 148] width 61 height 23
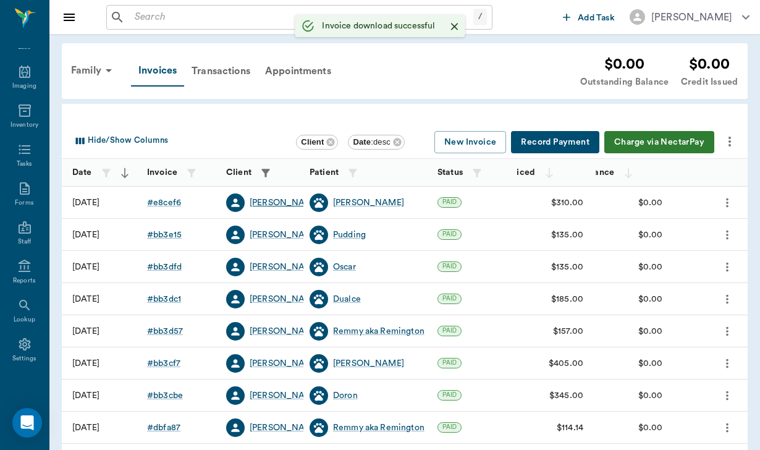
click at [281, 204] on div "[PERSON_NAME]" at bounding box center [284, 202] width 71 height 12
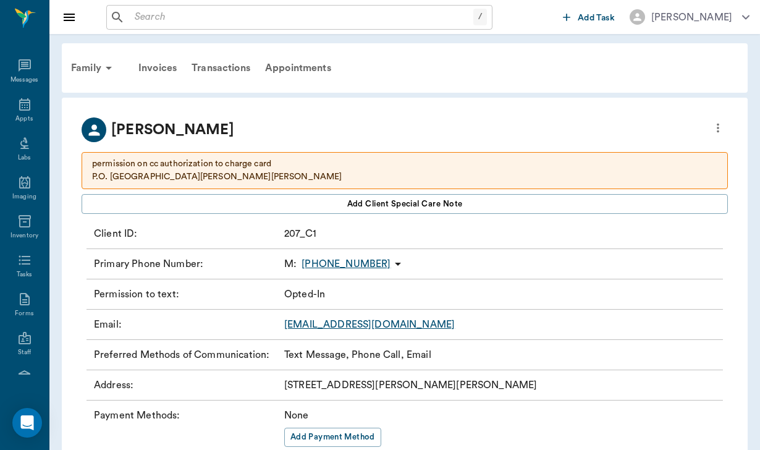
scroll to position [114, 0]
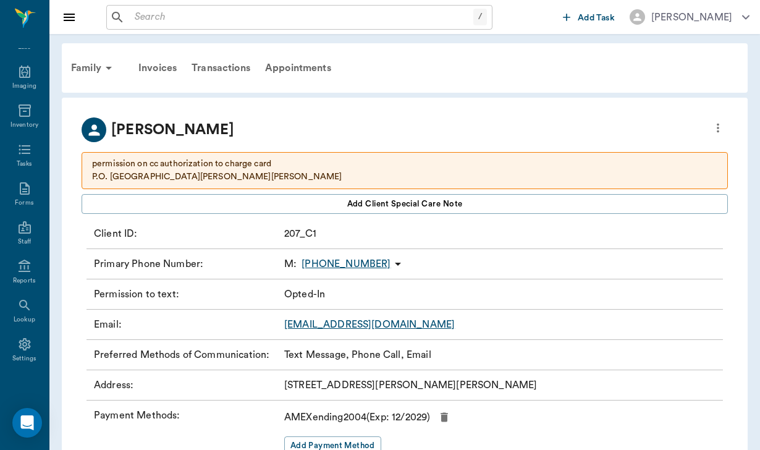
click at [374, 328] on link "[EMAIL_ADDRESS][DOMAIN_NAME]" at bounding box center [369, 324] width 170 height 10
click at [21, 235] on div "Staff" at bounding box center [24, 234] width 49 height 39
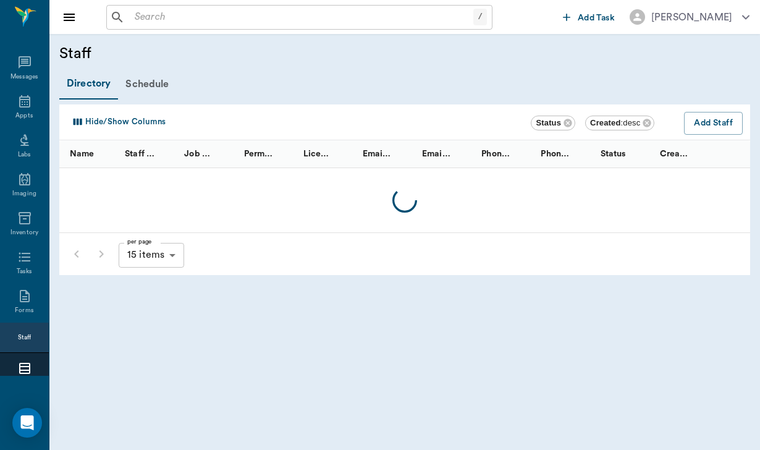
scroll to position [114, 0]
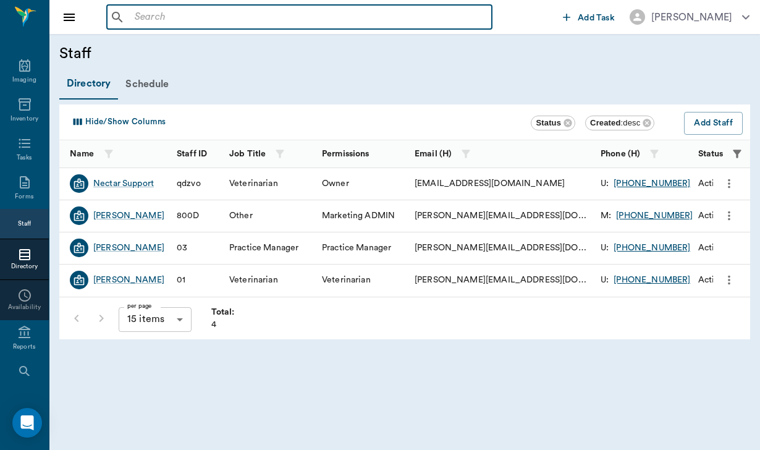
click at [134, 17] on input "text" at bounding box center [308, 17] width 357 height 17
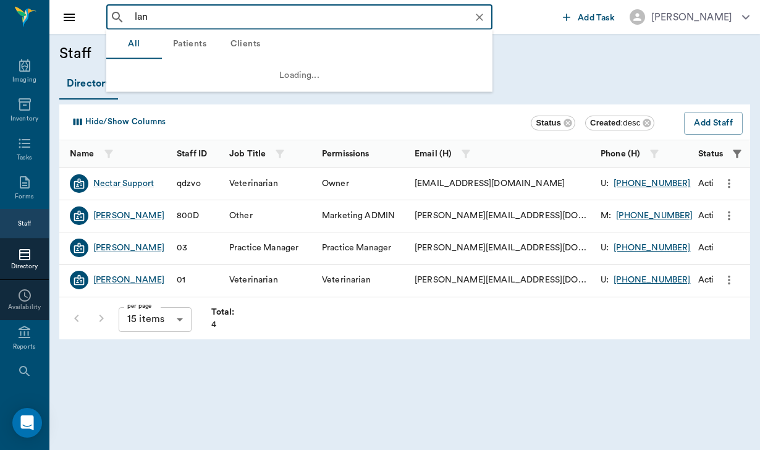
type input "lane"
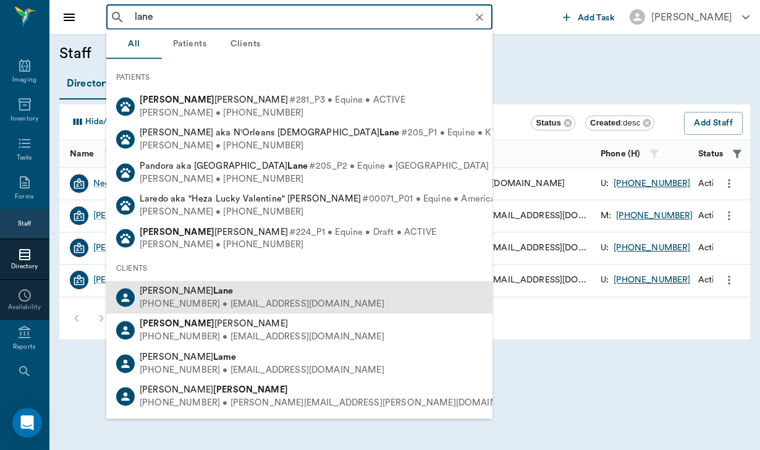
click at [248, 297] on div "[PHONE_NUMBER] • [EMAIL_ADDRESS][DOMAIN_NAME]" at bounding box center [262, 303] width 245 height 13
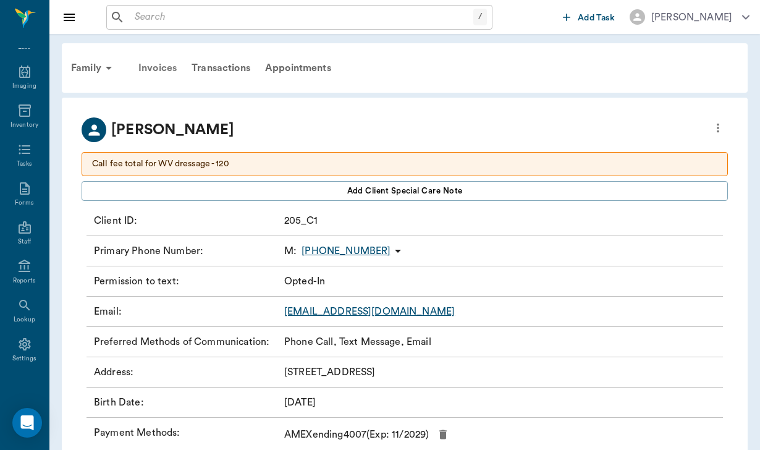
click at [165, 66] on div "Invoices" at bounding box center [157, 68] width 53 height 30
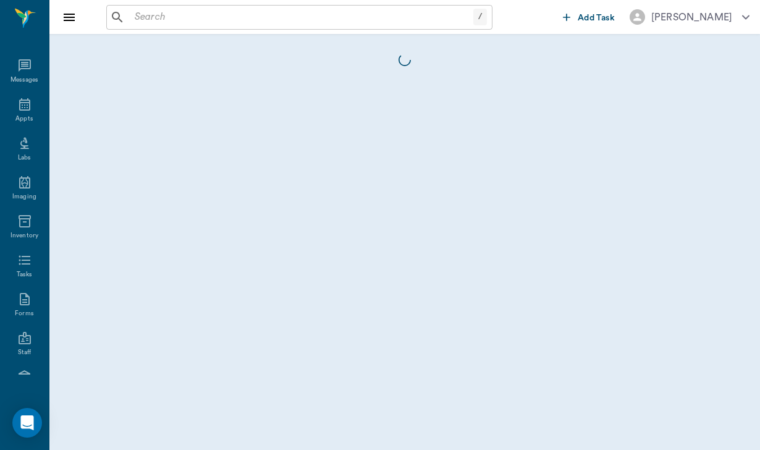
scroll to position [114, 0]
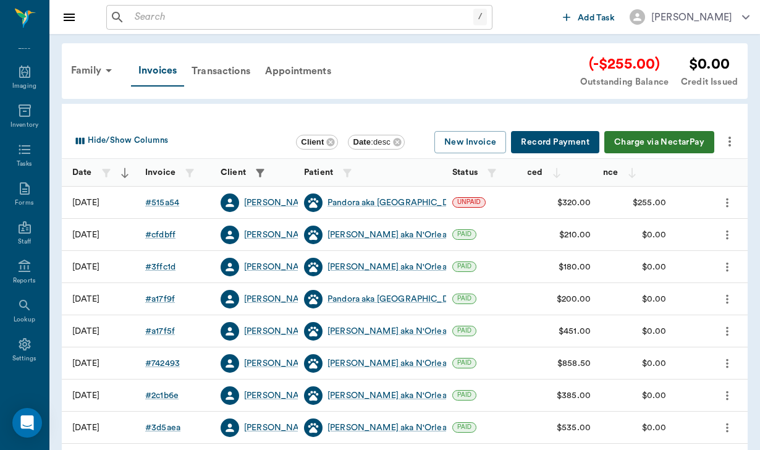
click at [730, 136] on icon "more" at bounding box center [729, 141] width 15 height 15
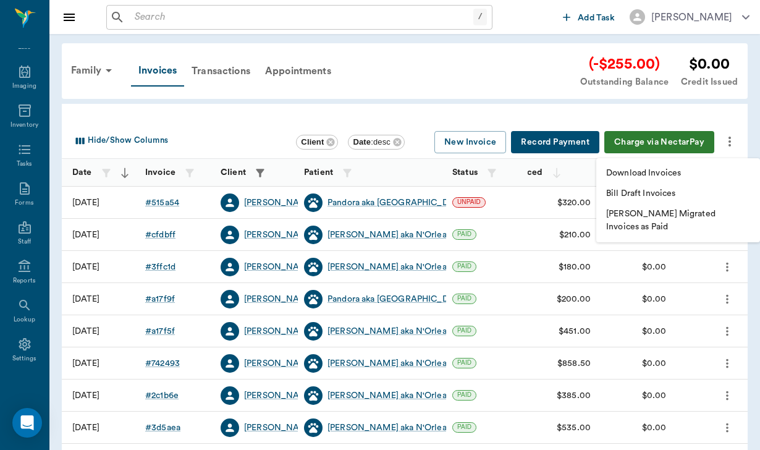
click at [668, 175] on p "Download Invoices" at bounding box center [643, 173] width 75 height 13
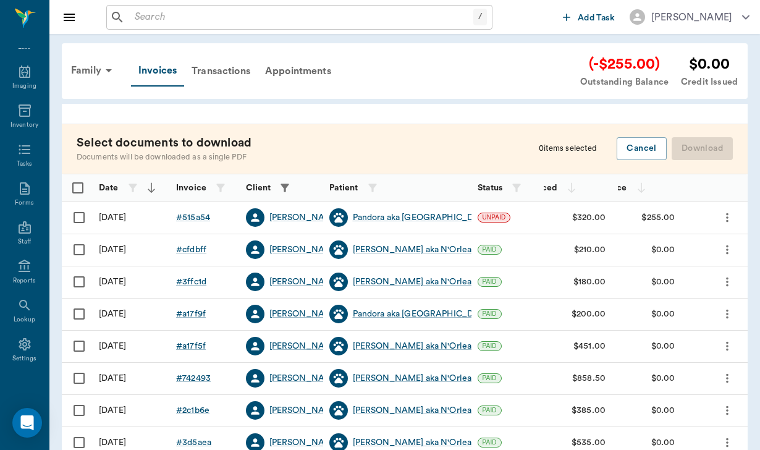
click at [86, 213] on input "Select row" at bounding box center [79, 217] width 26 height 26
checkbox input "false"
checkbox input "true"
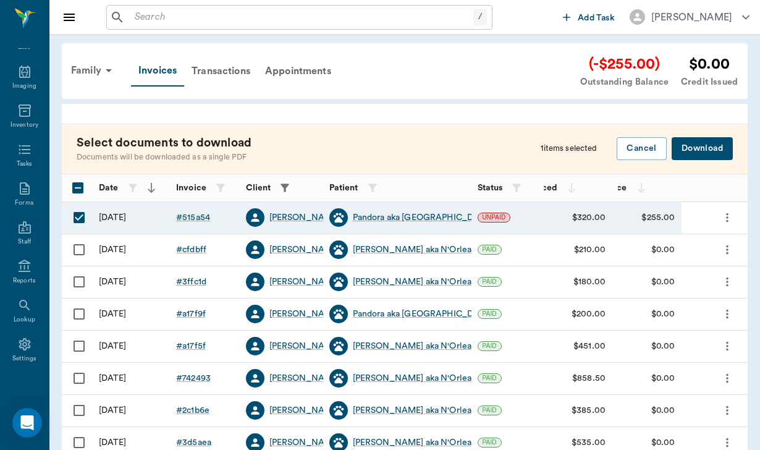
click at [713, 143] on button "Download" at bounding box center [701, 148] width 61 height 23
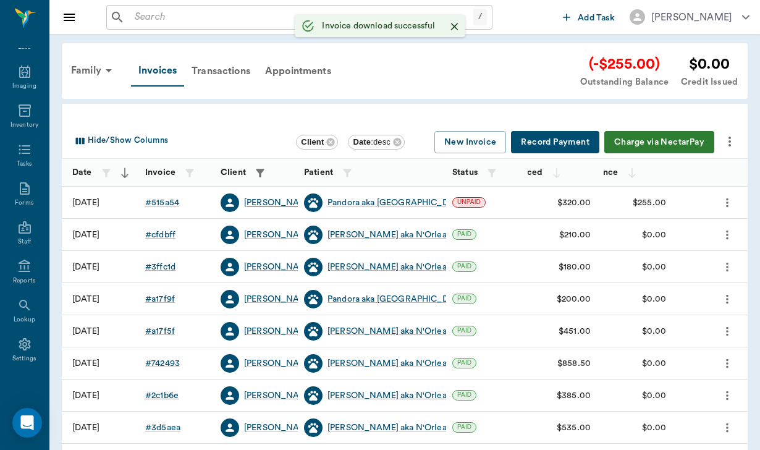
click at [269, 199] on div "[PERSON_NAME]" at bounding box center [279, 202] width 71 height 12
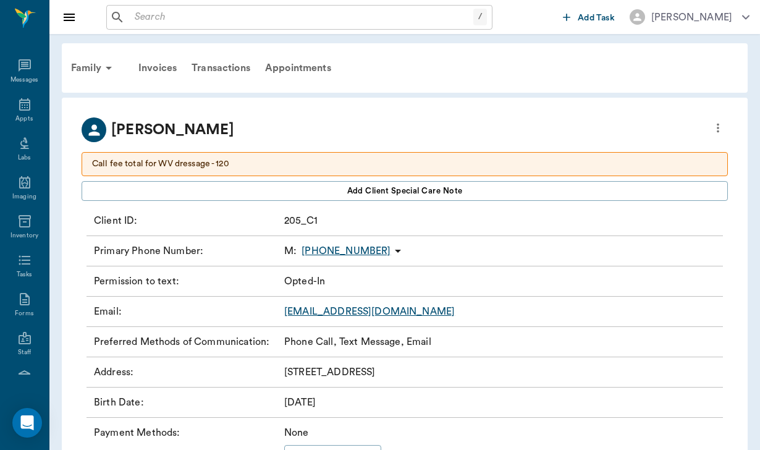
scroll to position [114, 0]
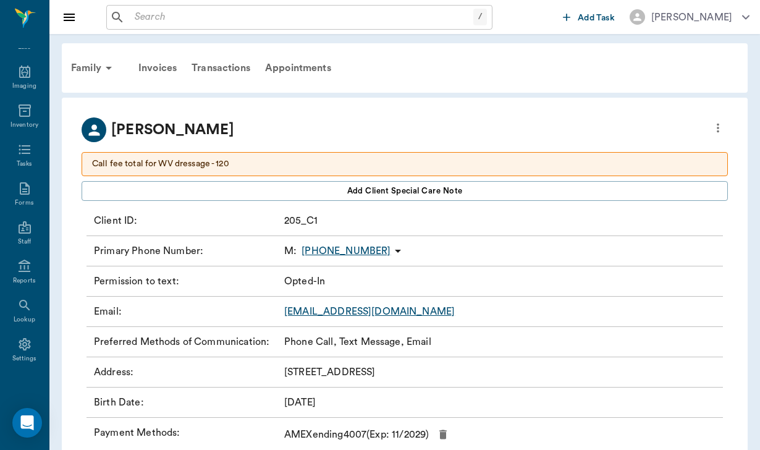
click at [383, 311] on link "[EMAIL_ADDRESS][DOMAIN_NAME]" at bounding box center [369, 311] width 170 height 10
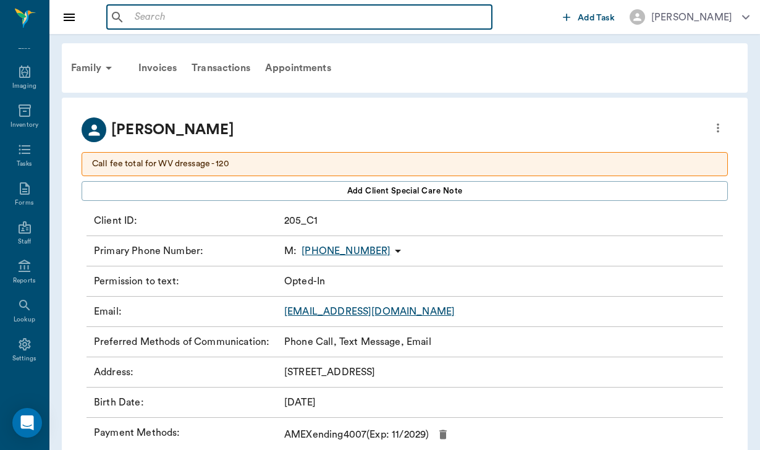
click at [144, 17] on input "text" at bounding box center [308, 17] width 357 height 17
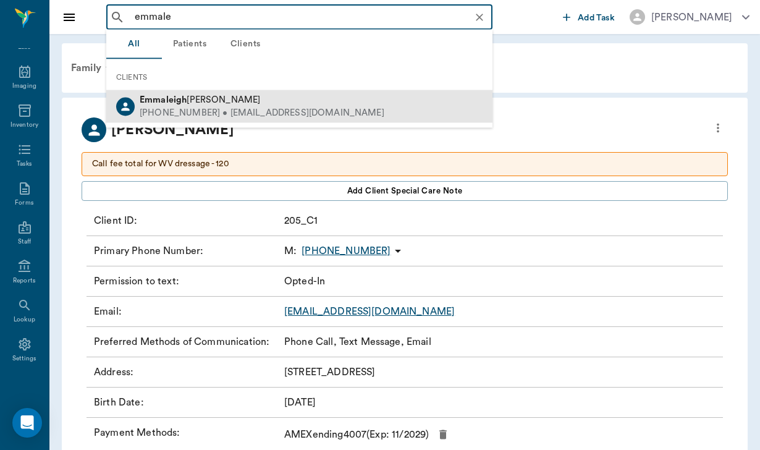
click at [174, 107] on div "[PHONE_NUMBER] • [EMAIL_ADDRESS][DOMAIN_NAME]" at bounding box center [262, 112] width 245 height 13
type input "emmale"
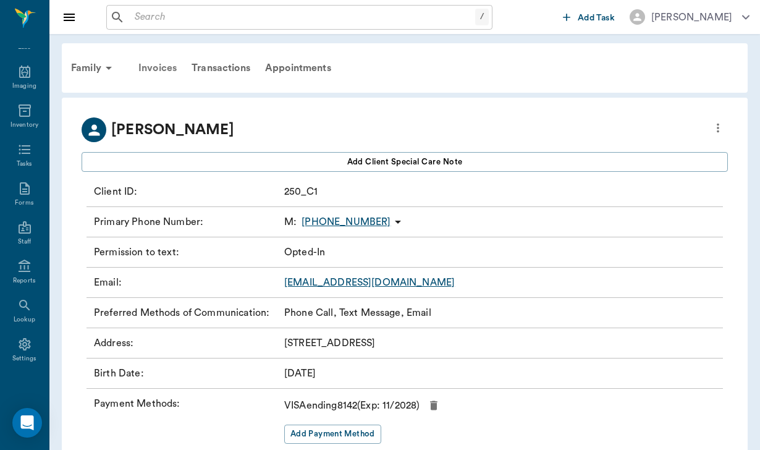
click at [170, 63] on div "Invoices" at bounding box center [157, 68] width 53 height 30
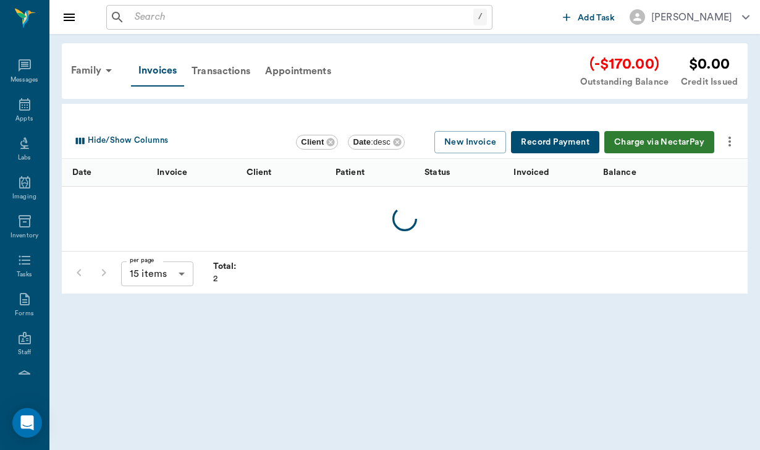
scroll to position [114, 0]
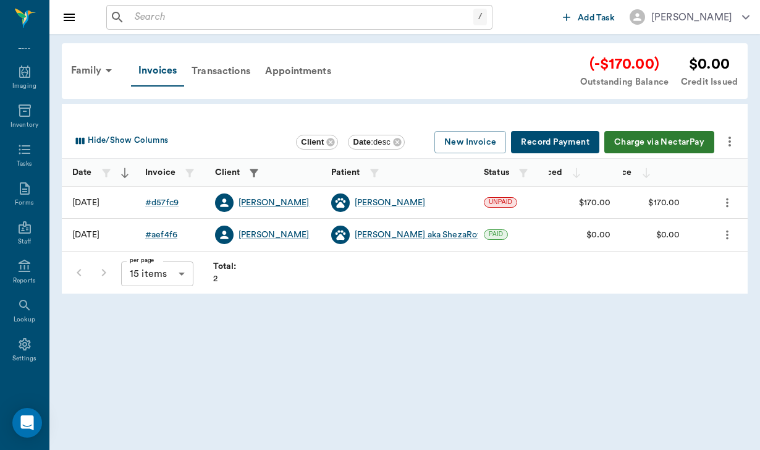
click at [254, 201] on div "[PERSON_NAME]" at bounding box center [273, 202] width 71 height 12
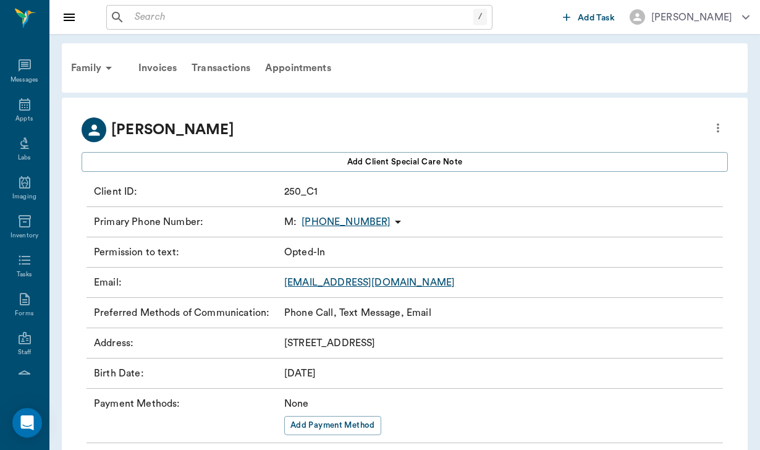
scroll to position [114, 0]
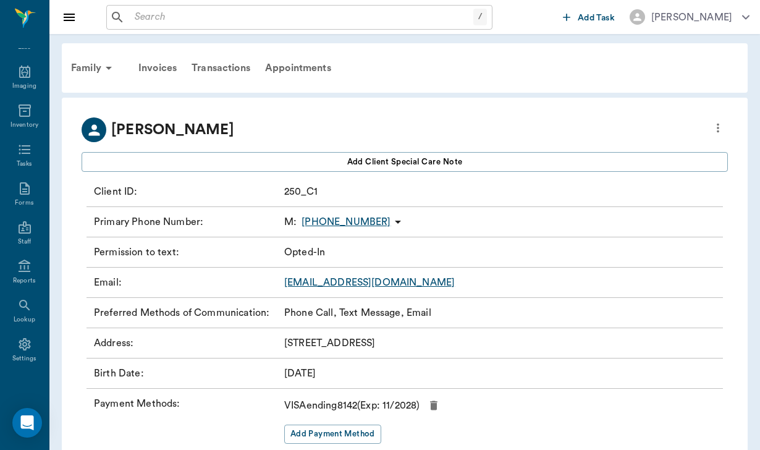
click at [390, 216] on icon at bounding box center [397, 221] width 15 height 15
click at [340, 248] on span "Send SMS Message" at bounding box center [316, 246] width 104 height 13
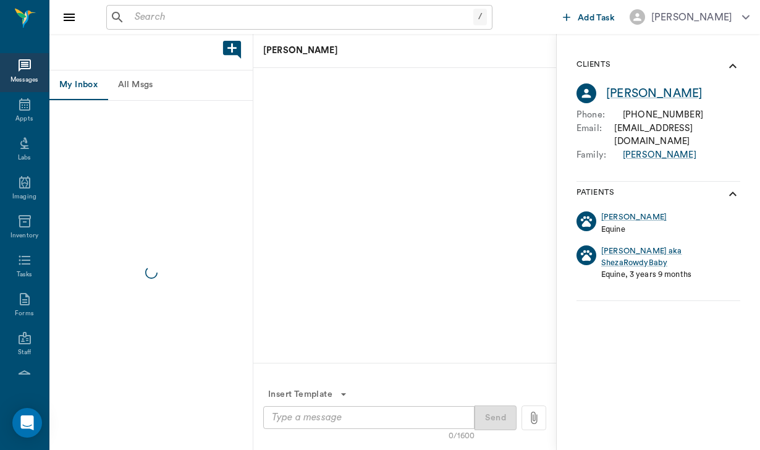
scroll to position [114, 0]
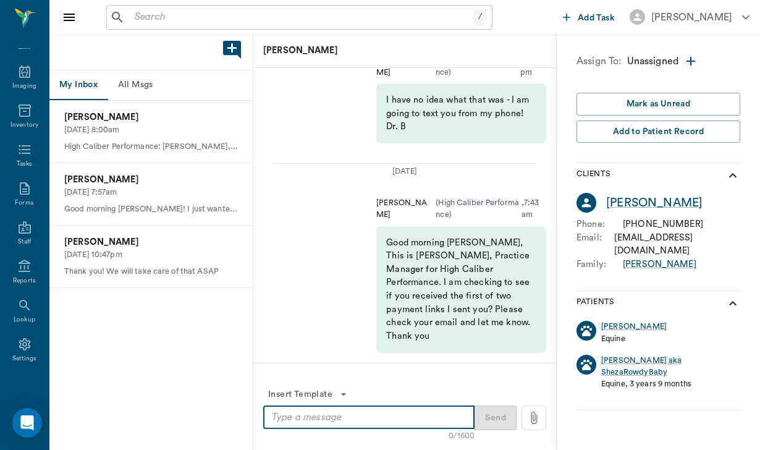
click at [283, 416] on textarea at bounding box center [369, 417] width 194 height 14
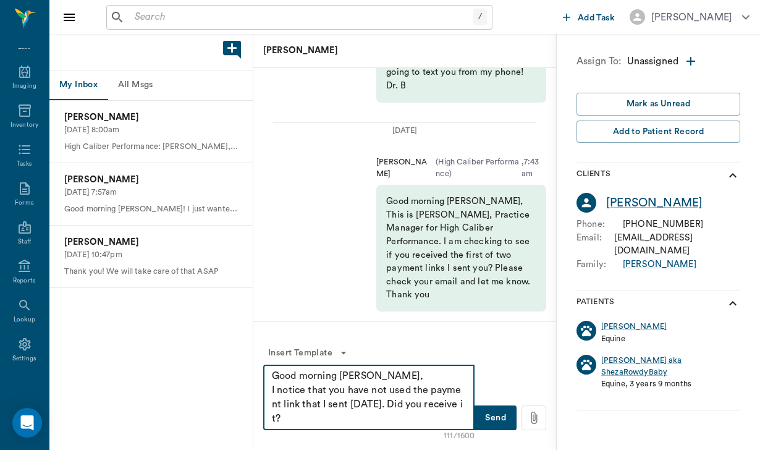
click at [440, 408] on textarea "Good morning [PERSON_NAME], I notice that you have not used the payment link th…" at bounding box center [369, 397] width 194 height 57
click at [445, 405] on textarea "Good morning [PERSON_NAME], I notice that you have not used the payment link th…" at bounding box center [369, 397] width 194 height 57
click at [444, 405] on textarea "Good morning [PERSON_NAME], I notice that you have not used the payment link th…" at bounding box center [369, 397] width 194 height 57
click at [430, 392] on textarea "Good morning [PERSON_NAME], I notice that you have not used the payment link th…" at bounding box center [369, 397] width 194 height 57
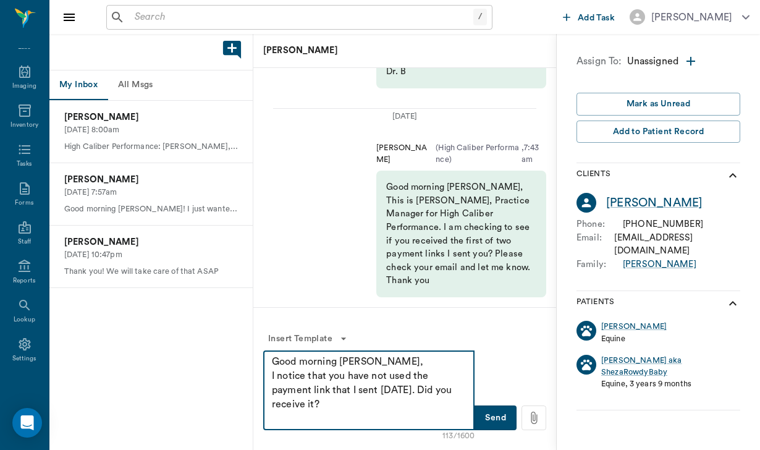
click at [437, 387] on textarea "Good morning [PERSON_NAME], I notice that you have not used the payment link th…" at bounding box center [369, 389] width 194 height 71
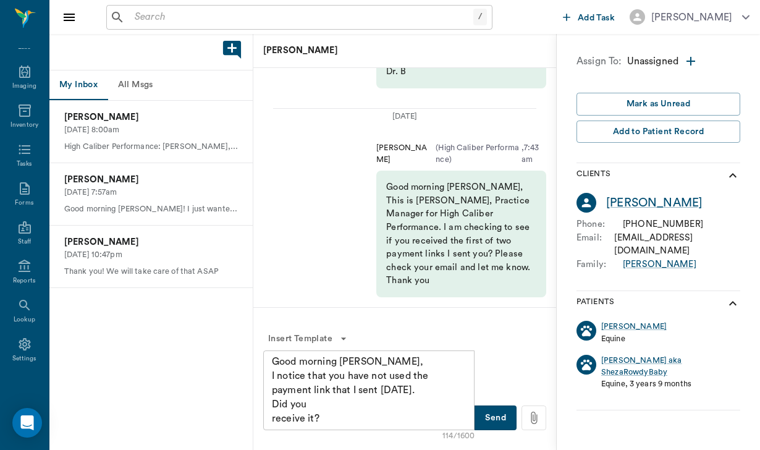
click at [271, 420] on div "Good morning [PERSON_NAME], I notice that you have not used the payment link th…" at bounding box center [368, 390] width 211 height 80
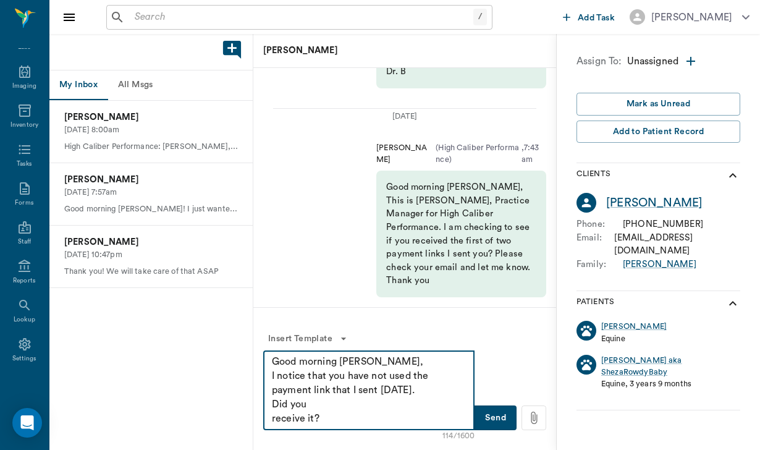
click at [273, 418] on textarea "Good morning [PERSON_NAME], I notice that you have not used the payment link th…" at bounding box center [369, 389] width 194 height 71
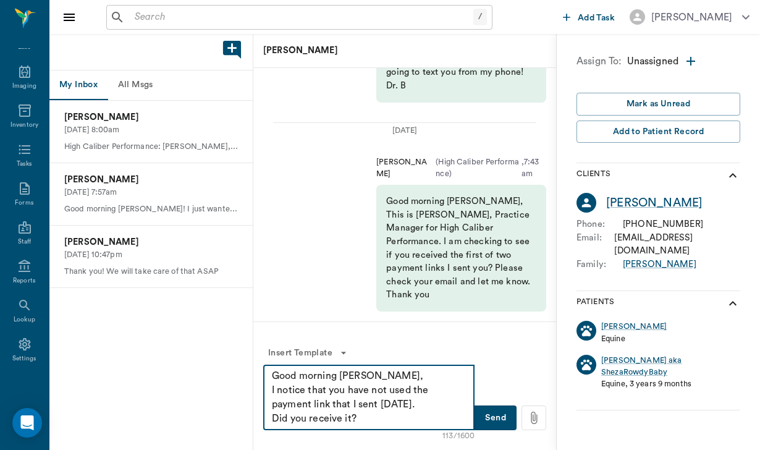
click at [363, 414] on textarea "Good morning [PERSON_NAME], I notice that you have not used the payment link th…" at bounding box center [369, 397] width 194 height 57
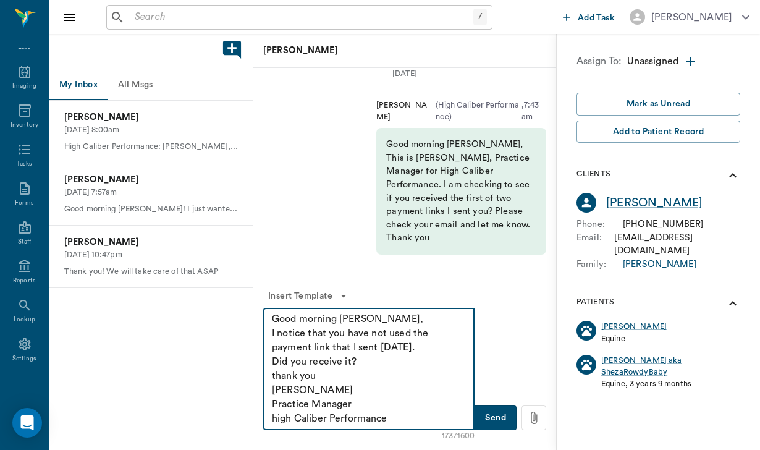
type textarea "Good morning [PERSON_NAME], I notice that you have not used the payment link th…"
click at [493, 417] on button "Send" at bounding box center [495, 417] width 42 height 25
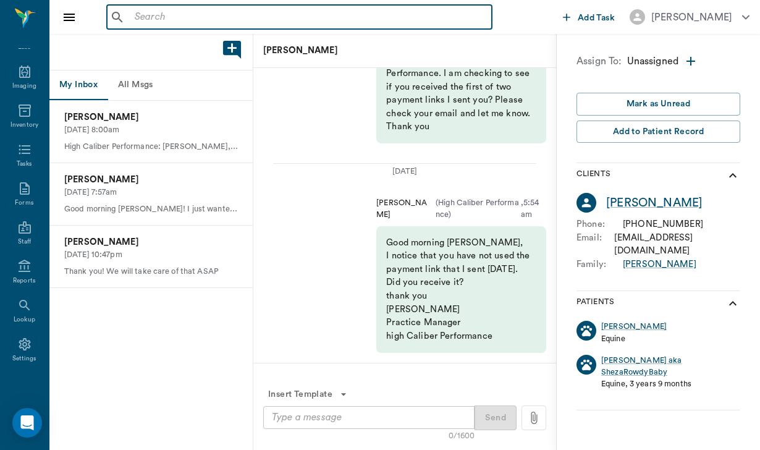
click at [154, 18] on input "text" at bounding box center [308, 17] width 357 height 17
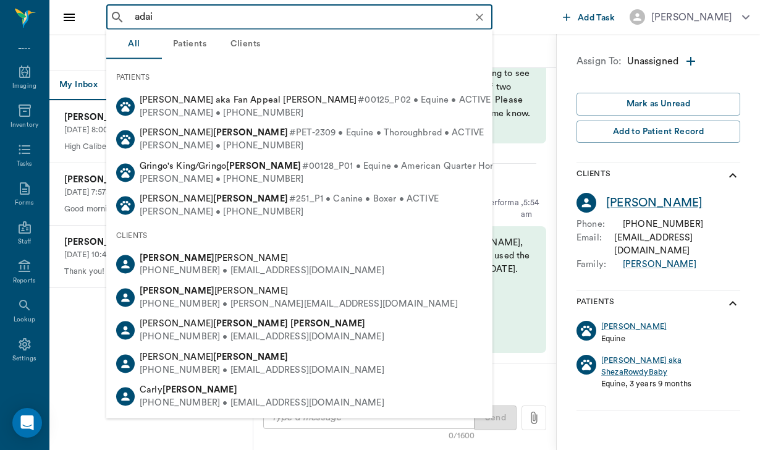
type input "[PERSON_NAME]"
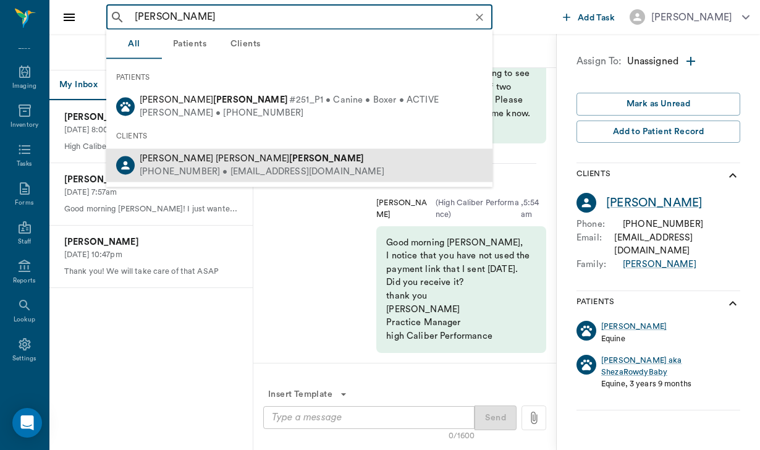
click at [203, 174] on div "[PHONE_NUMBER] • [EMAIL_ADDRESS][DOMAIN_NAME]" at bounding box center [262, 172] width 245 height 13
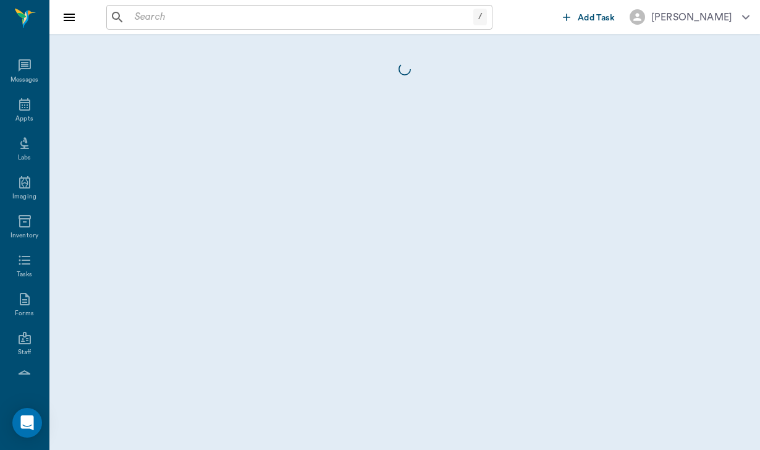
scroll to position [114, 0]
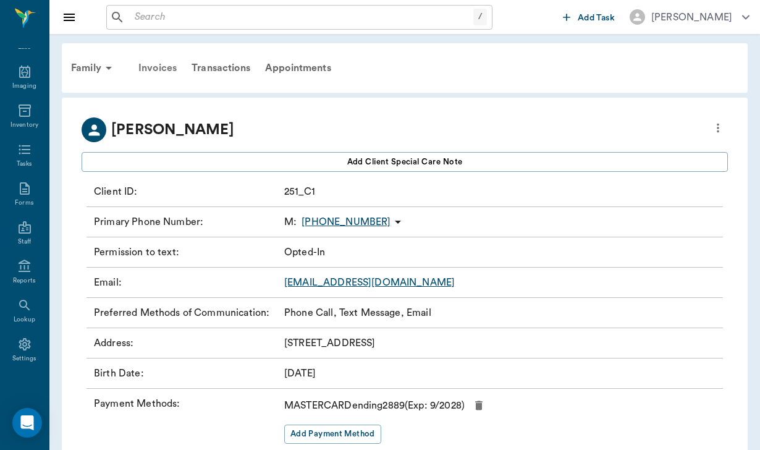
click at [169, 67] on div "Invoices" at bounding box center [157, 68] width 53 height 30
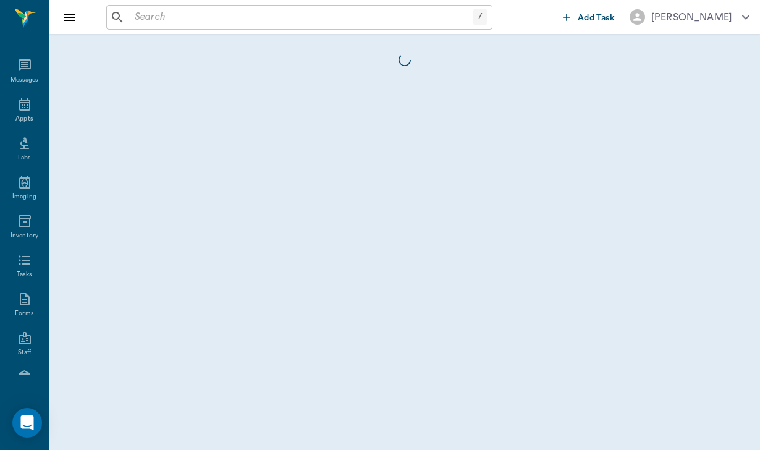
scroll to position [114, 0]
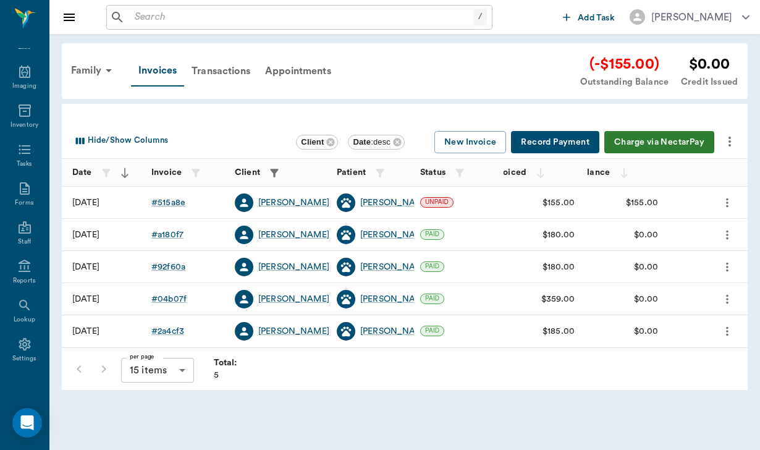
click at [737, 136] on button "more" at bounding box center [729, 141] width 21 height 21
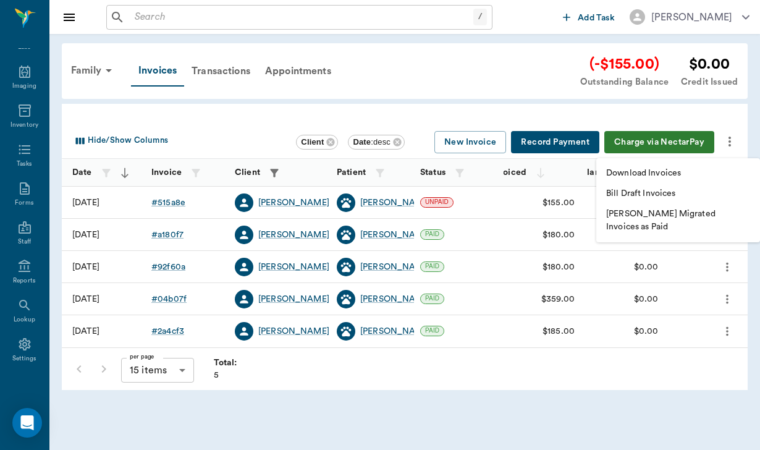
click at [687, 172] on li "Download Invoices" at bounding box center [678, 173] width 164 height 20
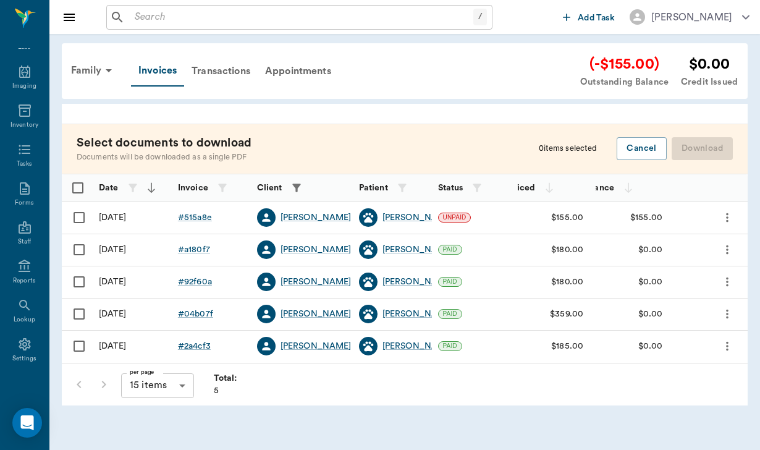
click at [90, 222] on input "Select row" at bounding box center [79, 217] width 26 height 26
checkbox input "false"
checkbox input "true"
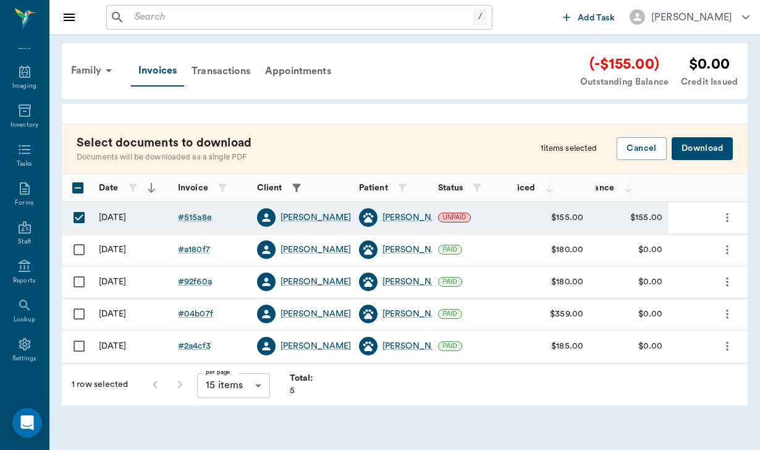
click at [710, 148] on button "Download" at bounding box center [701, 148] width 61 height 23
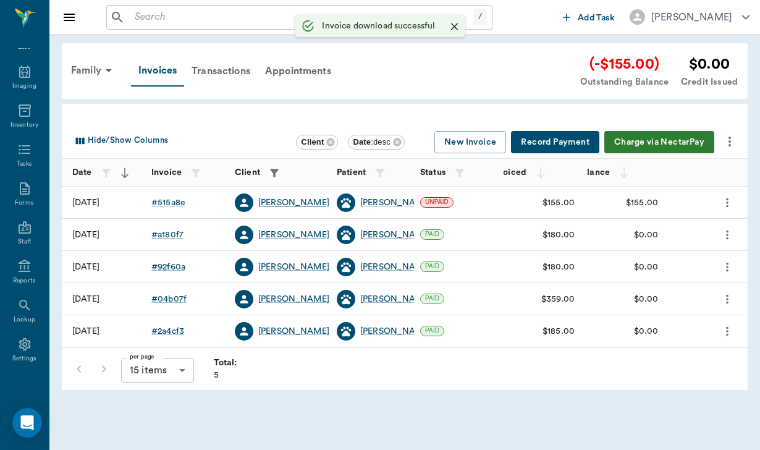
click at [305, 200] on div "[PERSON_NAME]" at bounding box center [293, 202] width 71 height 12
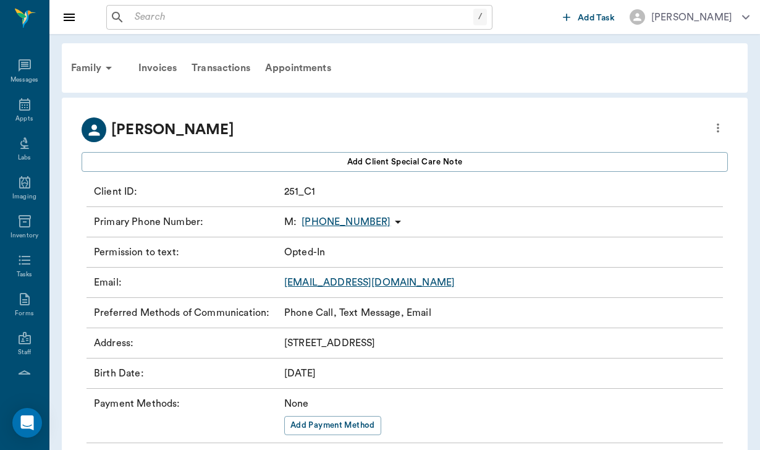
scroll to position [114, 0]
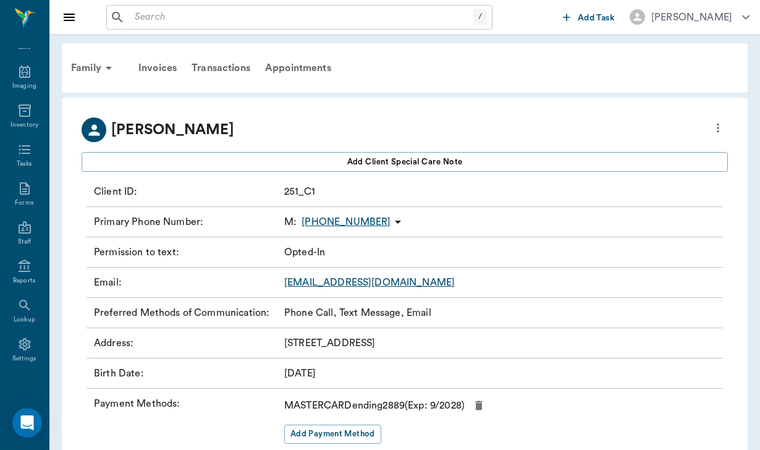
click at [384, 284] on link "[EMAIL_ADDRESS][DOMAIN_NAME]" at bounding box center [369, 282] width 170 height 10
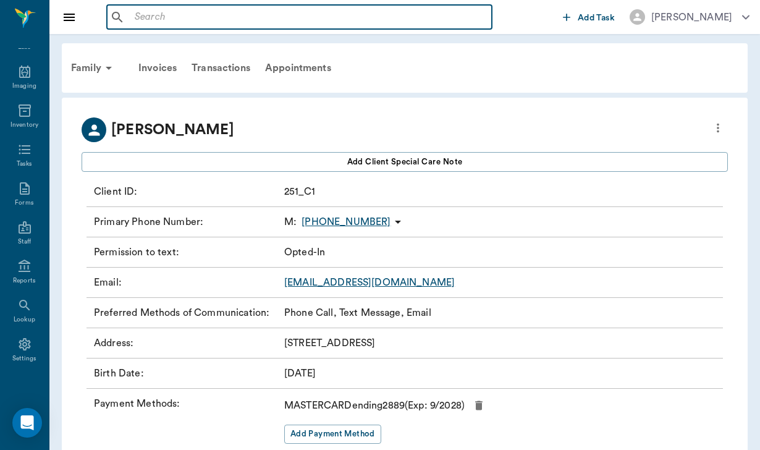
click at [199, 14] on input "text" at bounding box center [308, 17] width 357 height 17
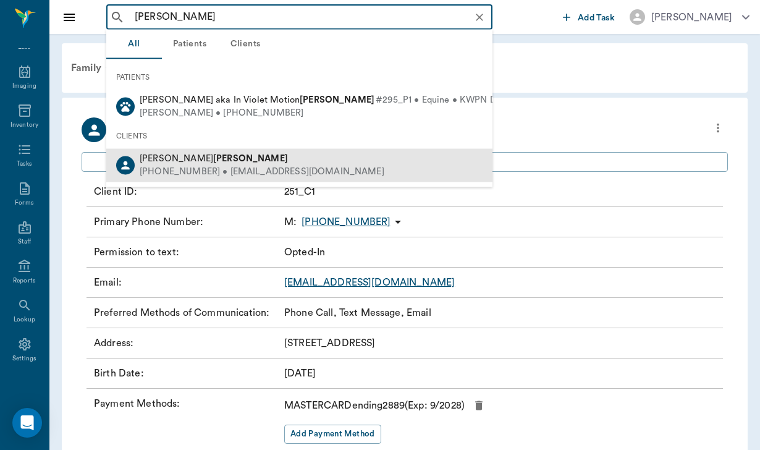
click at [220, 153] on div "[PERSON_NAME]" at bounding box center [262, 159] width 245 height 13
type input "[PERSON_NAME]"
